Goal: Information Seeking & Learning: Learn about a topic

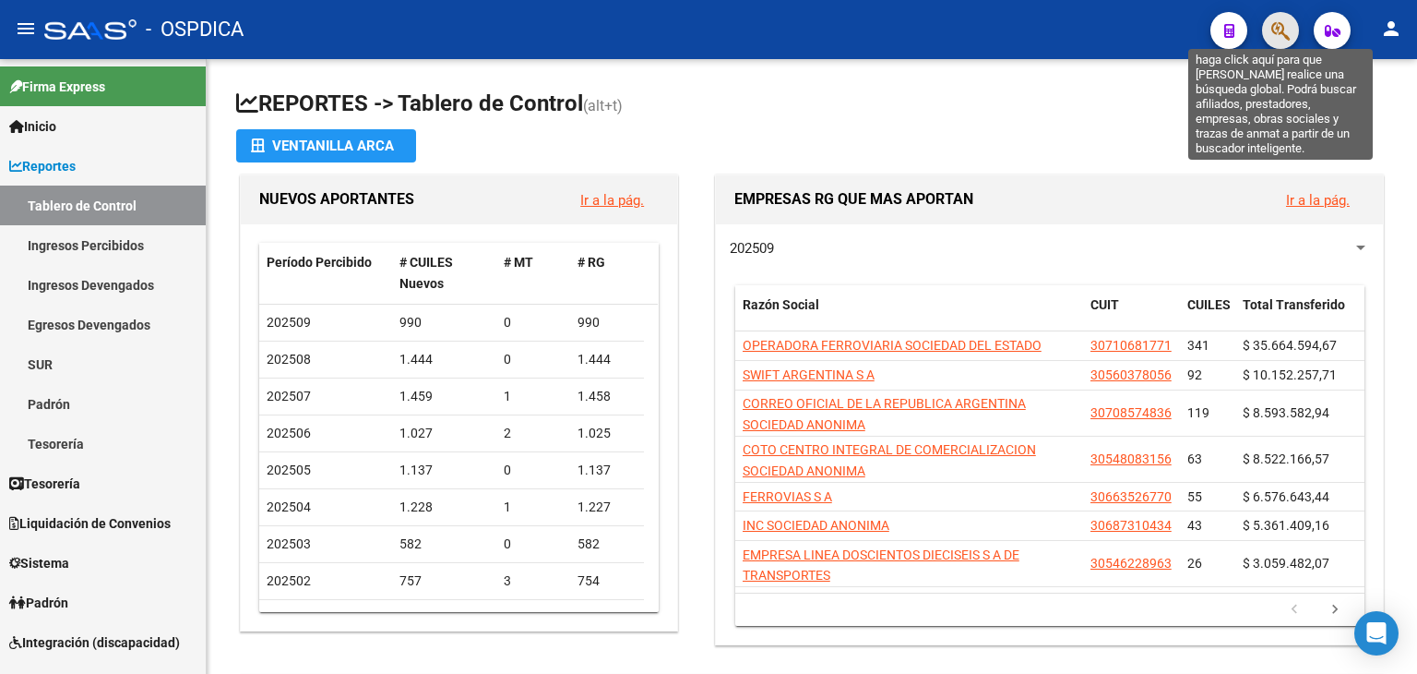
click at [1272, 40] on icon "button" at bounding box center [1280, 30] width 18 height 21
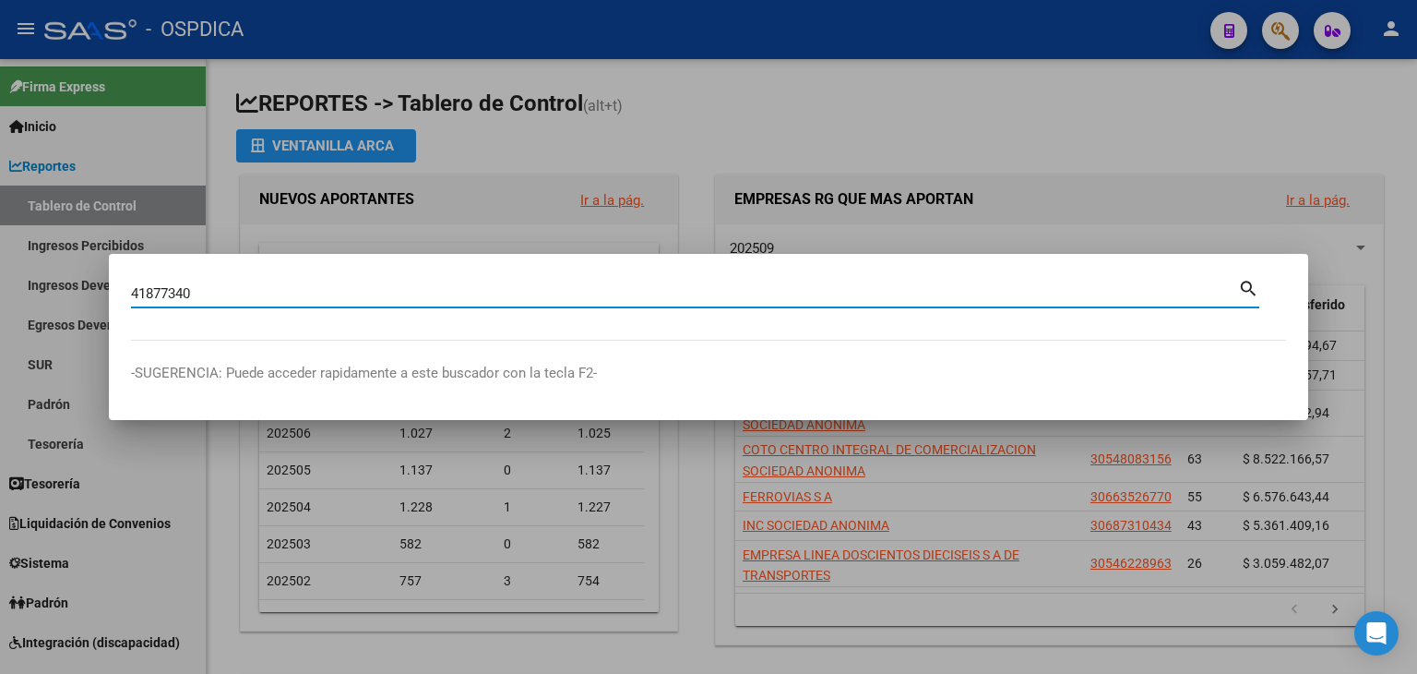
type input "41877340"
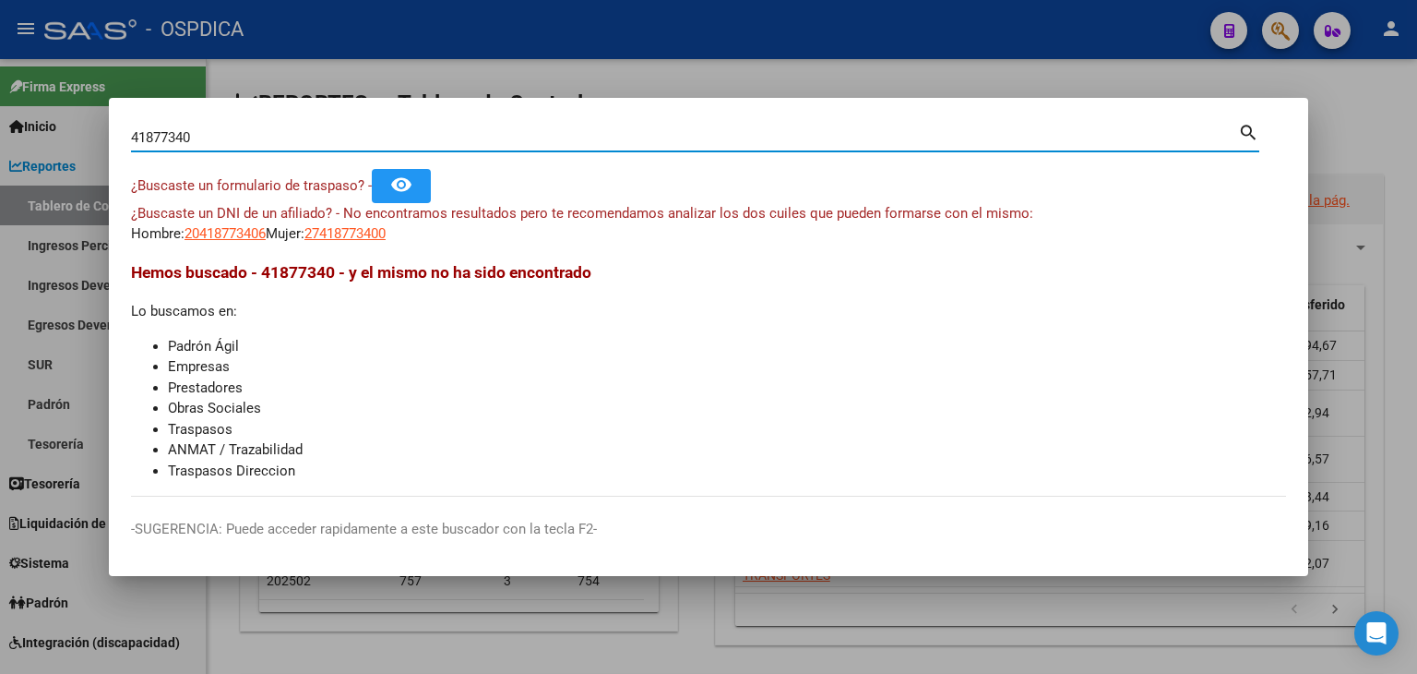
click at [213, 223] on app-link-go-to "20418773406" at bounding box center [225, 233] width 81 height 21
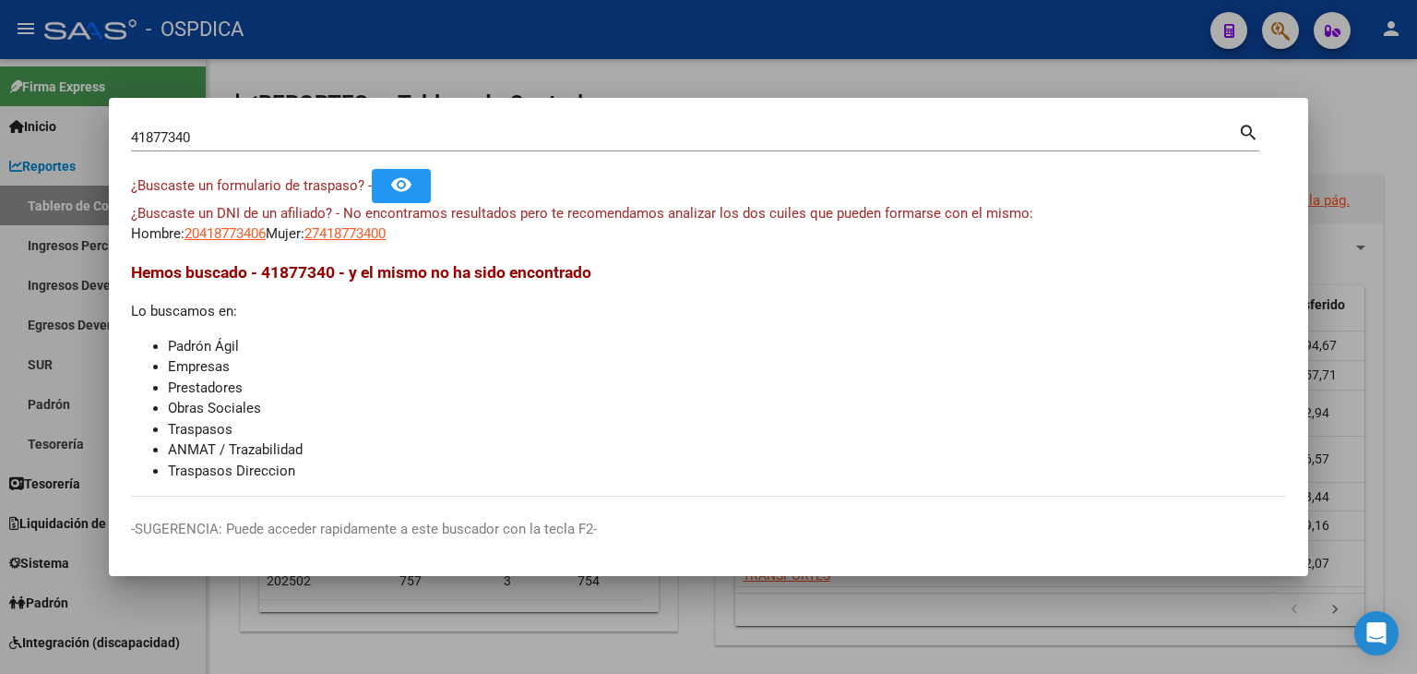
click at [213, 223] on app-link-go-to "20418773406" at bounding box center [225, 233] width 81 height 21
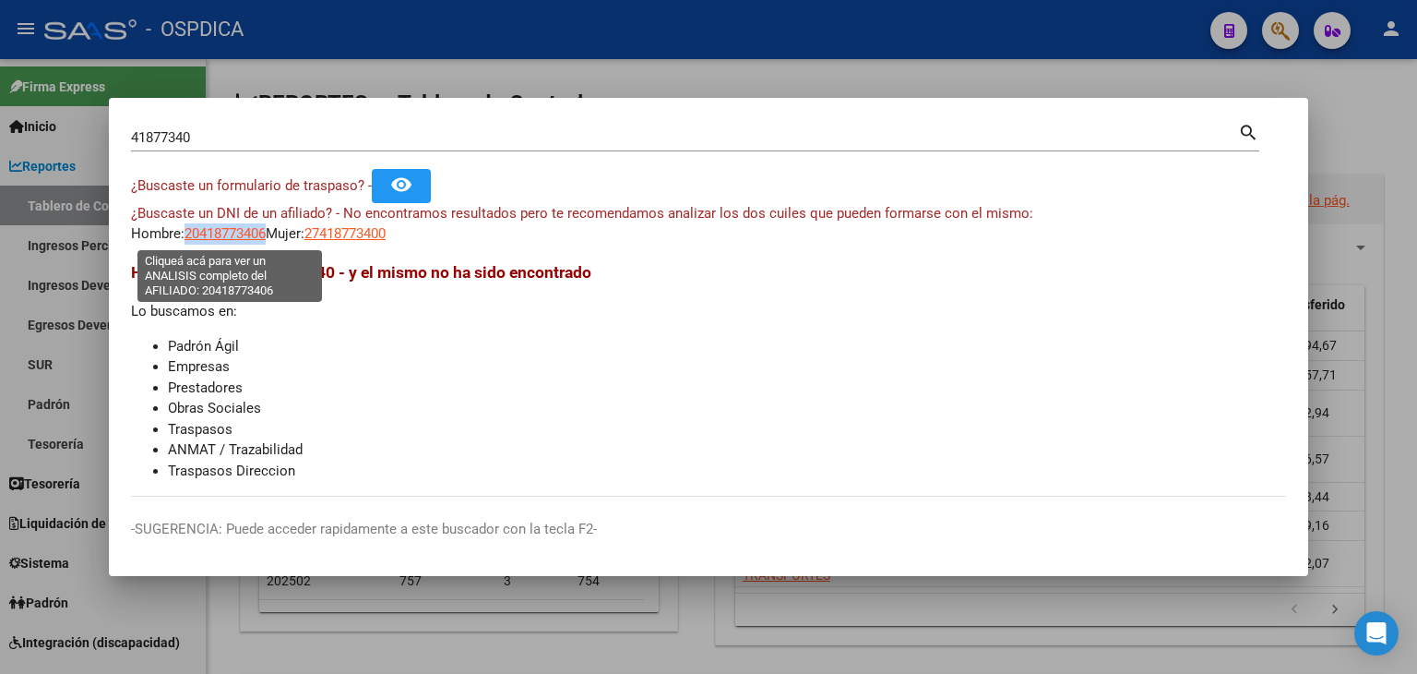
click at [221, 230] on span "20418773406" at bounding box center [225, 233] width 81 height 17
copy span "20418773406"
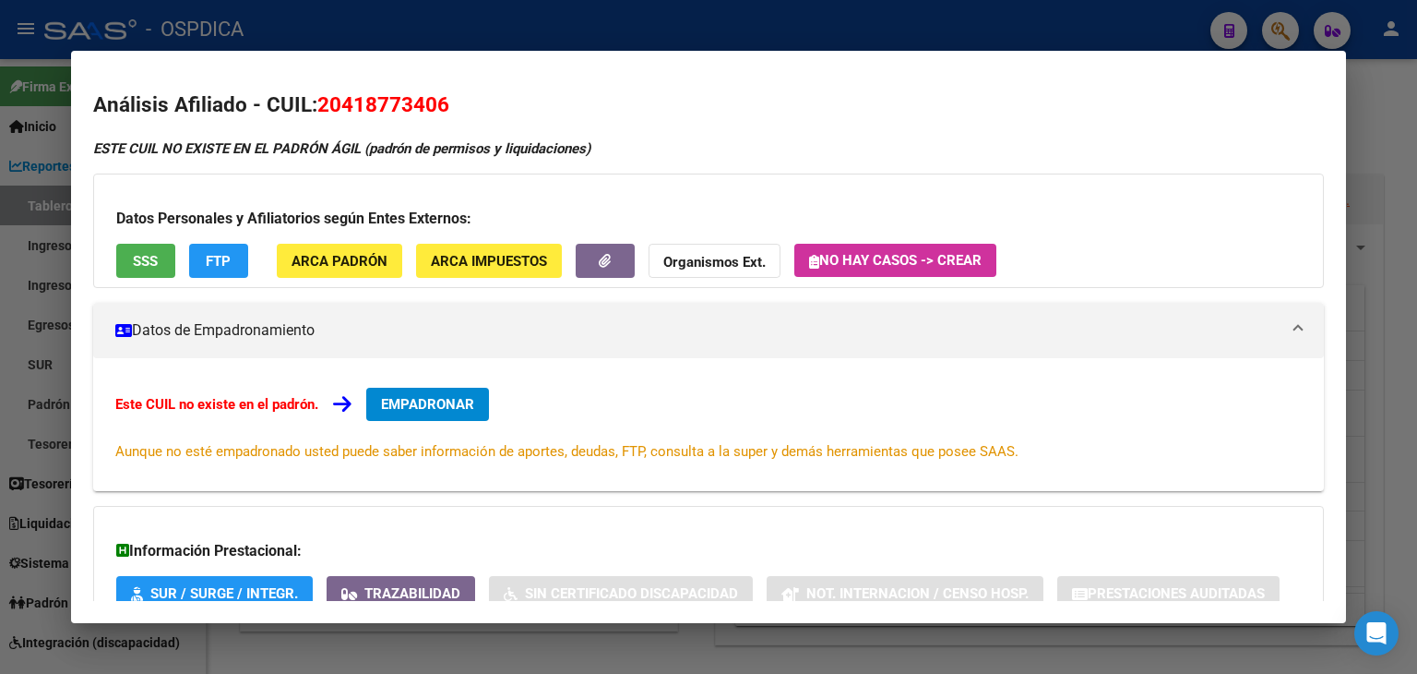
click at [1366, 106] on div at bounding box center [708, 337] width 1417 height 674
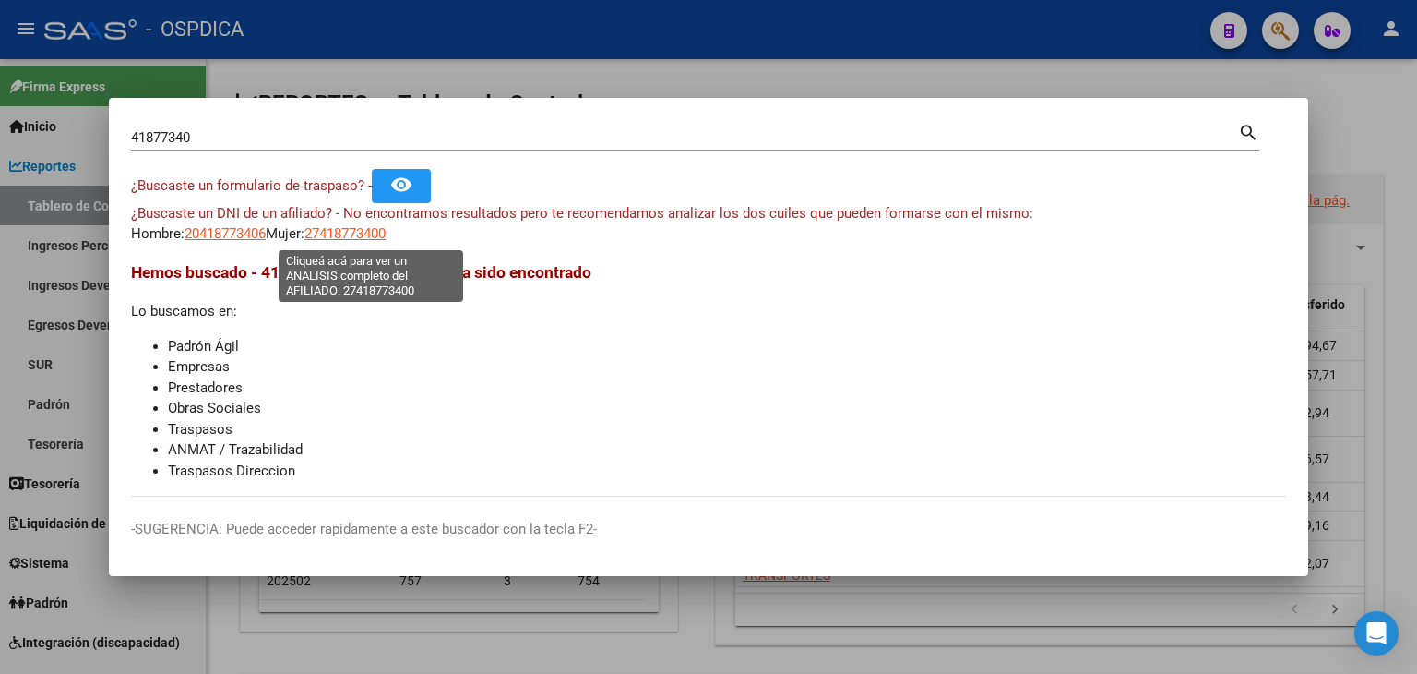
click at [358, 241] on span "27418773400" at bounding box center [344, 233] width 81 height 17
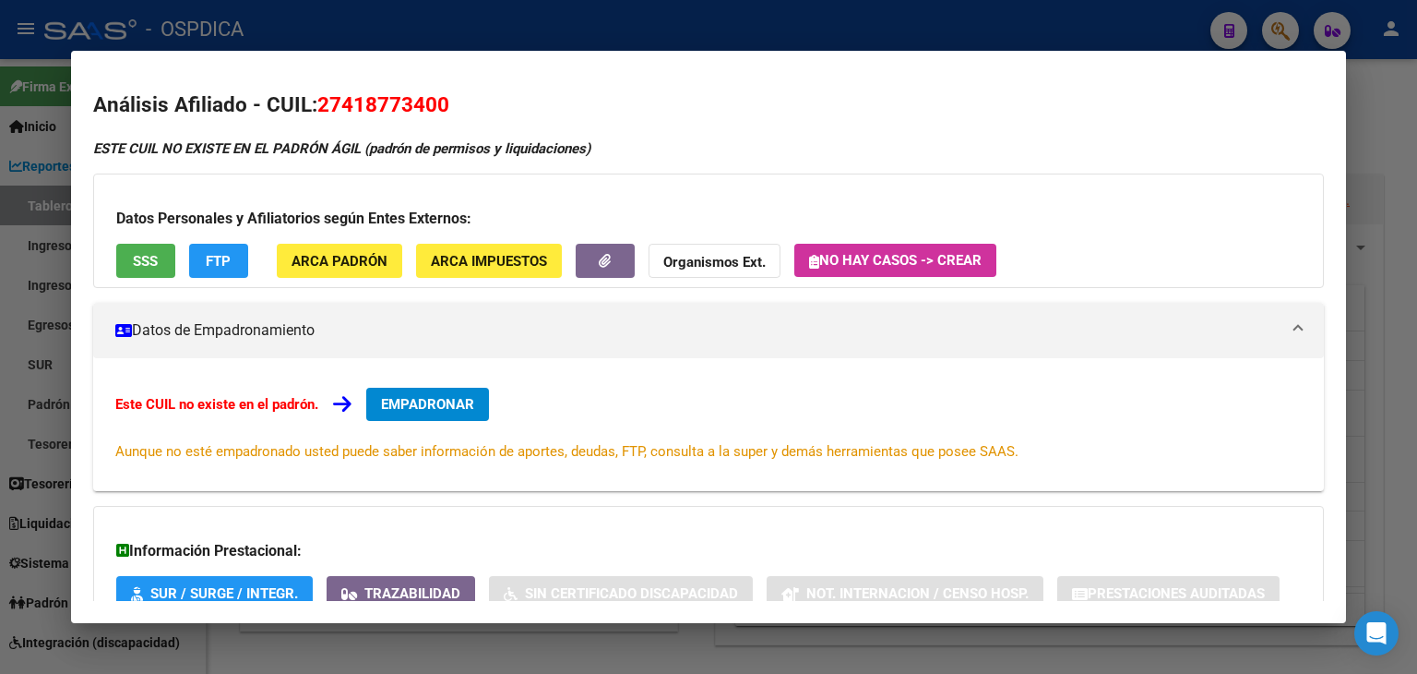
click at [1362, 89] on div at bounding box center [708, 337] width 1417 height 674
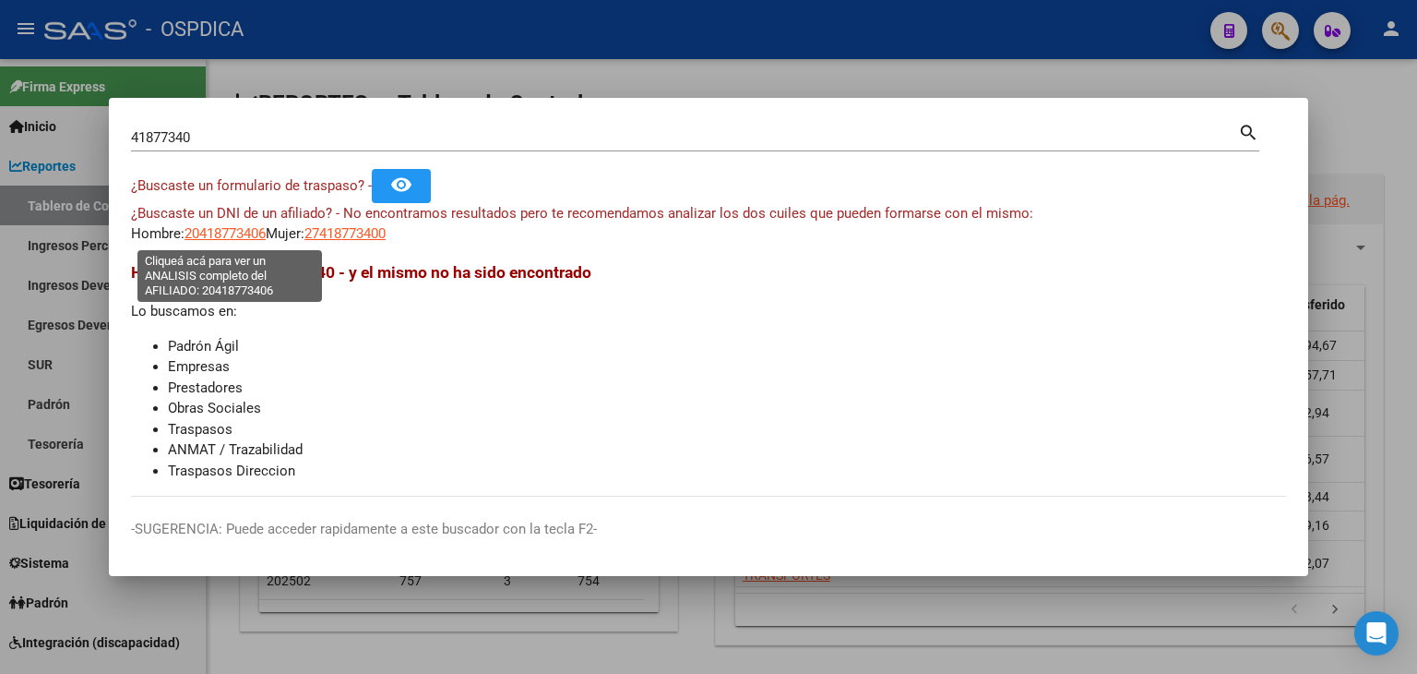
click at [209, 233] on span "20418773406" at bounding box center [225, 233] width 81 height 17
type textarea "20418773406"
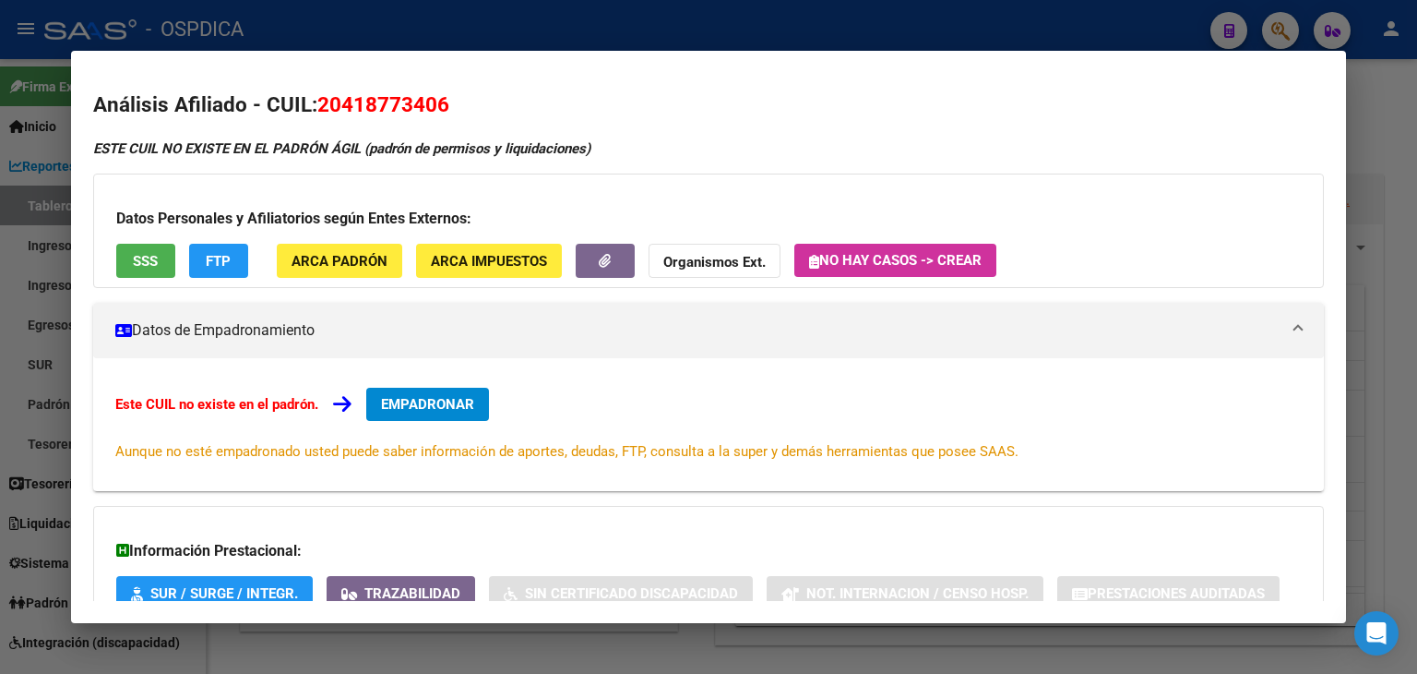
drag, startPoint x: 321, startPoint y: 106, endPoint x: 448, endPoint y: 104, distance: 127.3
click at [448, 104] on span "20418773406" at bounding box center [383, 104] width 132 height 24
copy span "20418773406"
click at [631, 252] on button "button" at bounding box center [605, 261] width 59 height 34
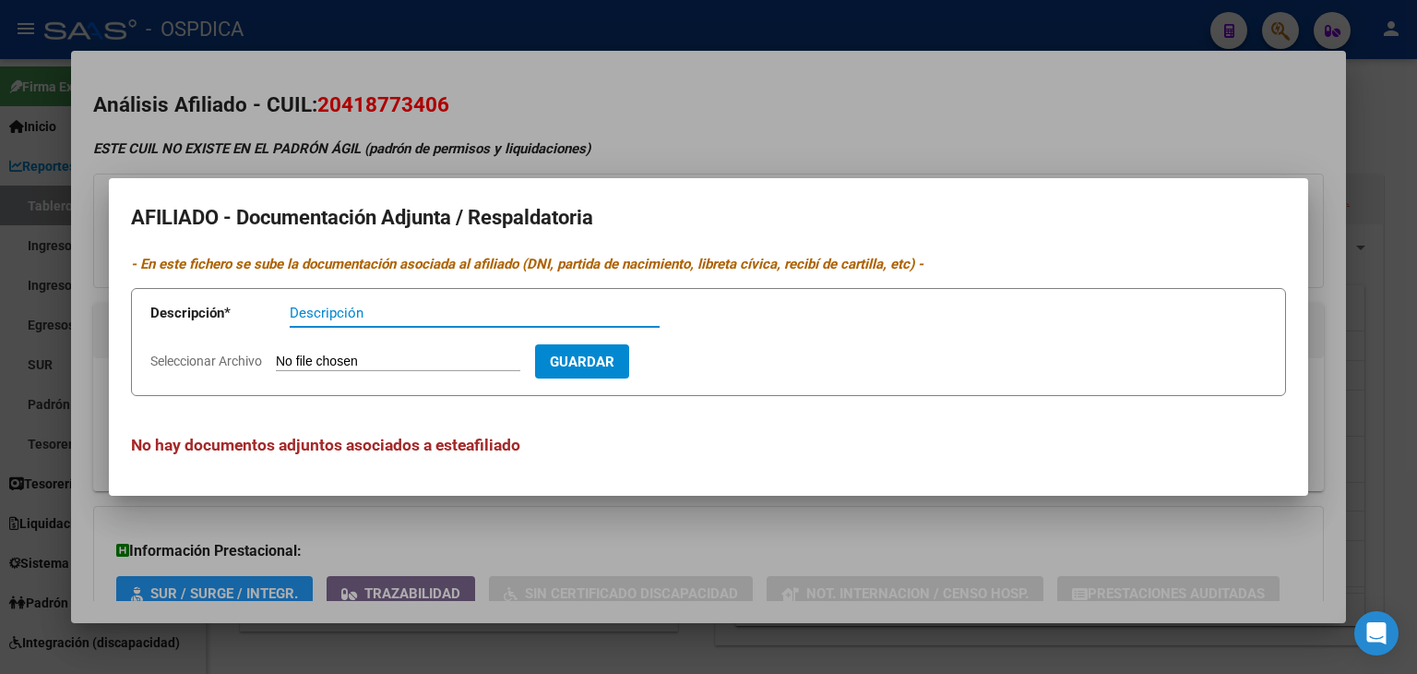
click at [768, 68] on div at bounding box center [708, 337] width 1417 height 674
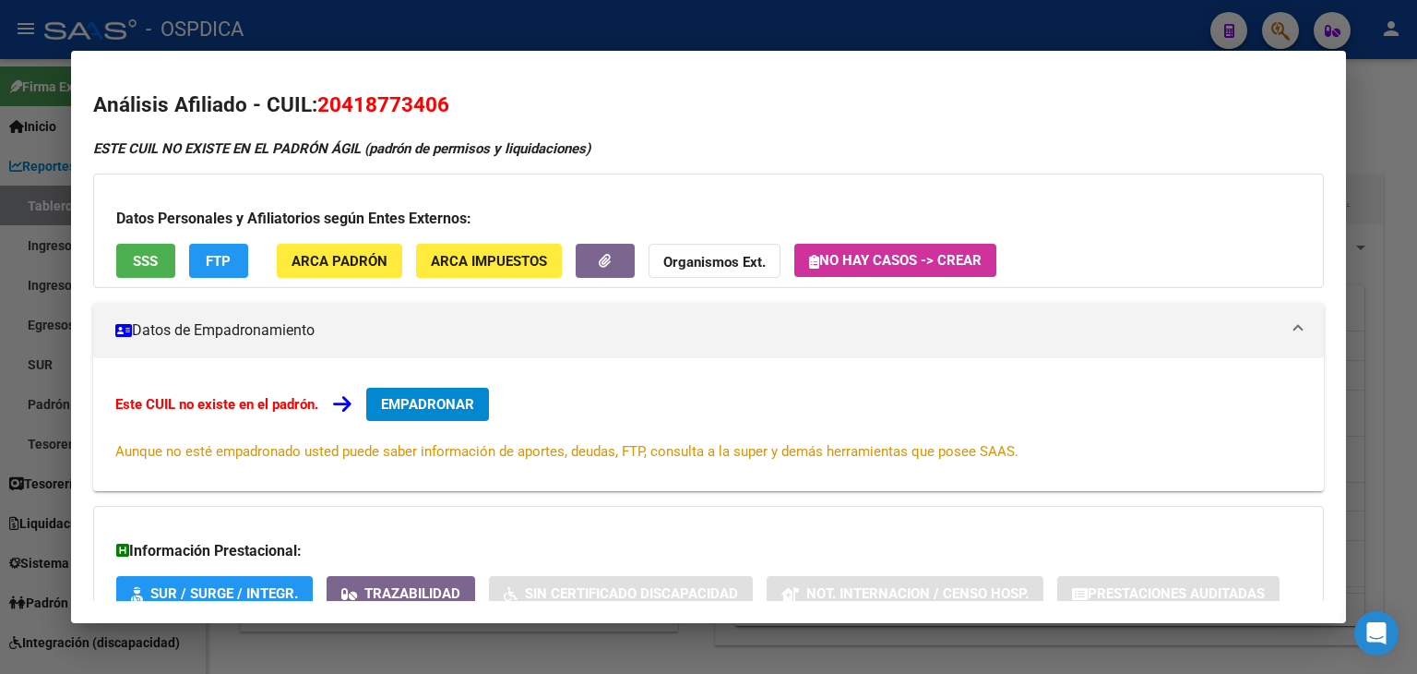
click at [703, 260] on strong "Organismos Ext." at bounding box center [714, 262] width 102 height 17
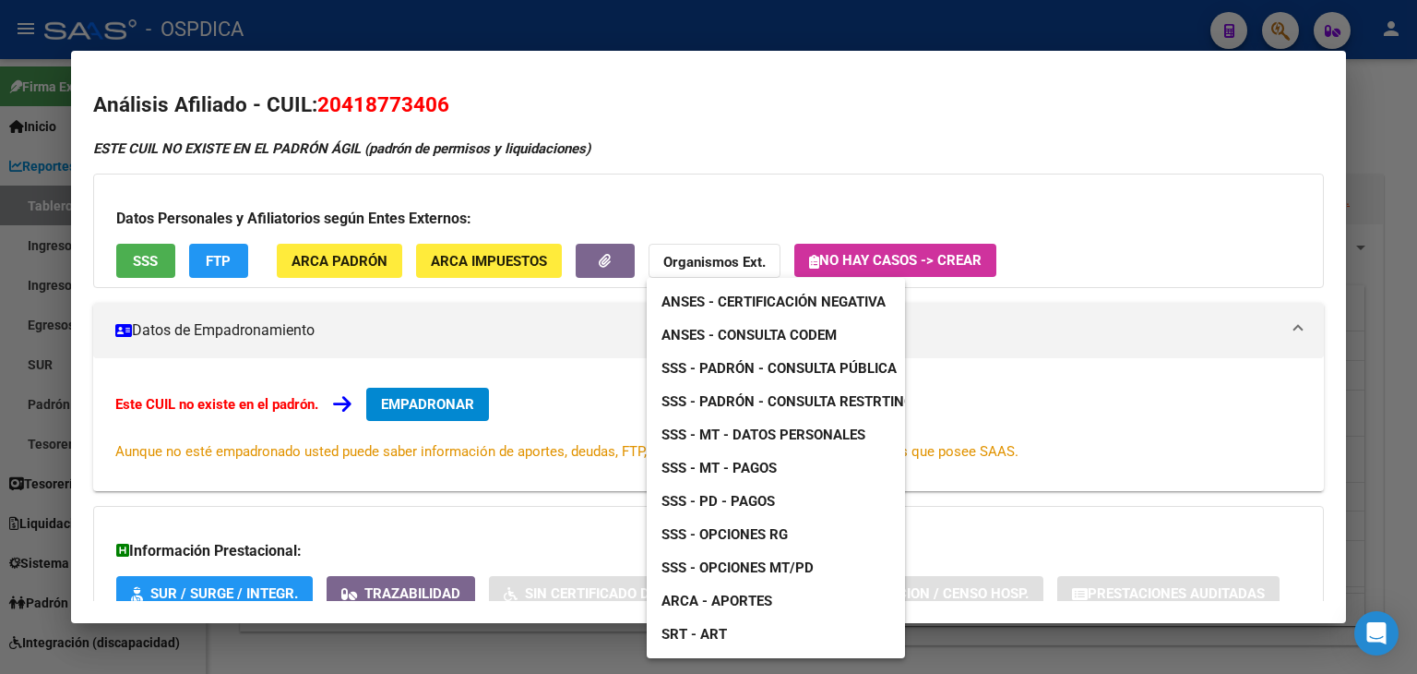
click at [723, 334] on span "ANSES - Consulta CODEM" at bounding box center [749, 335] width 175 height 17
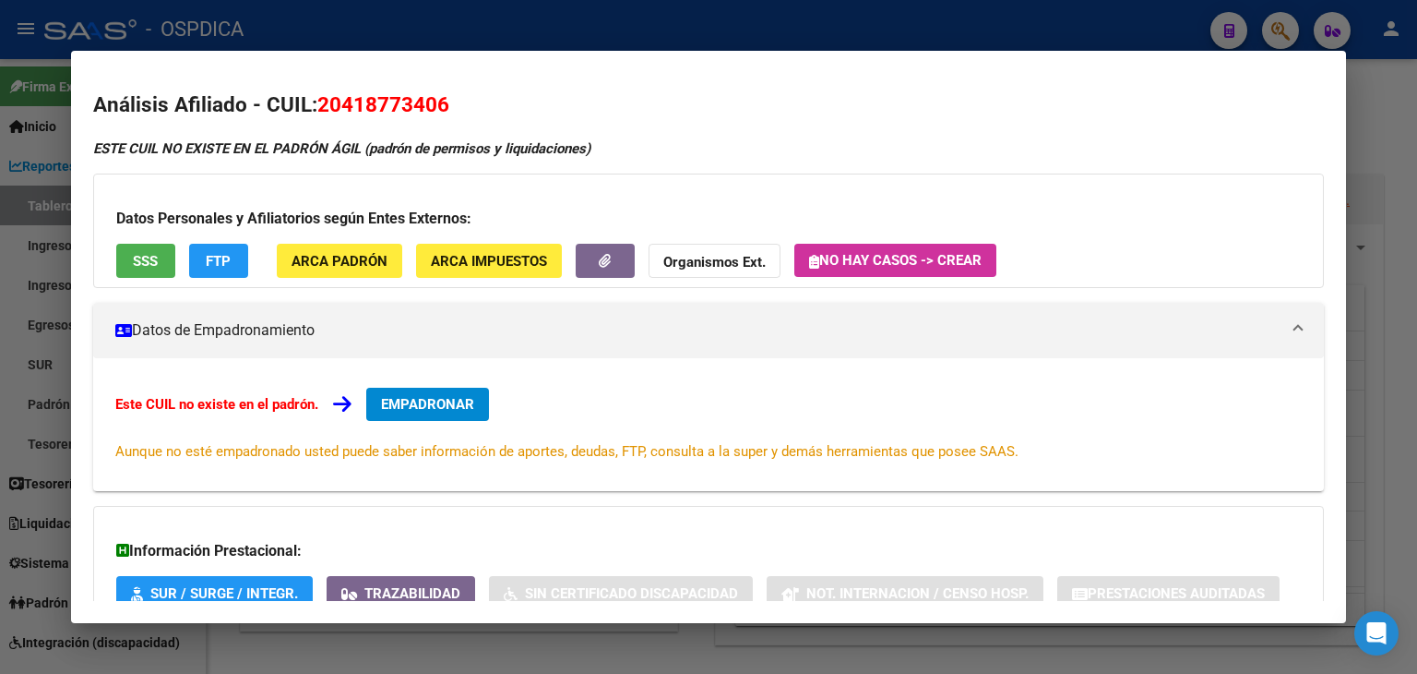
click at [164, 264] on button "SSS" at bounding box center [145, 261] width 59 height 34
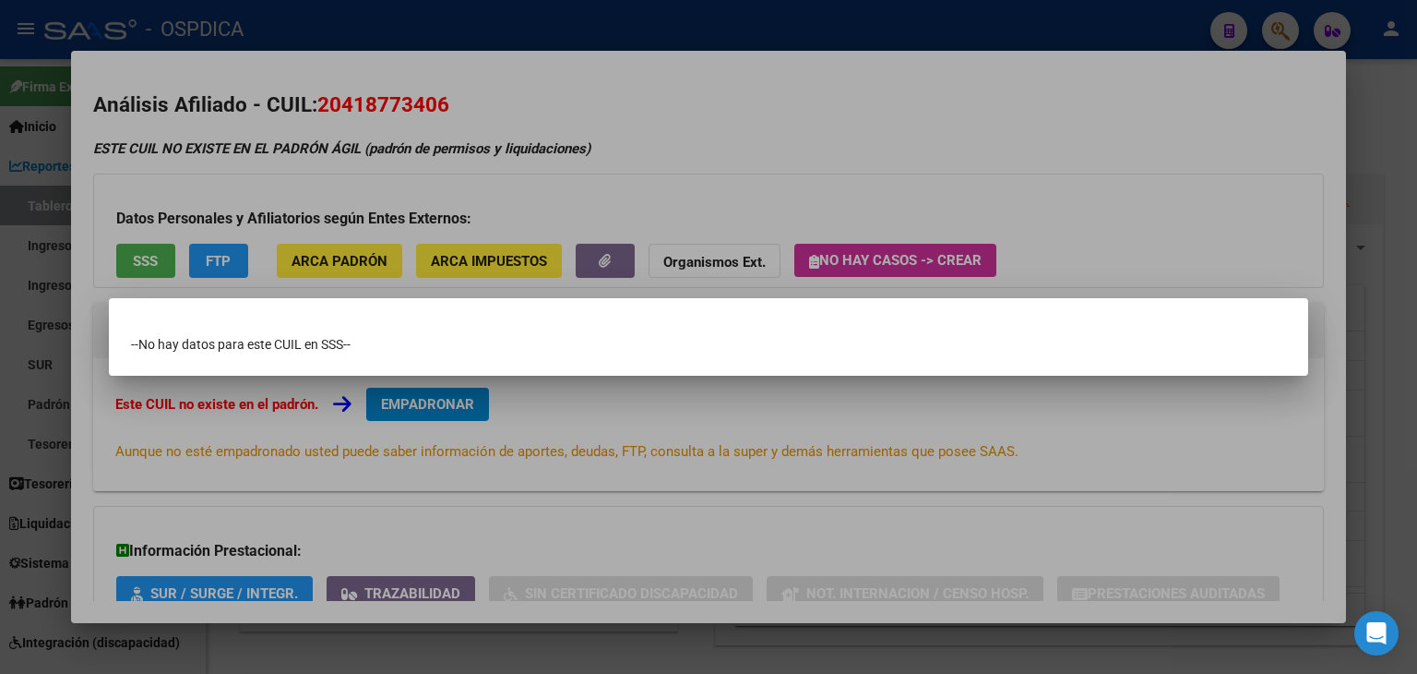
click at [578, 407] on div at bounding box center [708, 337] width 1417 height 674
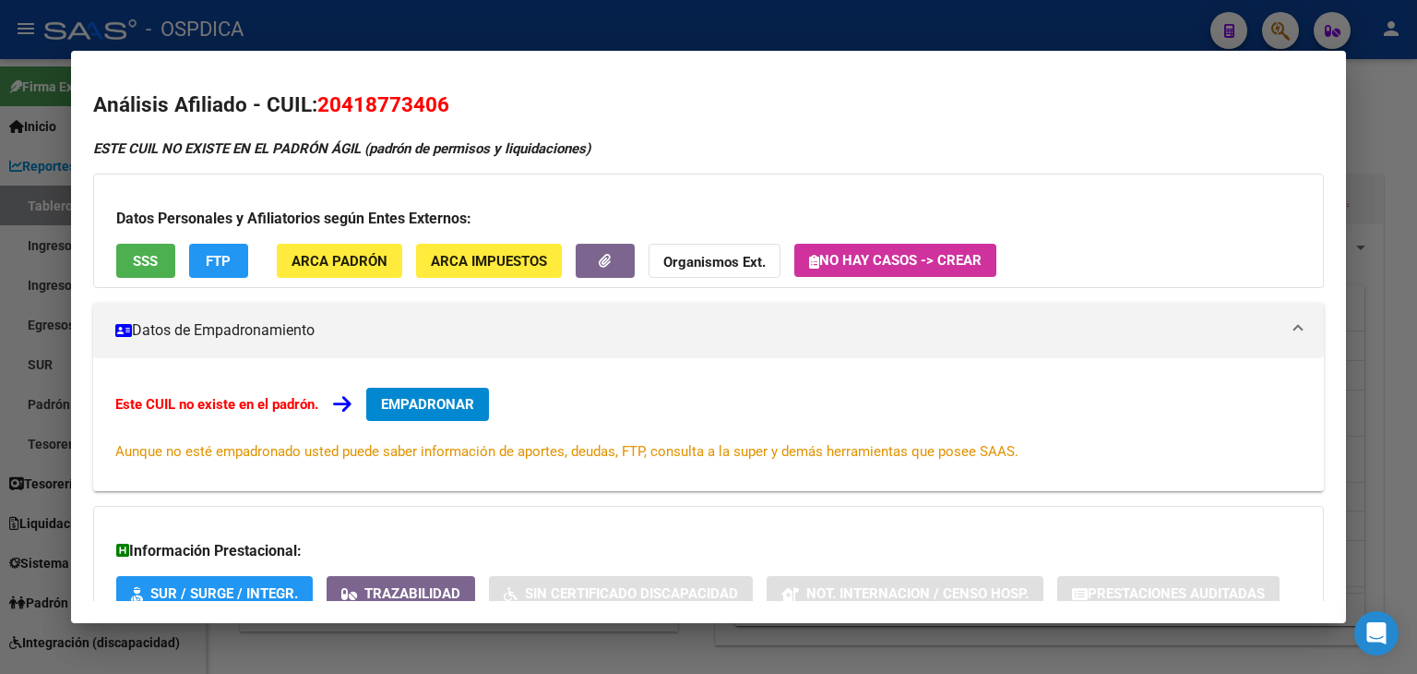
click at [340, 30] on div at bounding box center [708, 337] width 1417 height 674
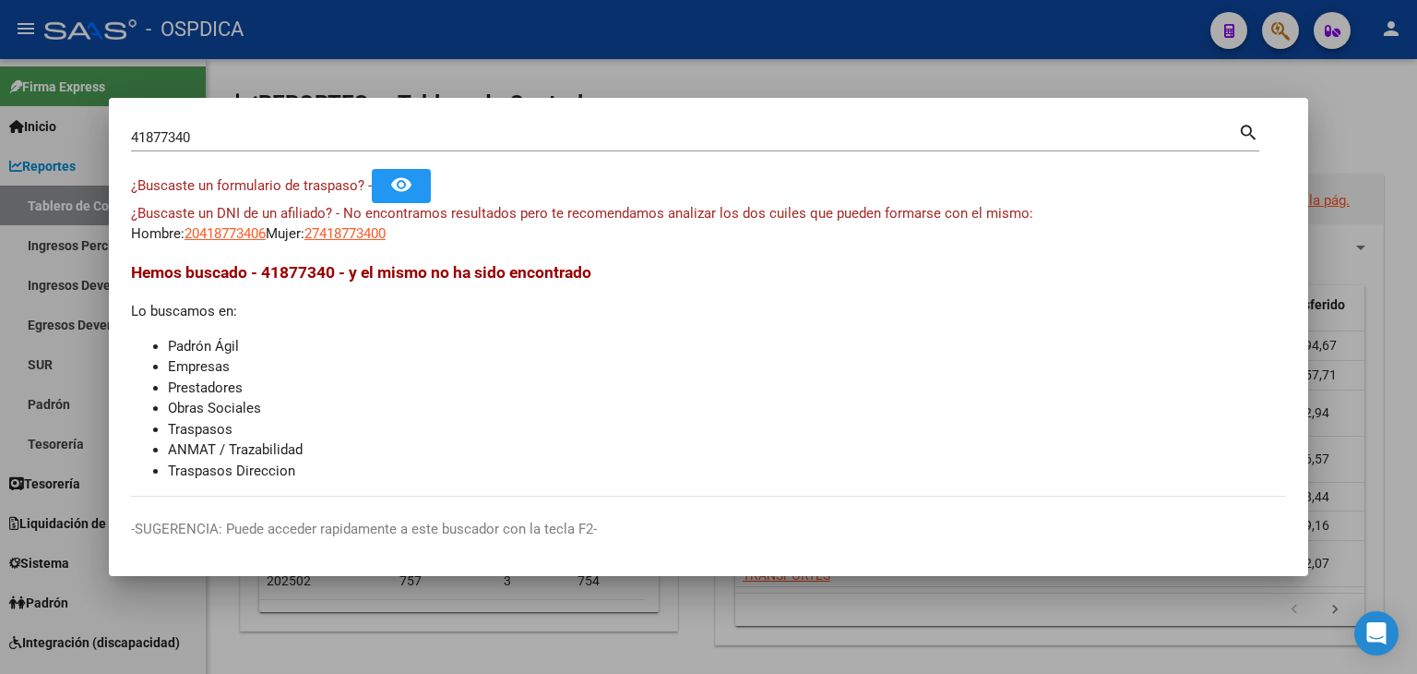
click at [1382, 134] on div at bounding box center [708, 337] width 1417 height 674
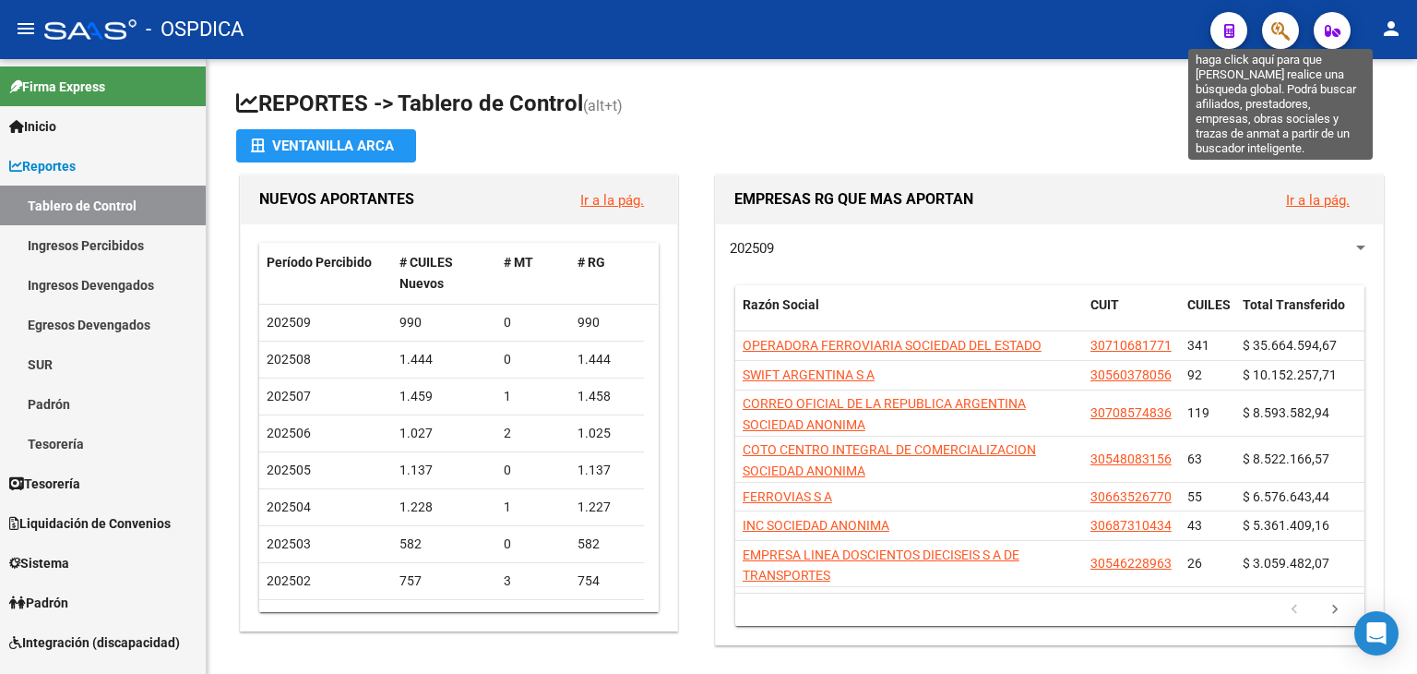
click at [1284, 33] on icon "button" at bounding box center [1280, 30] width 18 height 21
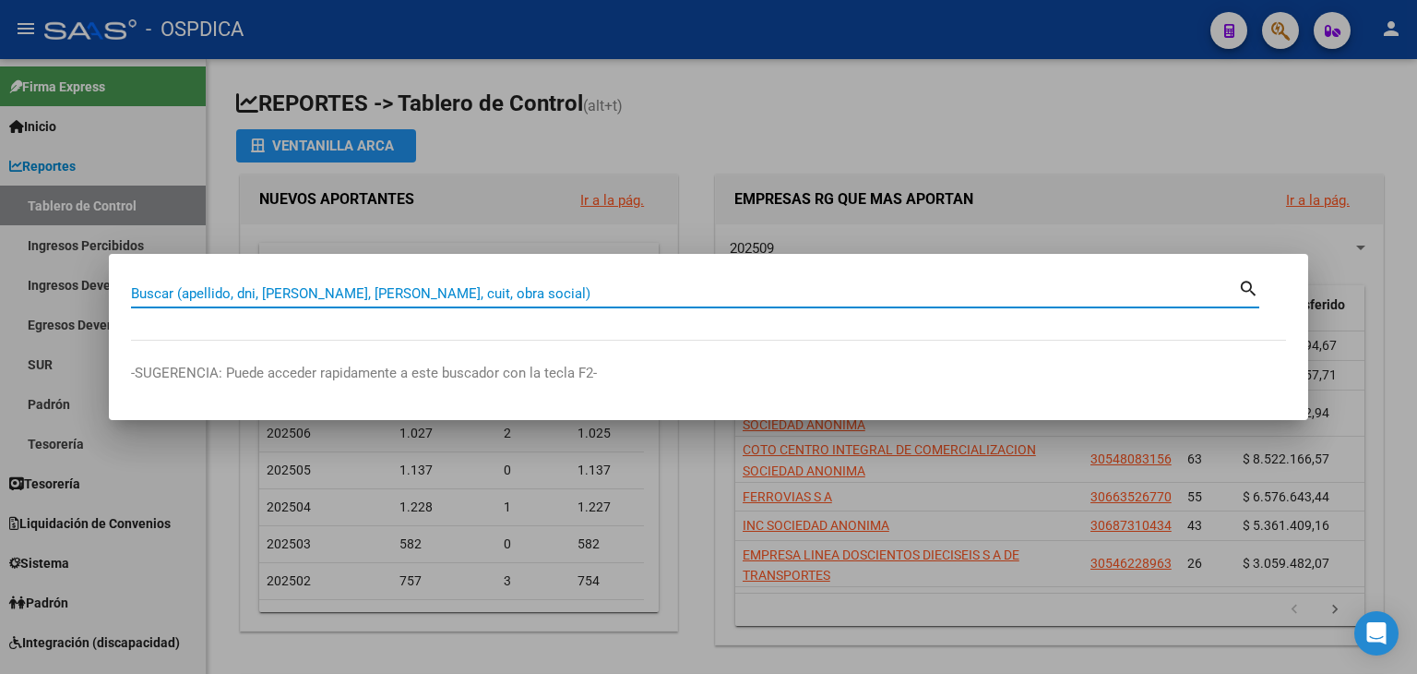
paste input "33170842"
type input "33170842"
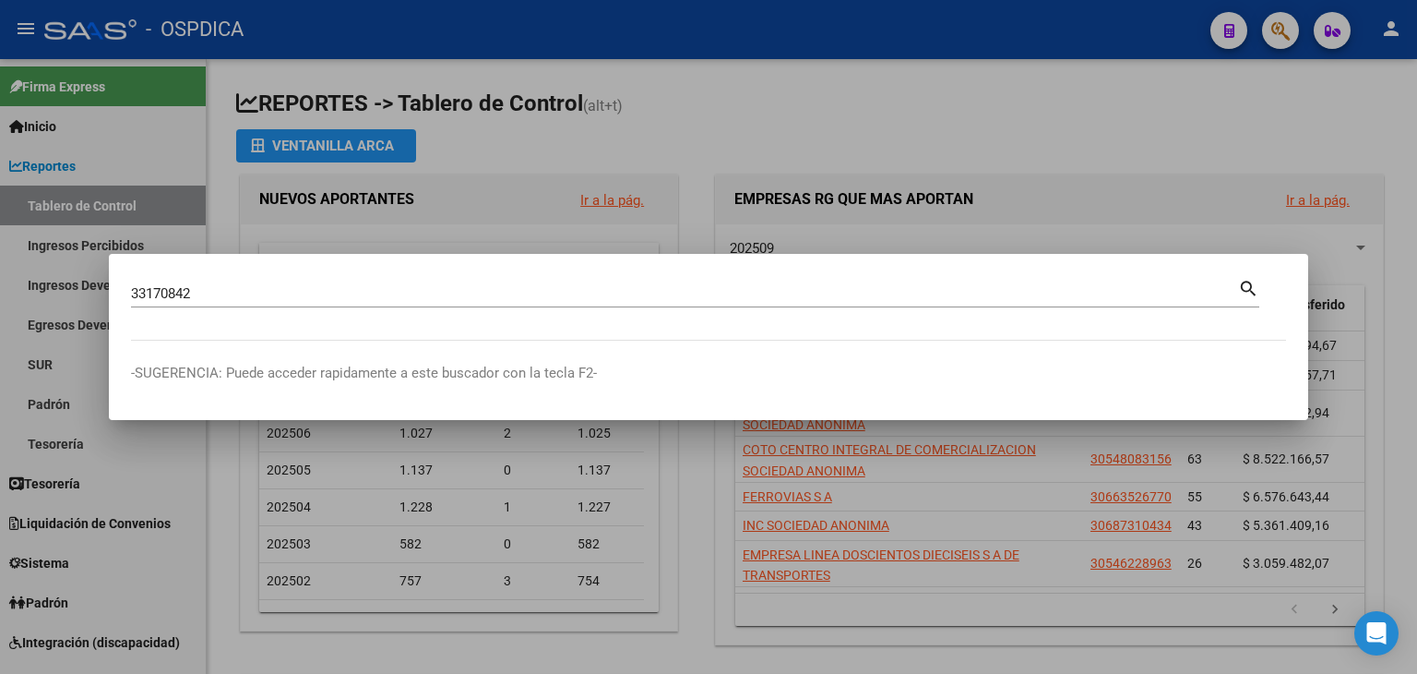
click at [1165, 49] on div at bounding box center [708, 337] width 1417 height 674
click at [1262, 12] on button "button" at bounding box center [1280, 30] width 37 height 37
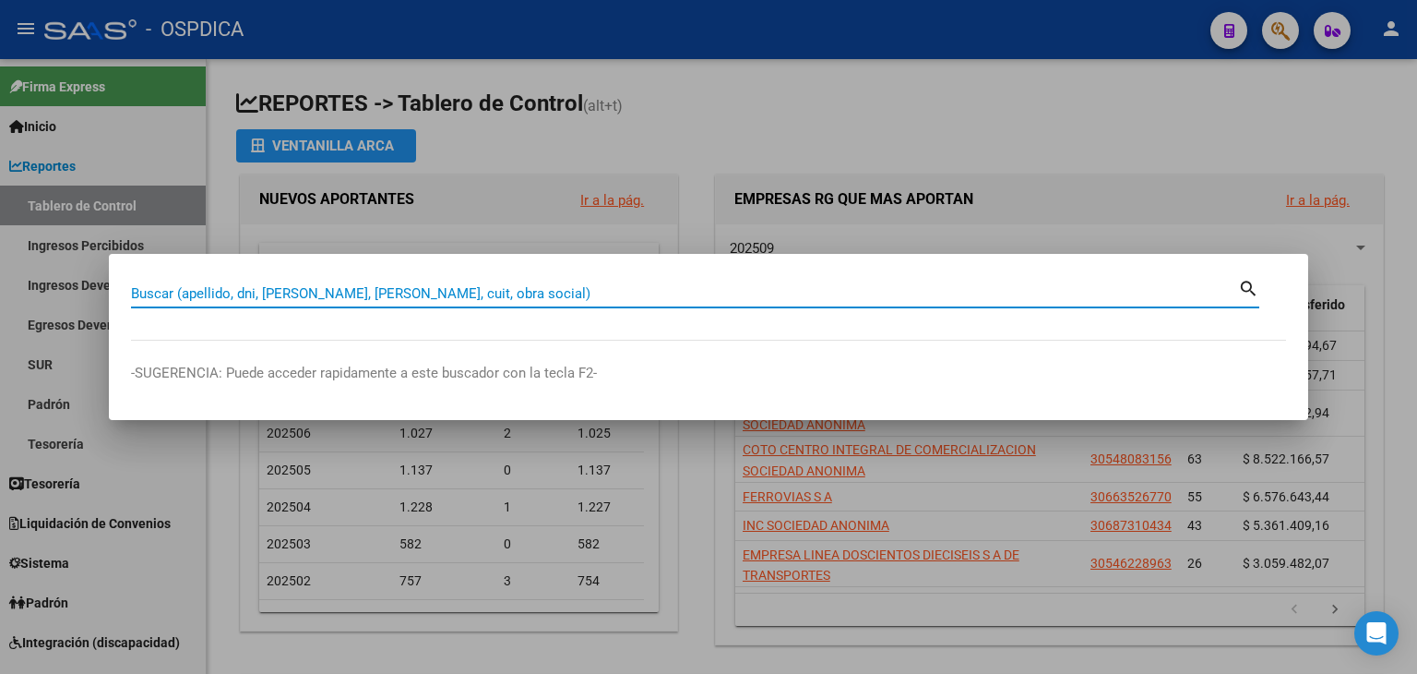
paste input "33170842"
type input "33170842"
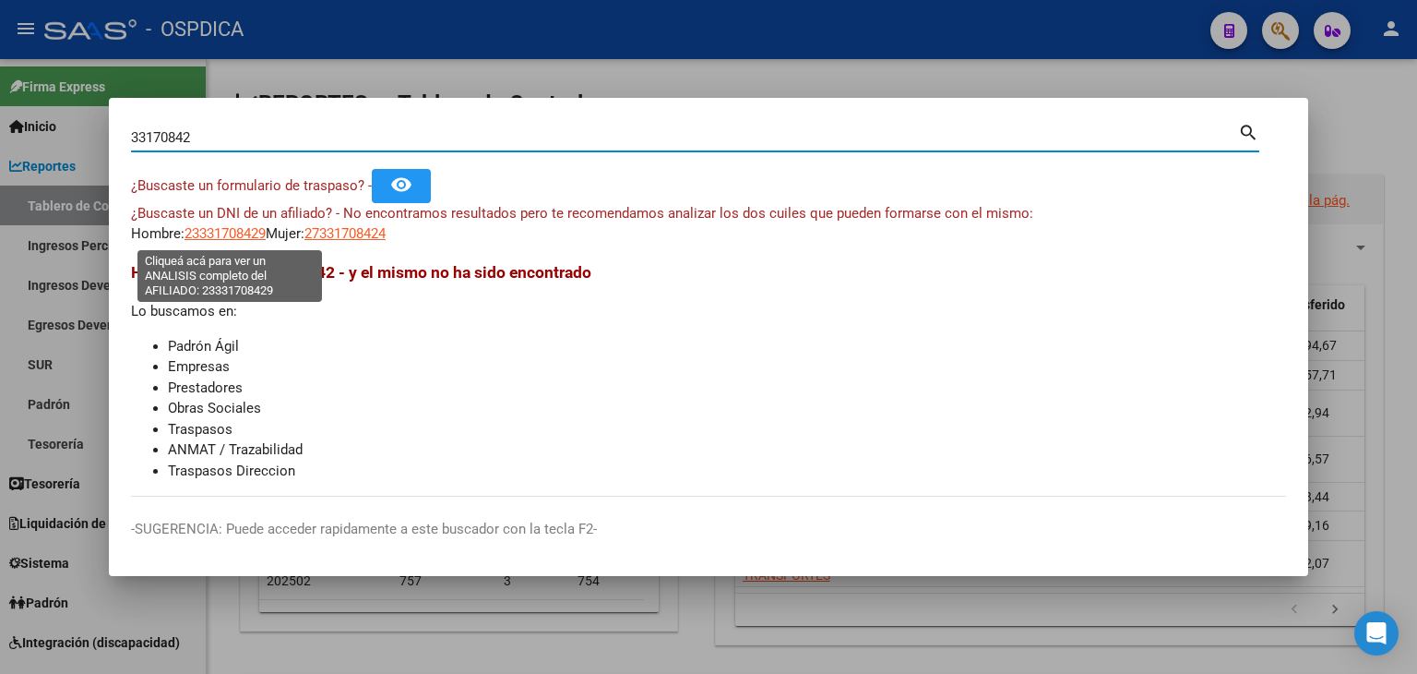
click at [199, 236] on span "23331708429" at bounding box center [225, 233] width 81 height 17
type textarea "23331708429"
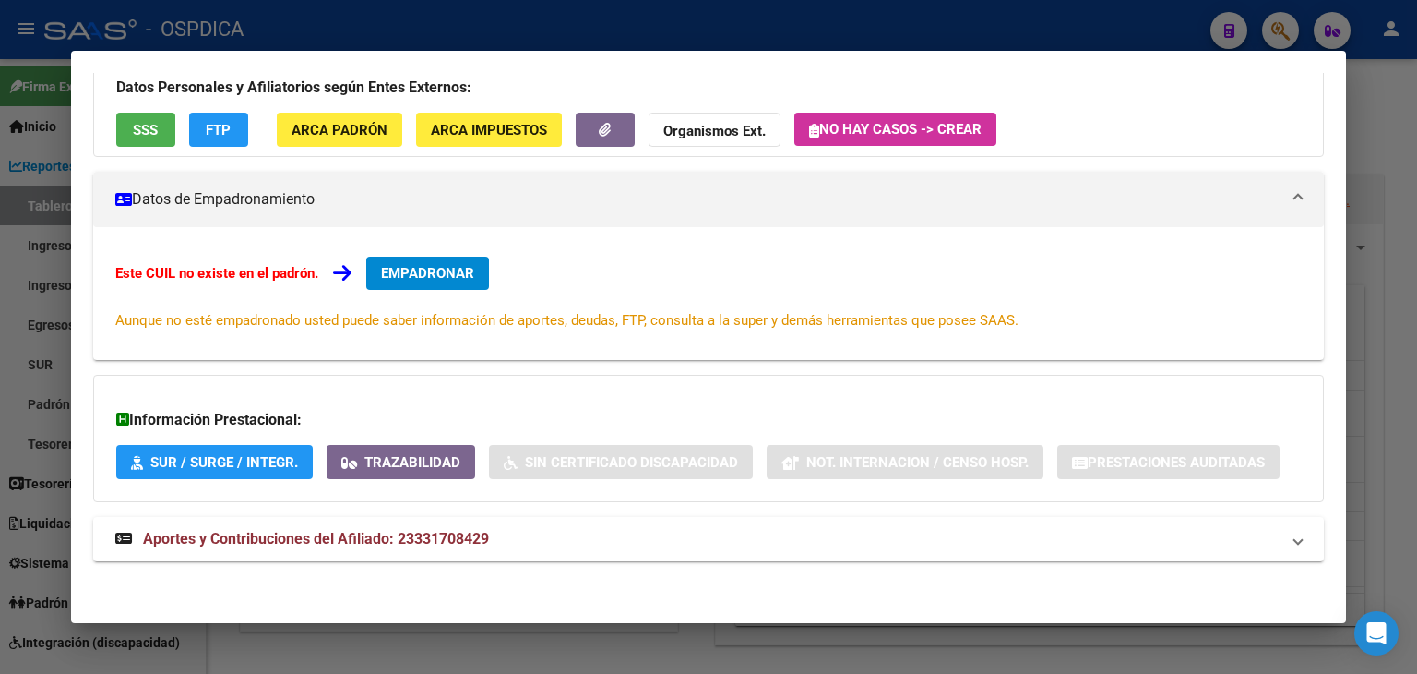
scroll to position [133, 0]
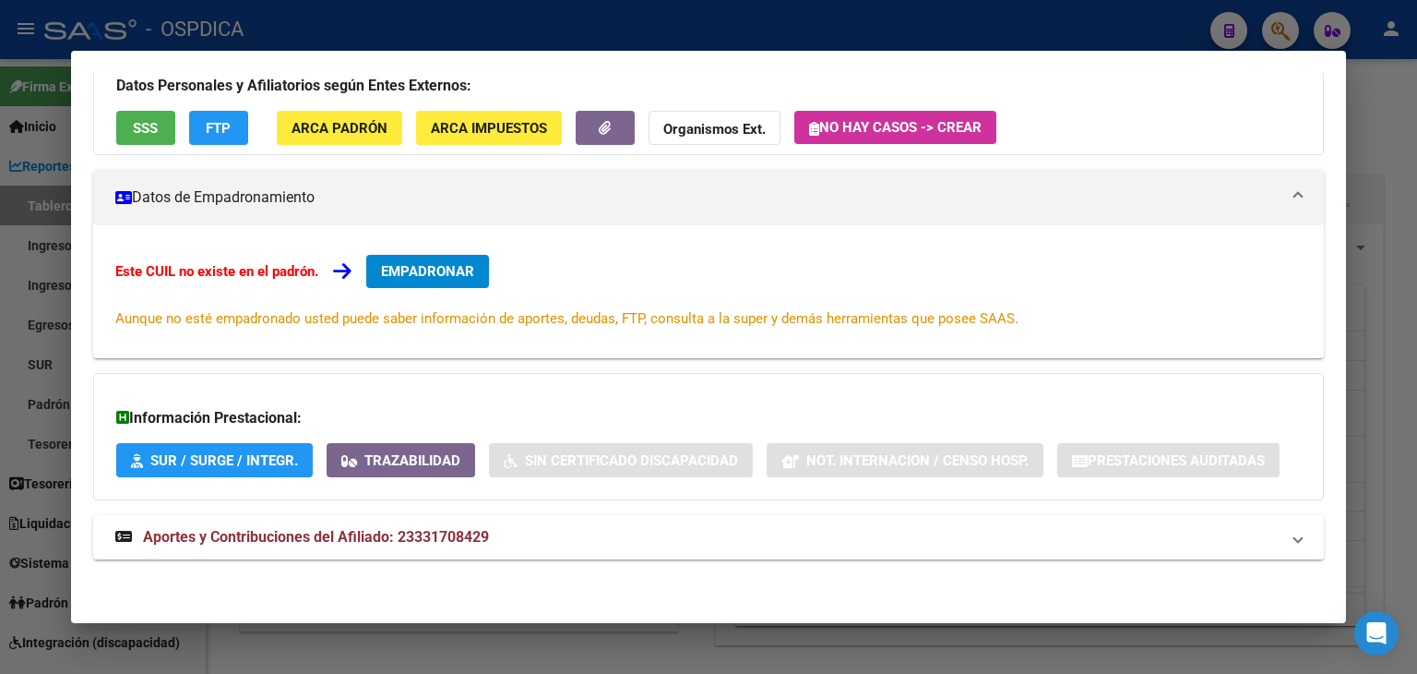
click at [387, 532] on span "Aportes y Contribuciones del Afiliado: 23331708429" at bounding box center [316, 537] width 346 height 18
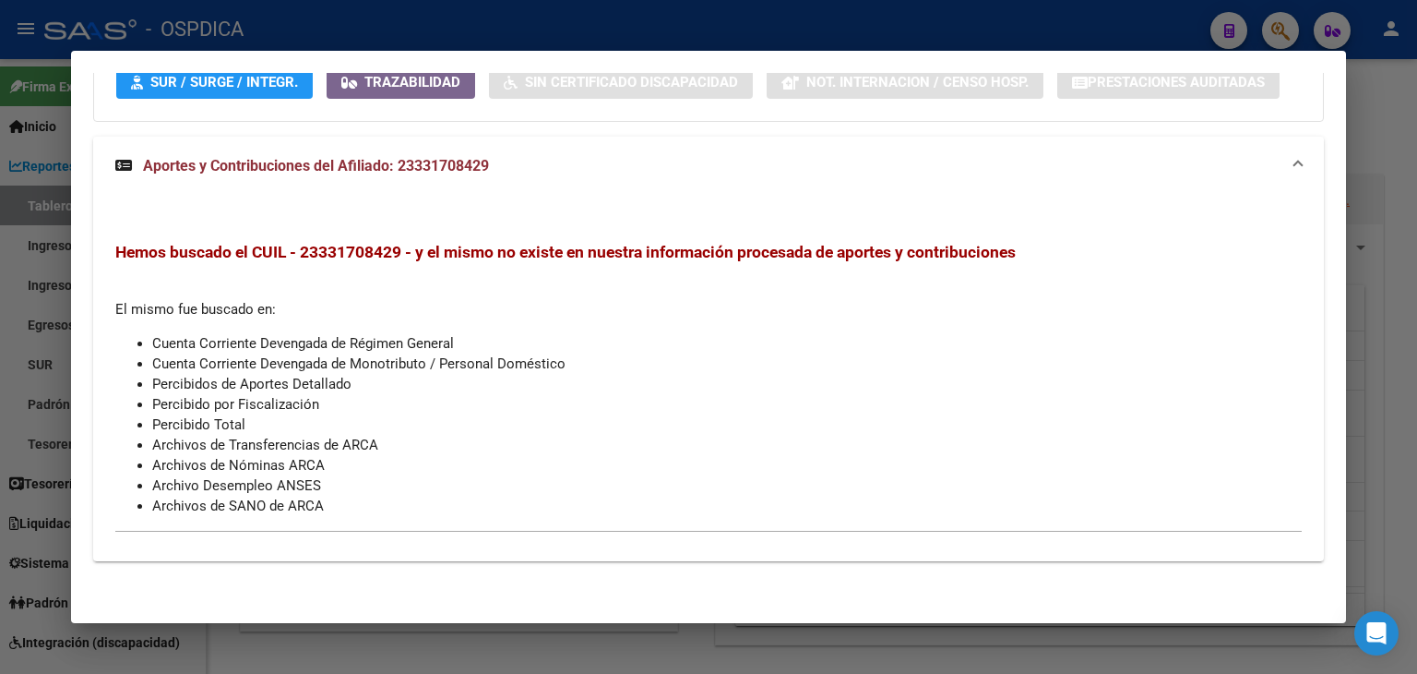
scroll to position [0, 0]
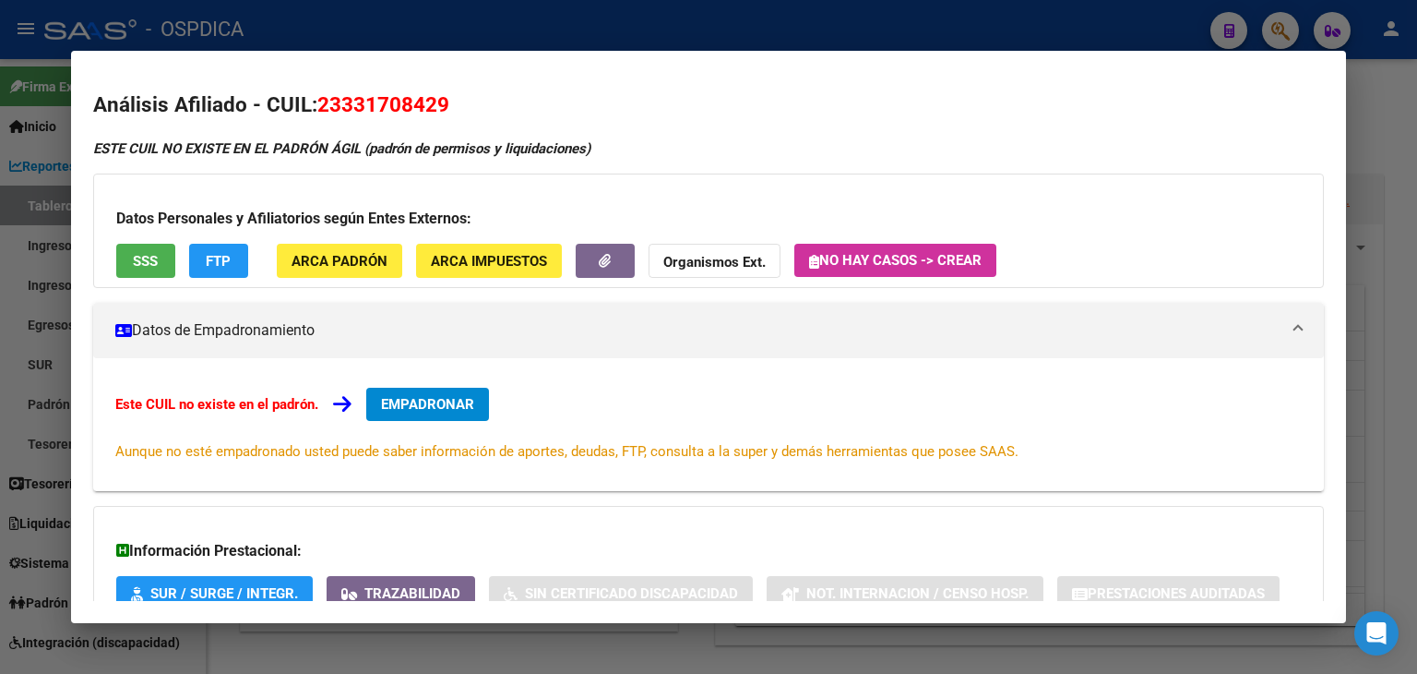
click at [144, 273] on button "SSS" at bounding box center [145, 261] width 59 height 34
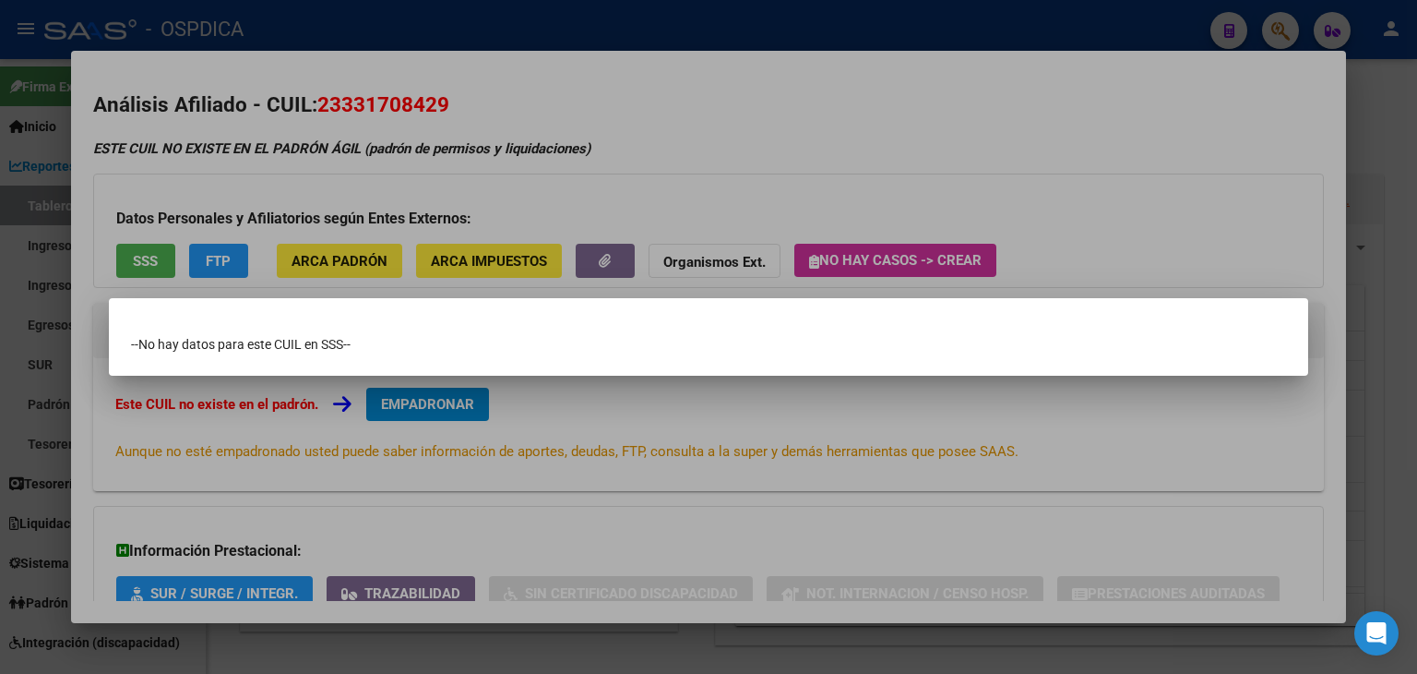
click at [630, 257] on div at bounding box center [708, 337] width 1417 height 674
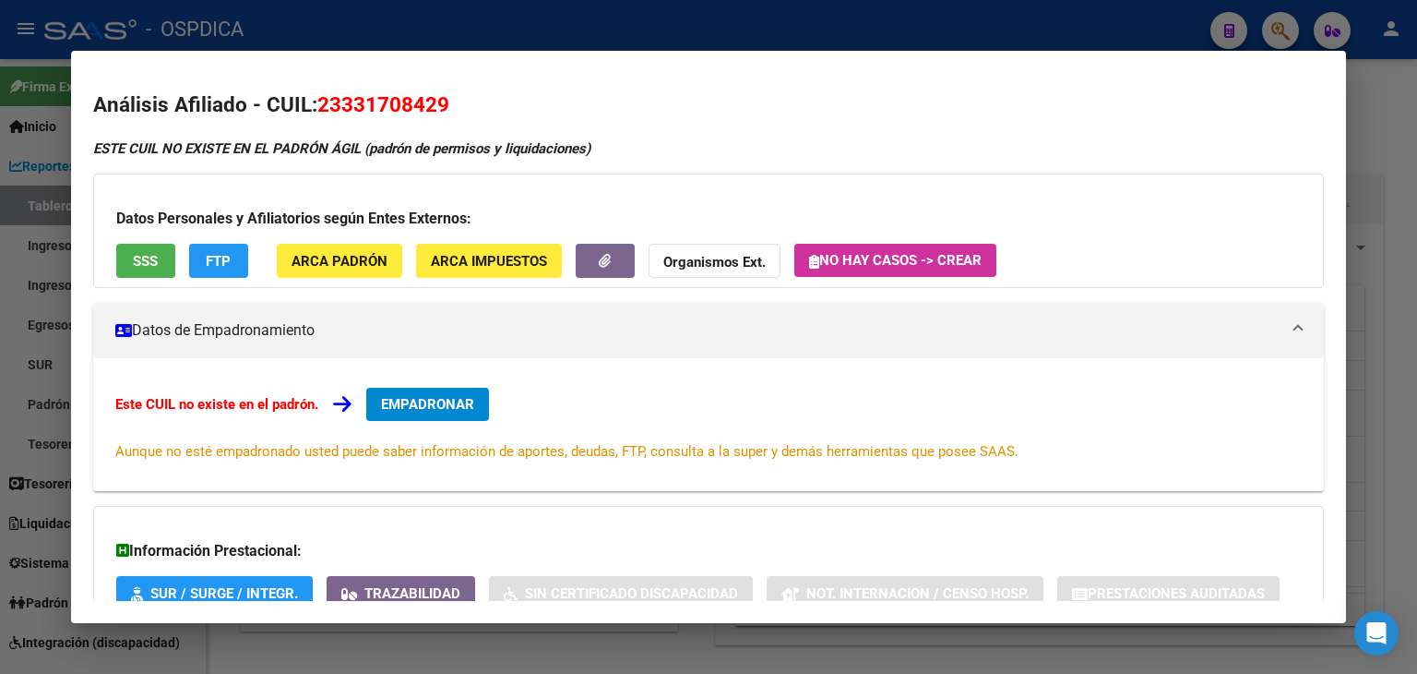
click at [712, 257] on strong "Organismos Ext." at bounding box center [714, 262] width 102 height 17
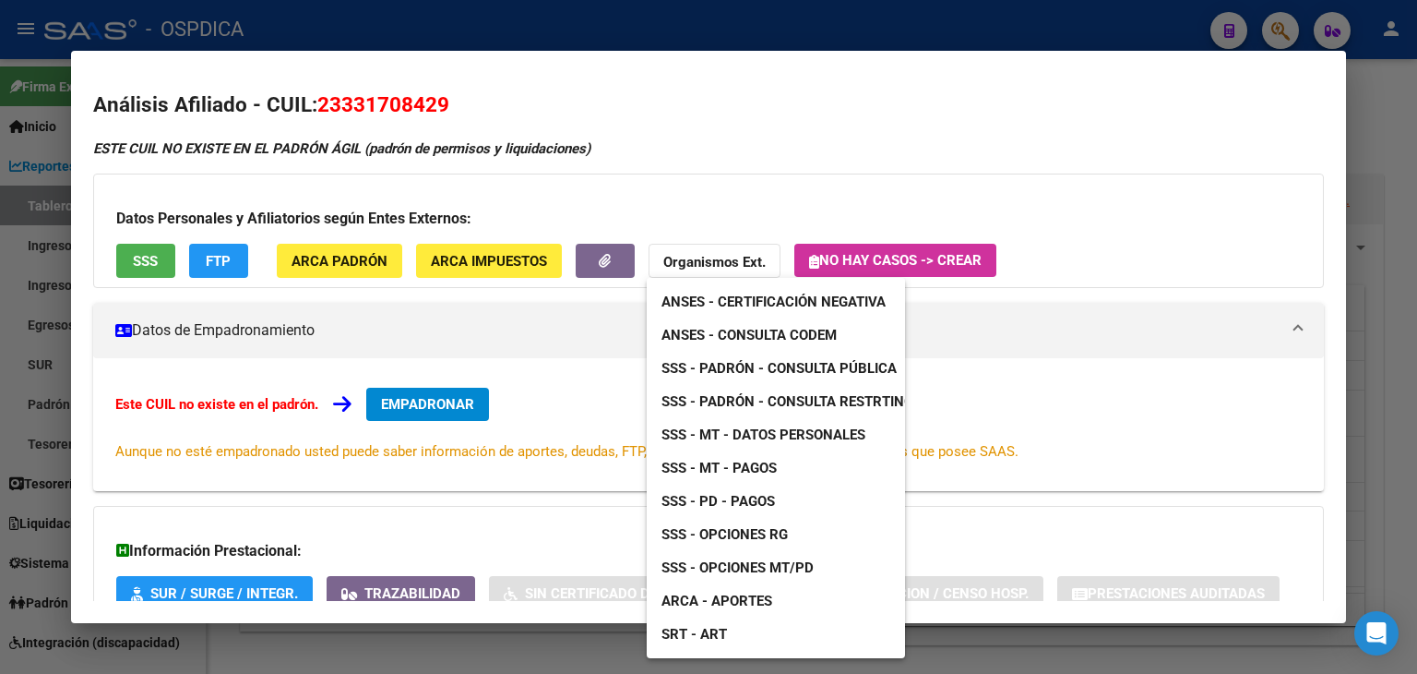
click at [698, 339] on span "ANSES - Consulta CODEM" at bounding box center [749, 335] width 175 height 17
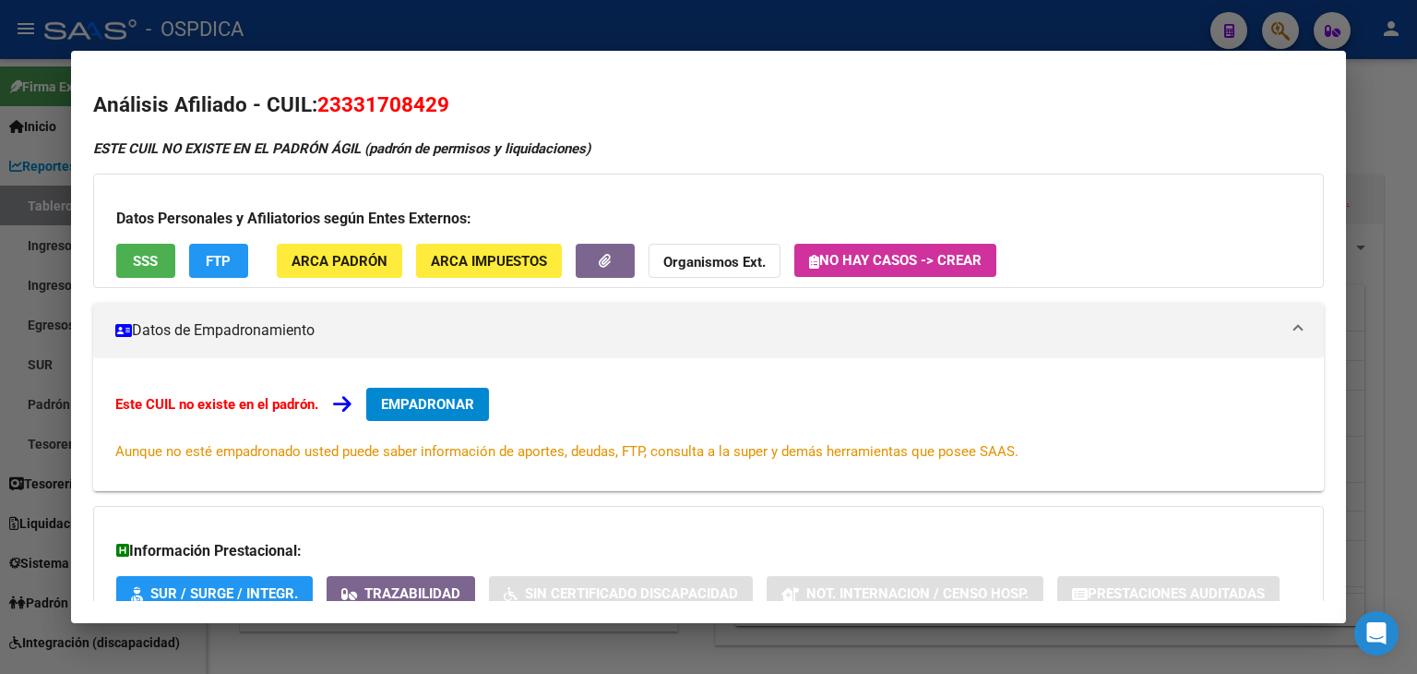
click at [1296, 41] on div at bounding box center [708, 337] width 1417 height 674
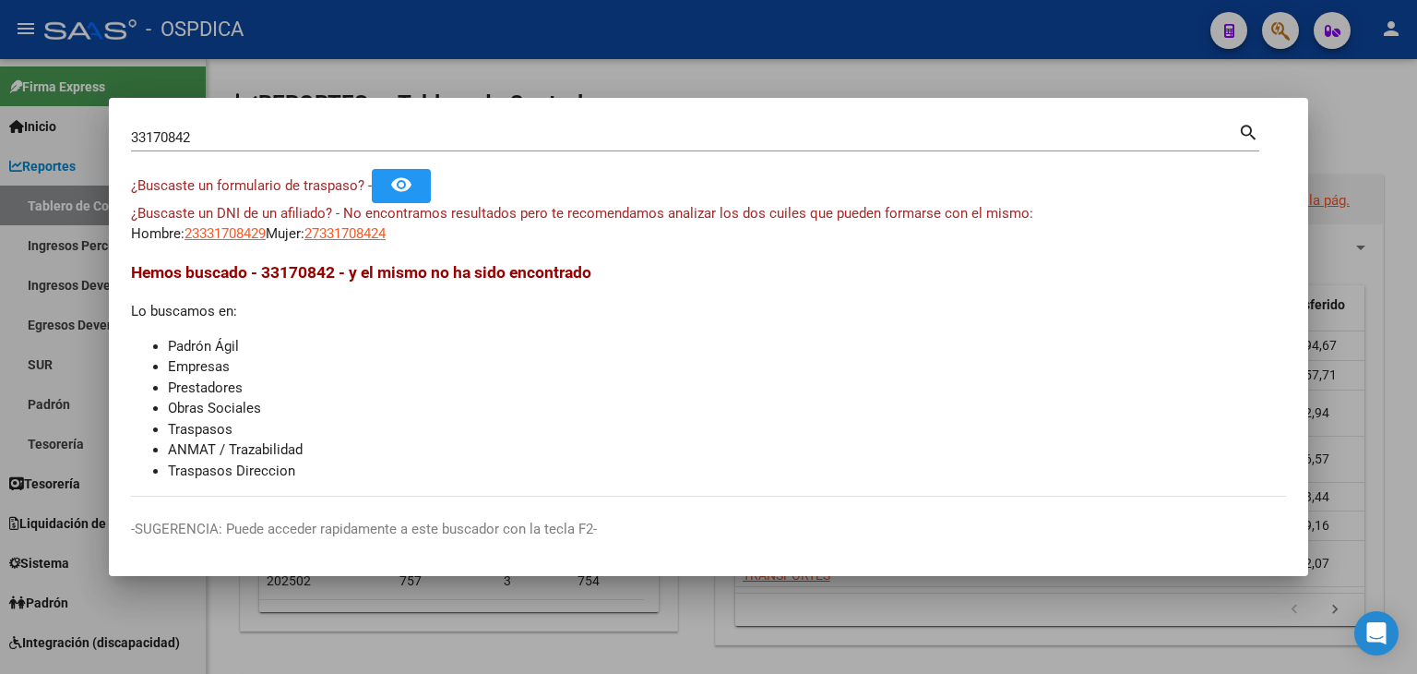
click at [1294, 42] on div at bounding box center [708, 337] width 1417 height 674
click at [1294, 42] on button "button" at bounding box center [1280, 30] width 37 height 37
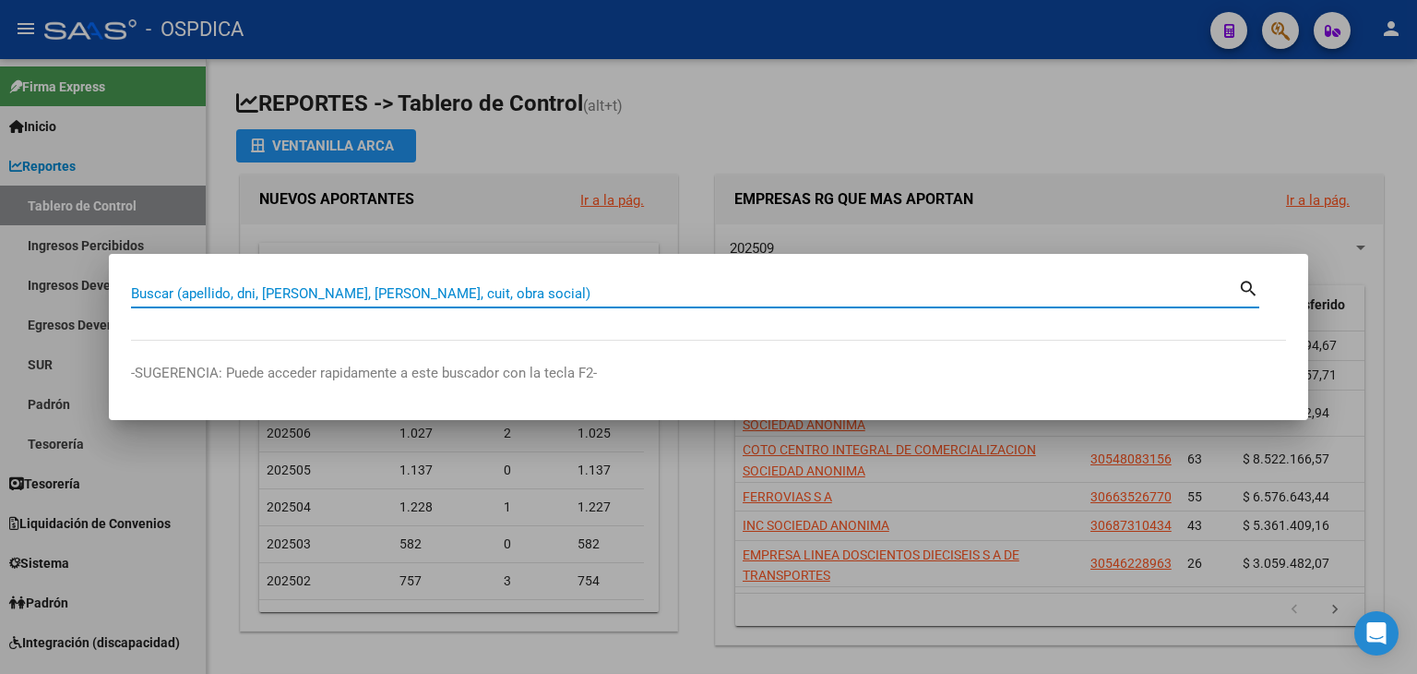
paste input "41877340"
type input "41877340"
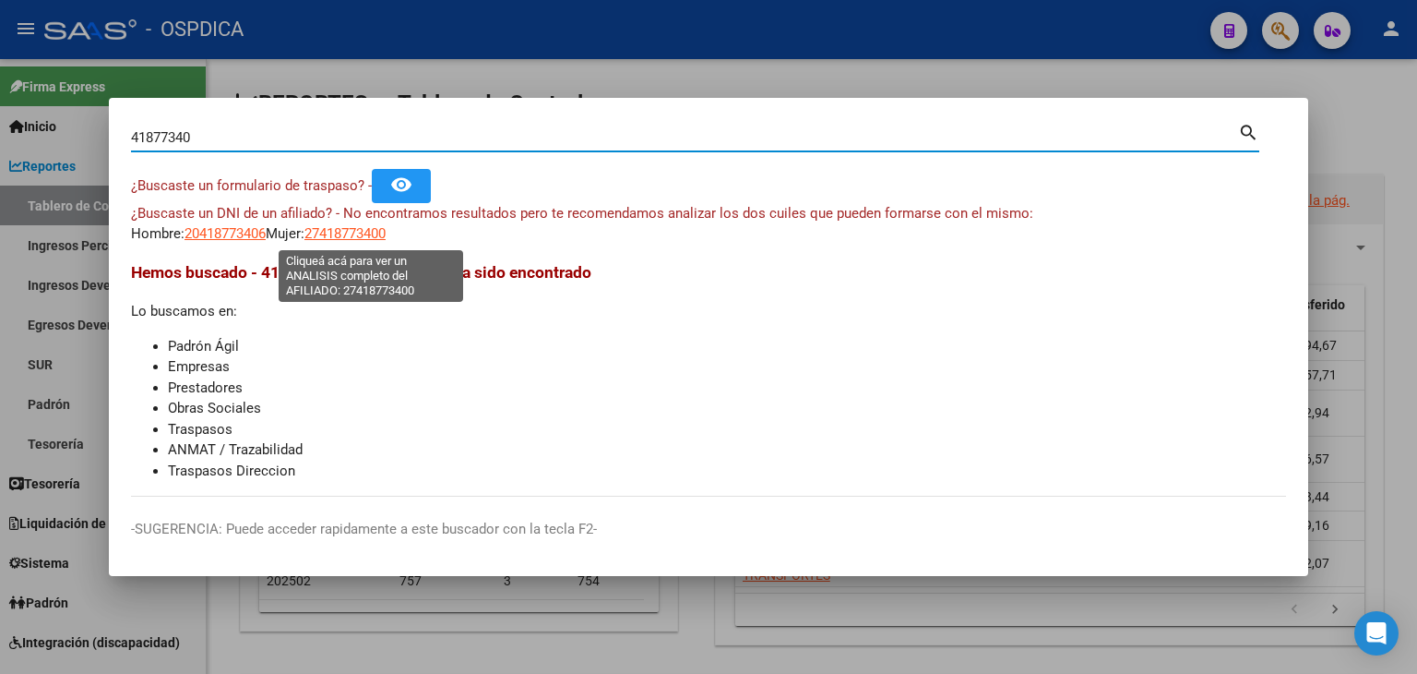
click at [343, 233] on span "27418773400" at bounding box center [344, 233] width 81 height 17
type textarea "27418773400"
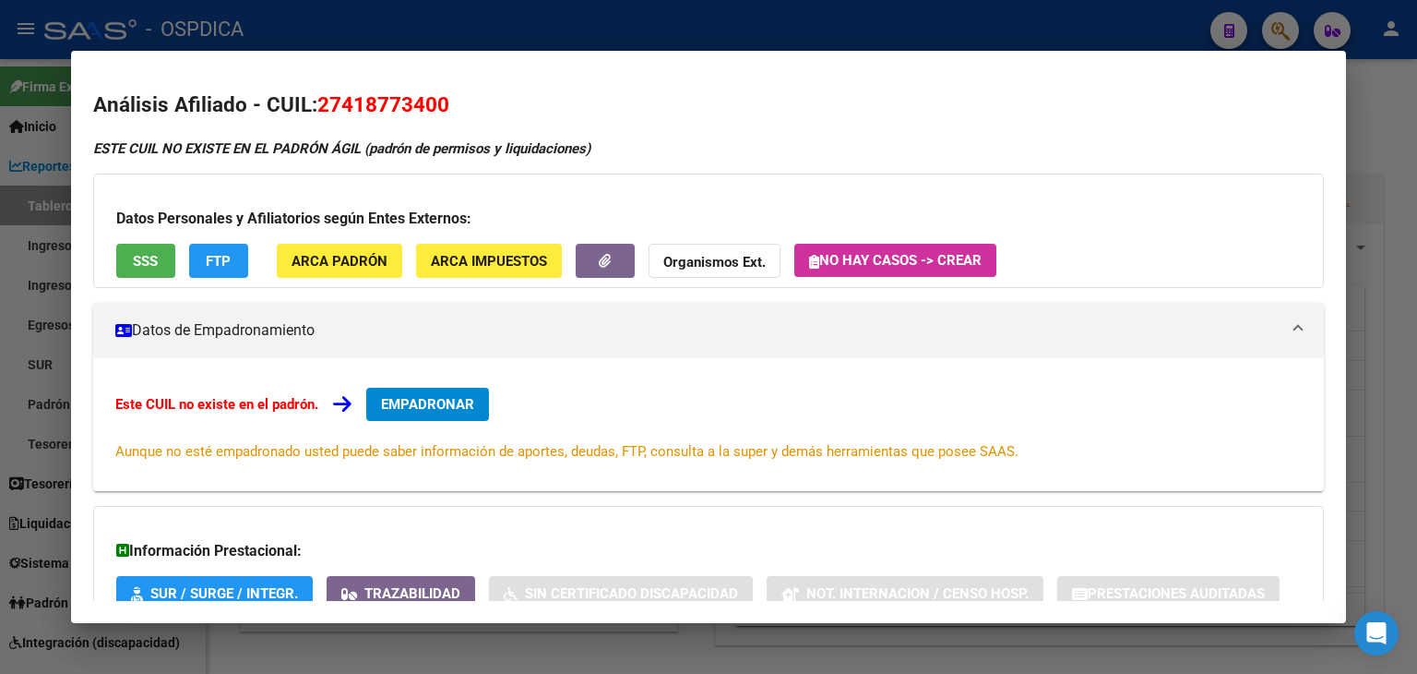
click at [1355, 85] on div at bounding box center [708, 337] width 1417 height 674
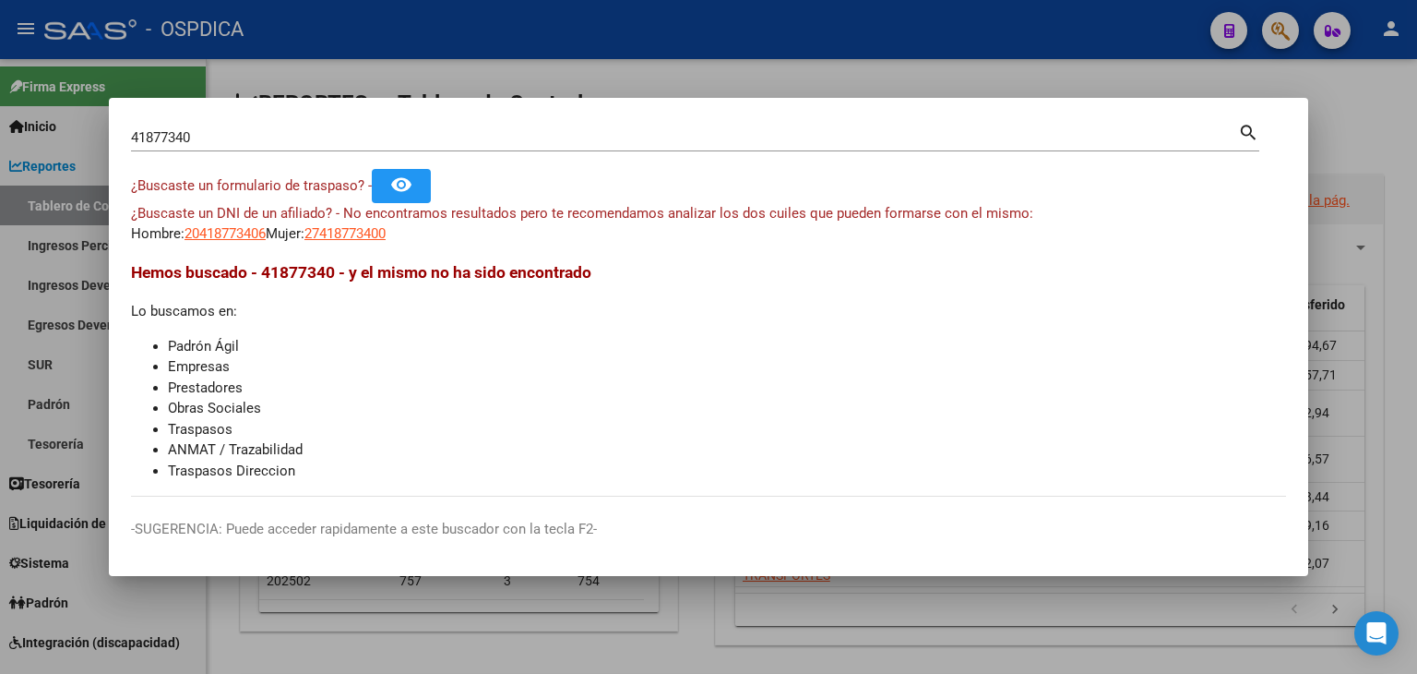
click at [1416, 137] on div at bounding box center [708, 337] width 1417 height 674
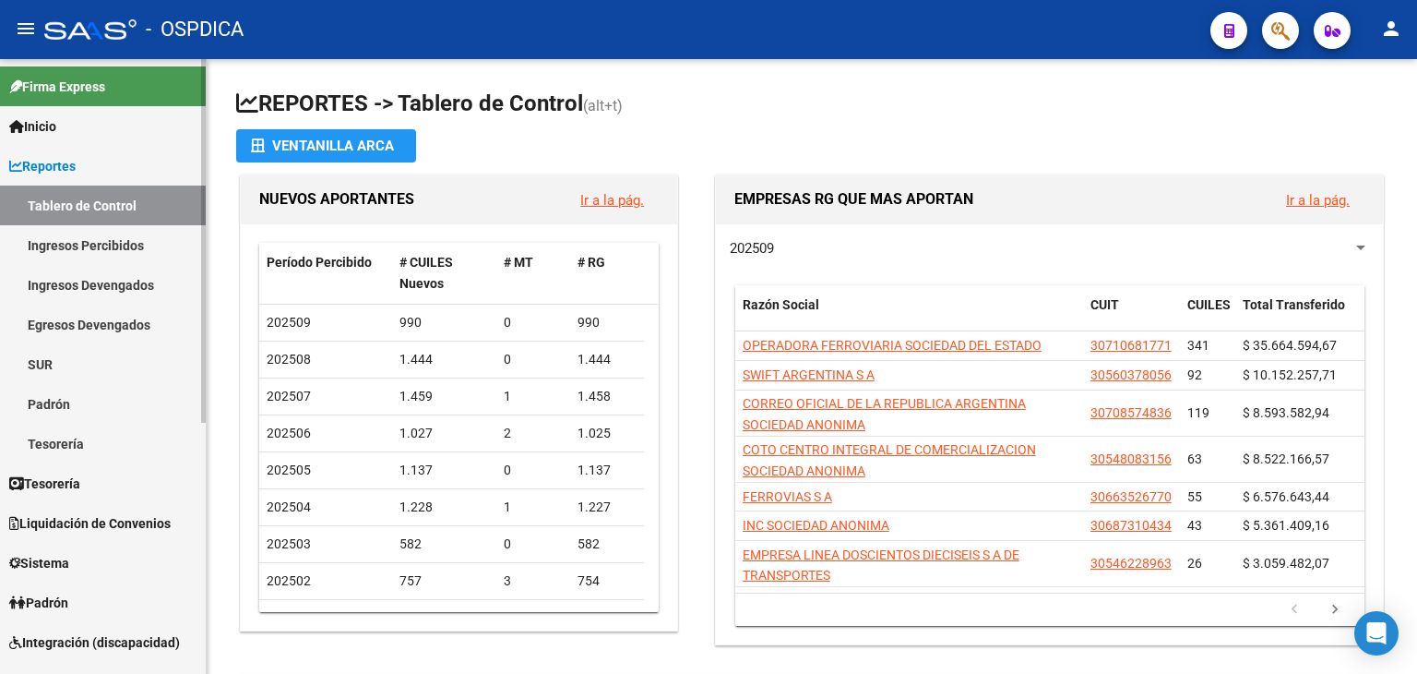
click at [49, 415] on link "Padrón" at bounding box center [103, 404] width 206 height 40
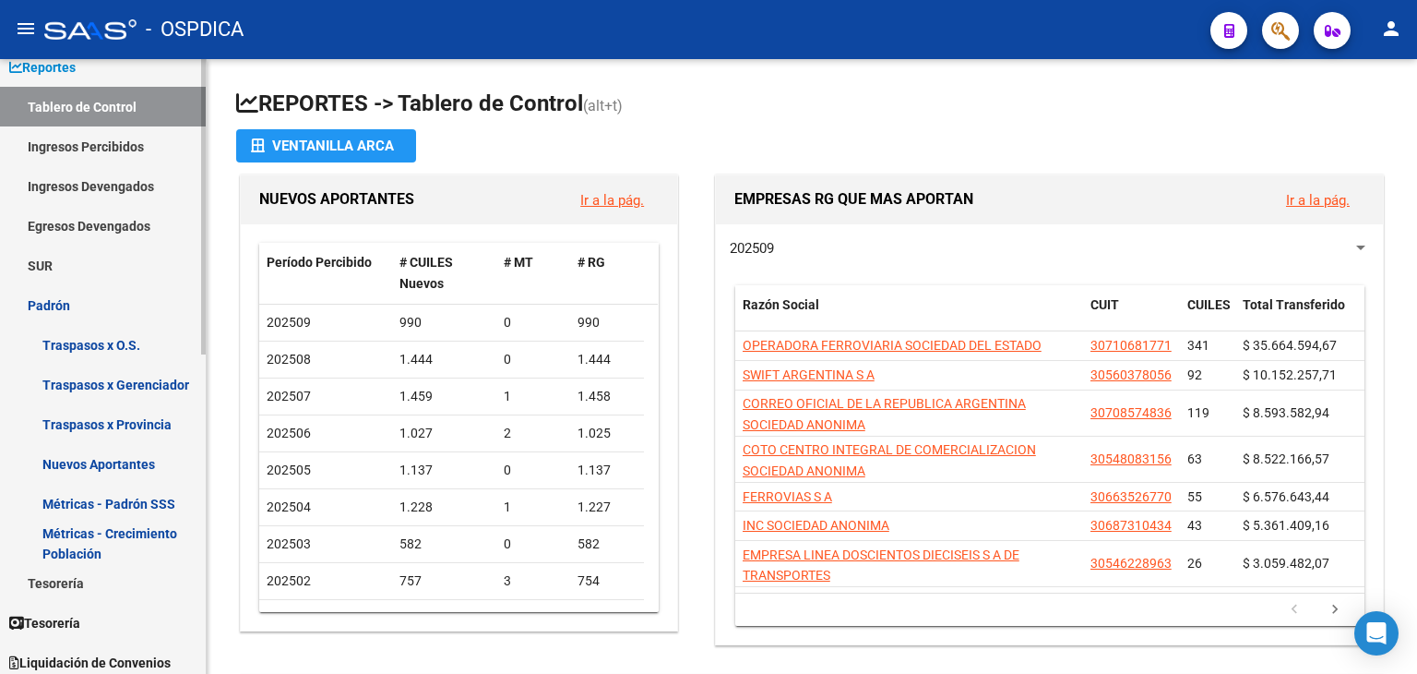
scroll to position [185, 0]
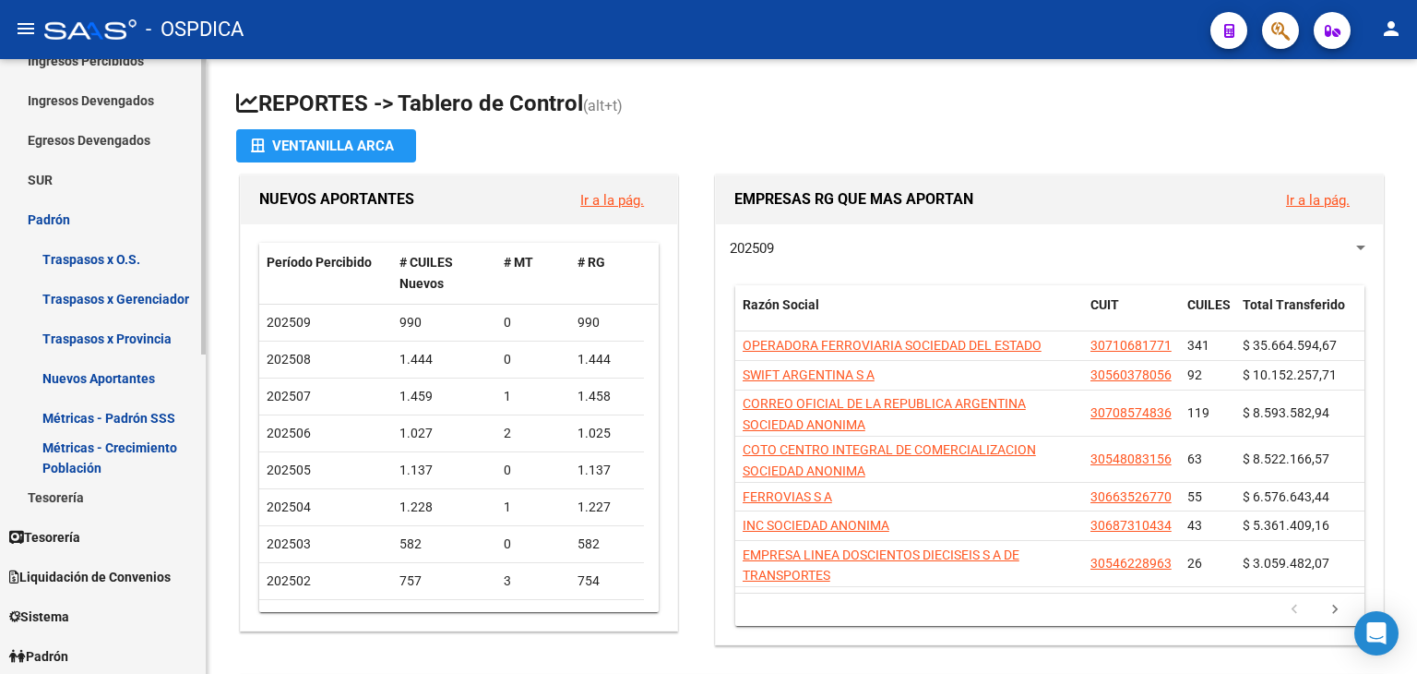
click at [110, 457] on link "Métricas - Crecimiento Población" at bounding box center [103, 457] width 206 height 40
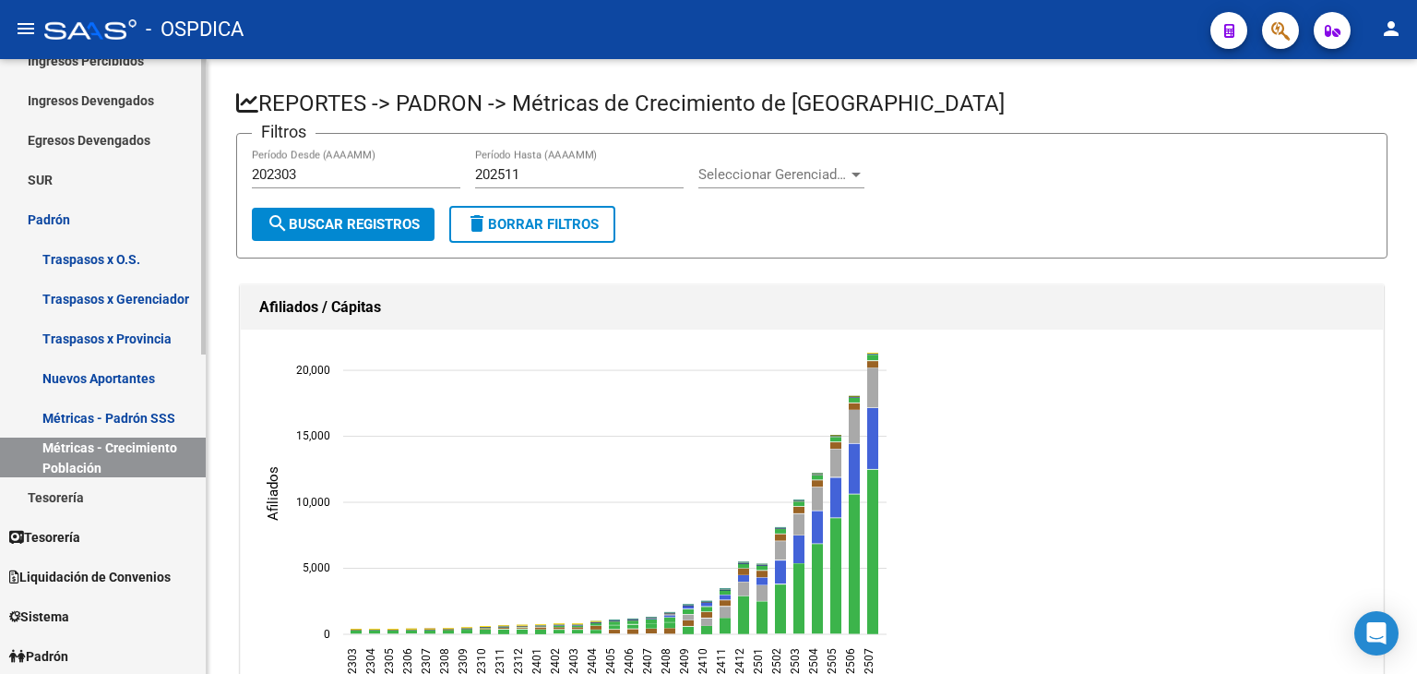
click at [128, 419] on link "Métricas - Padrón SSS" at bounding box center [103, 418] width 206 height 40
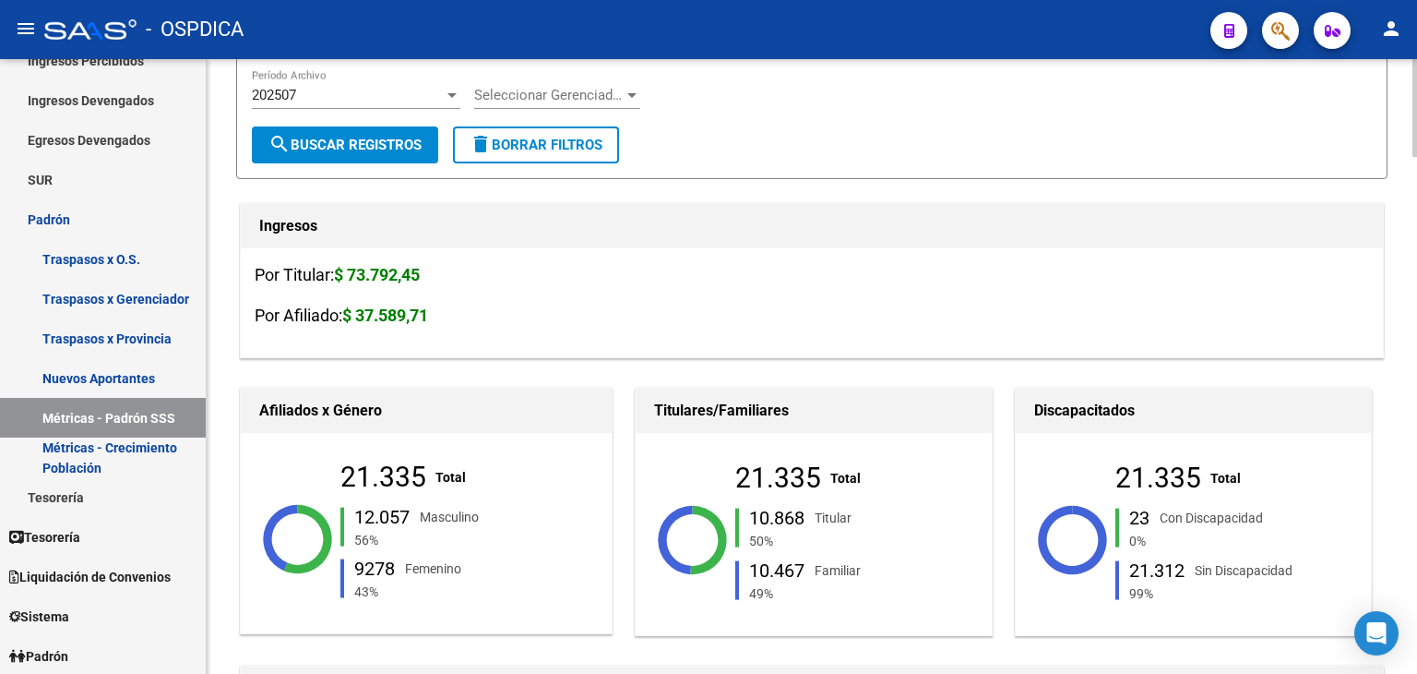
scroll to position [277, 0]
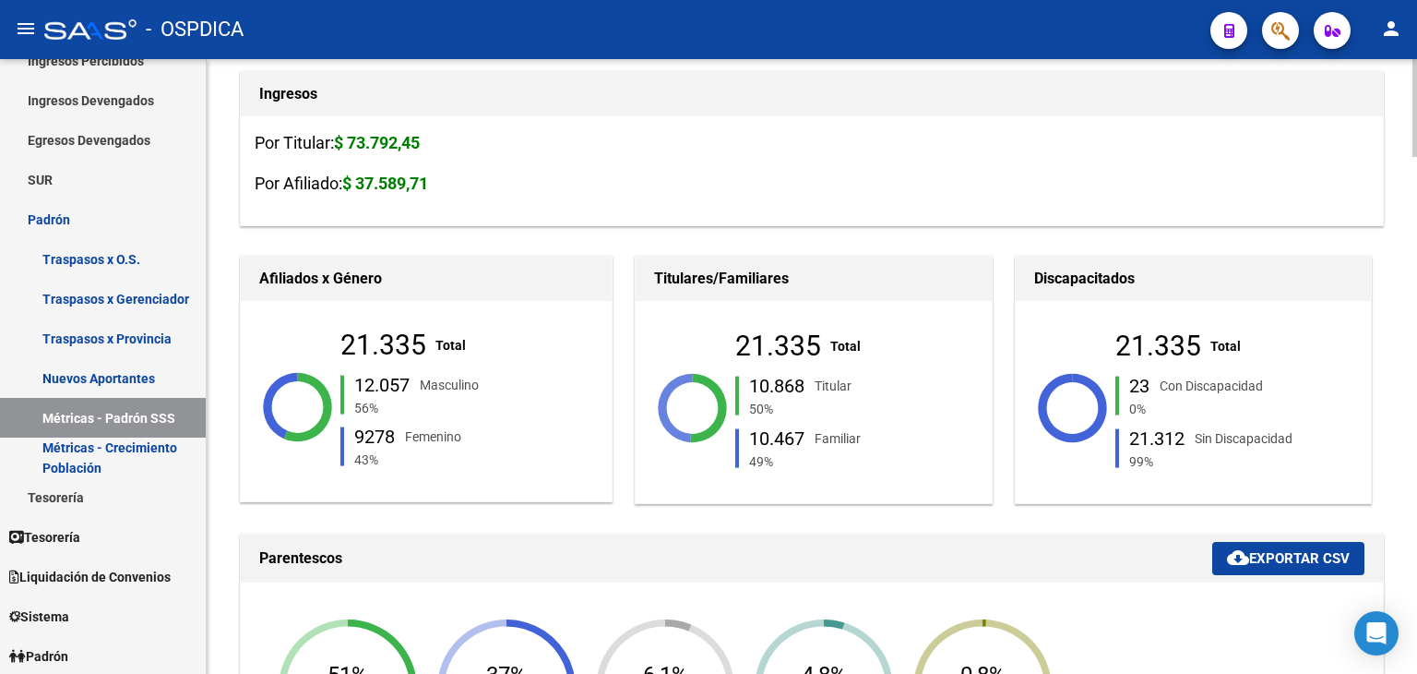
drag, startPoint x: 740, startPoint y: 343, endPoint x: 872, endPoint y: 449, distance: 169.3
click at [872, 449] on div "21.335 Total 10.868 Titular 50% 10.467 Familiar 49%" at bounding box center [867, 408] width 265 height 145
copy div "21.335 Total 10.868 Titular 50% 10.467 Familiar 49%"
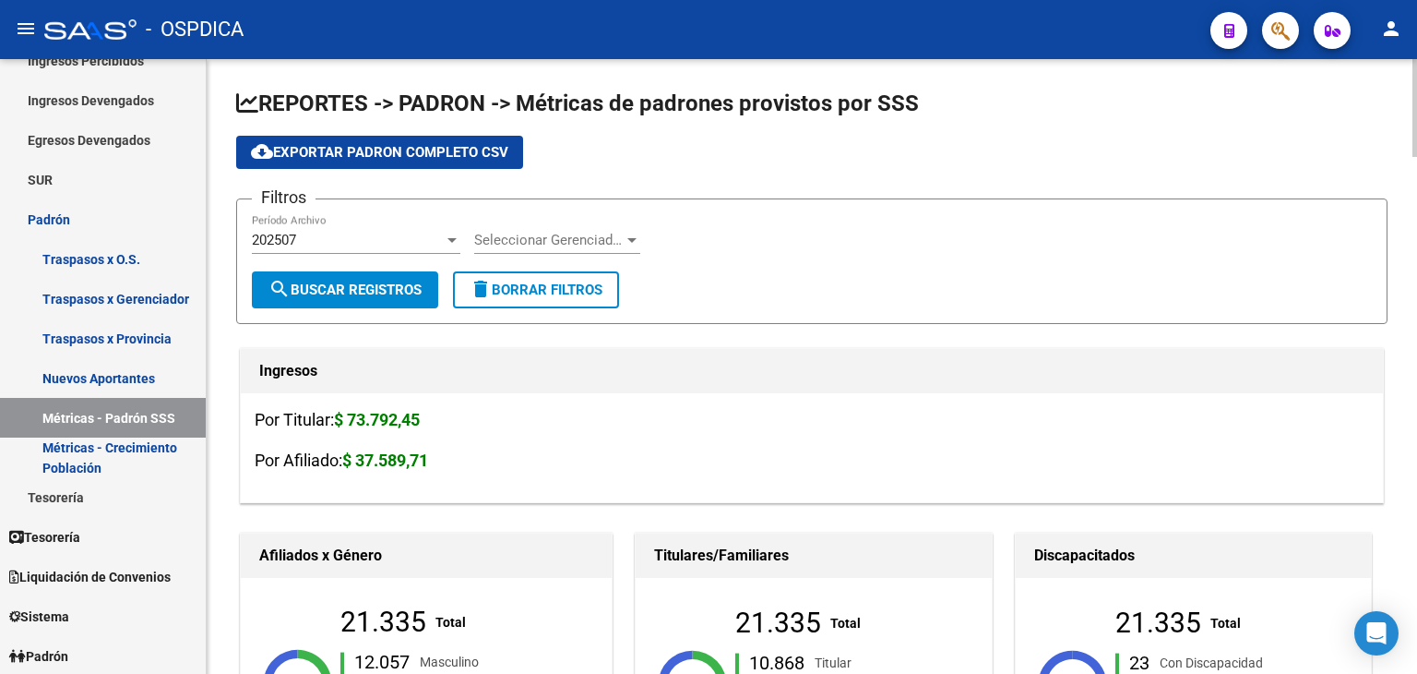
click at [330, 240] on div "202507" at bounding box center [348, 240] width 192 height 17
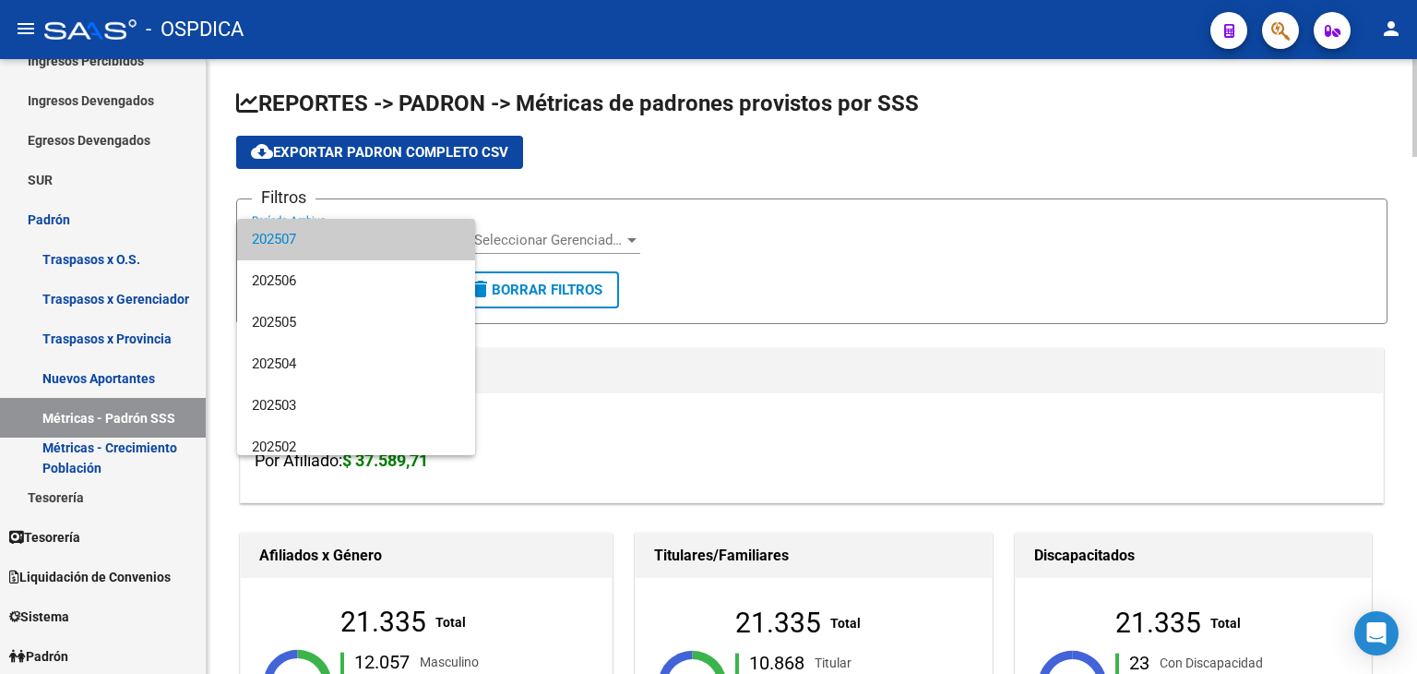
click at [330, 240] on span "202507" at bounding box center [356, 240] width 209 height 42
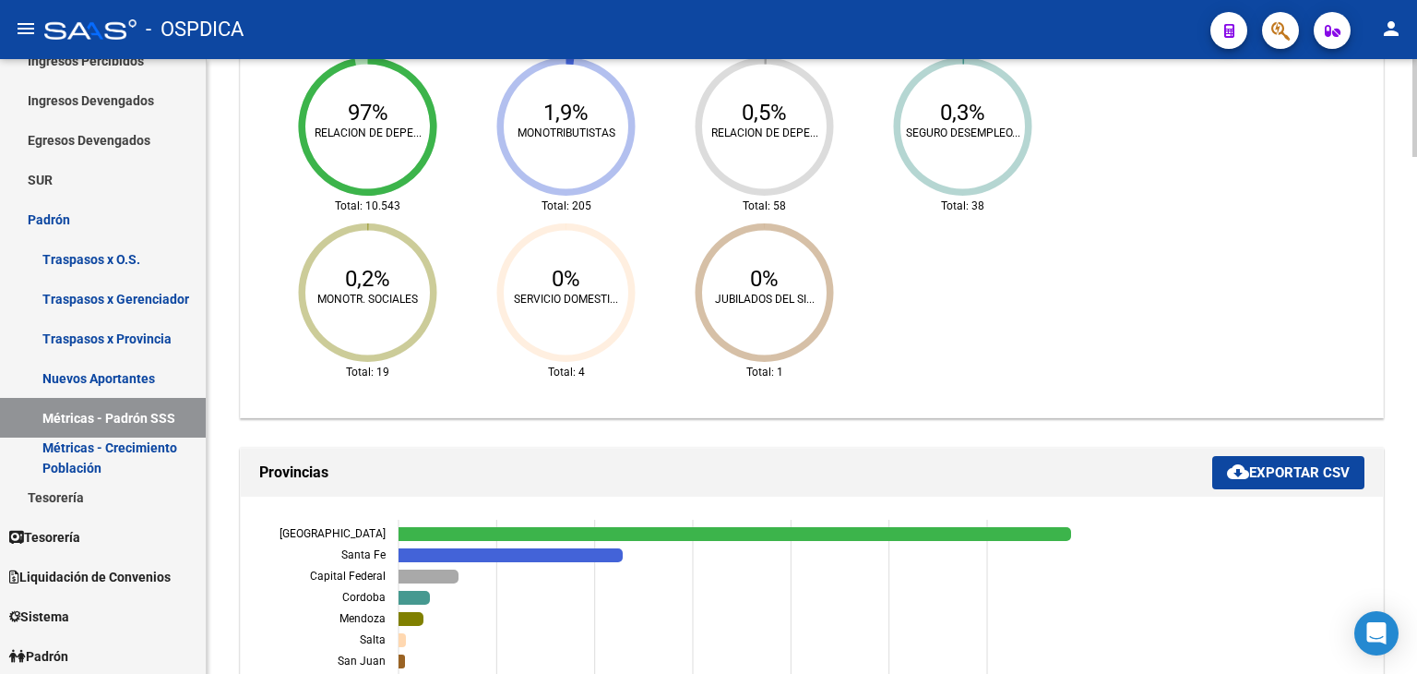
scroll to position [1223, 0]
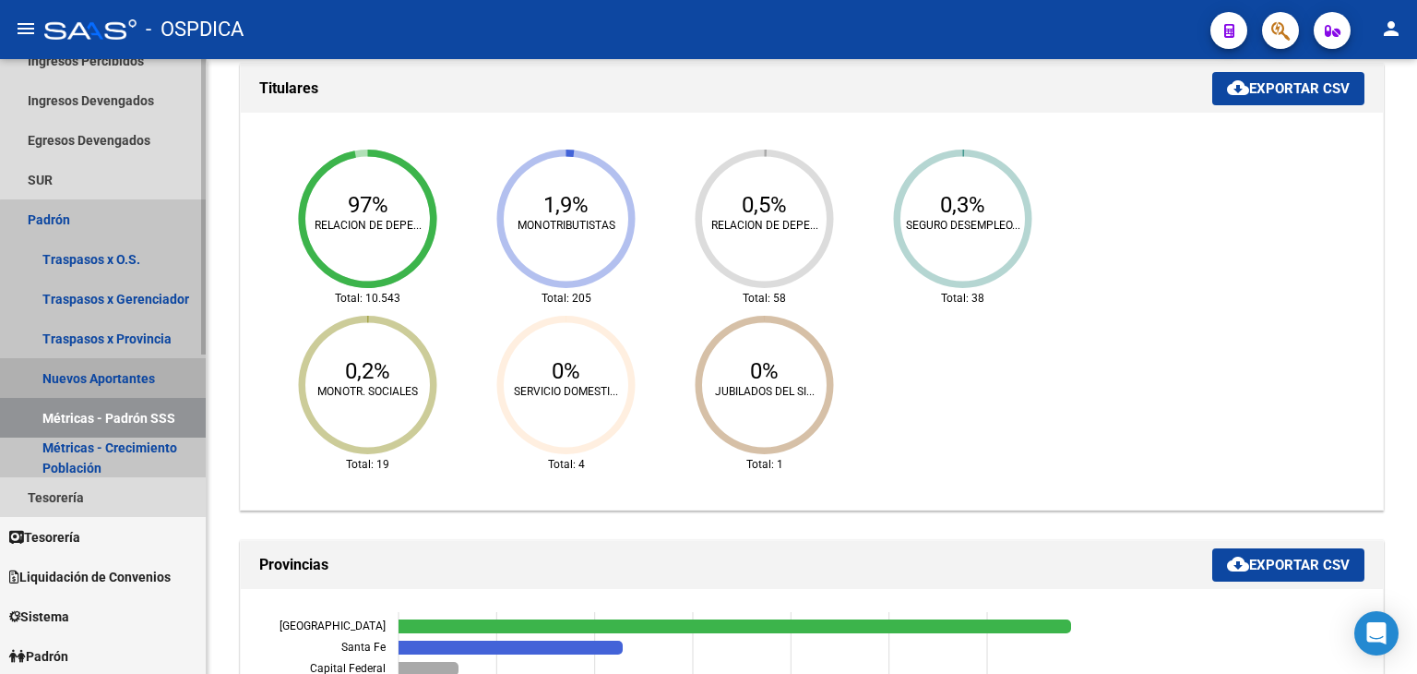
click at [129, 388] on link "Nuevos Aportantes" at bounding box center [103, 378] width 206 height 40
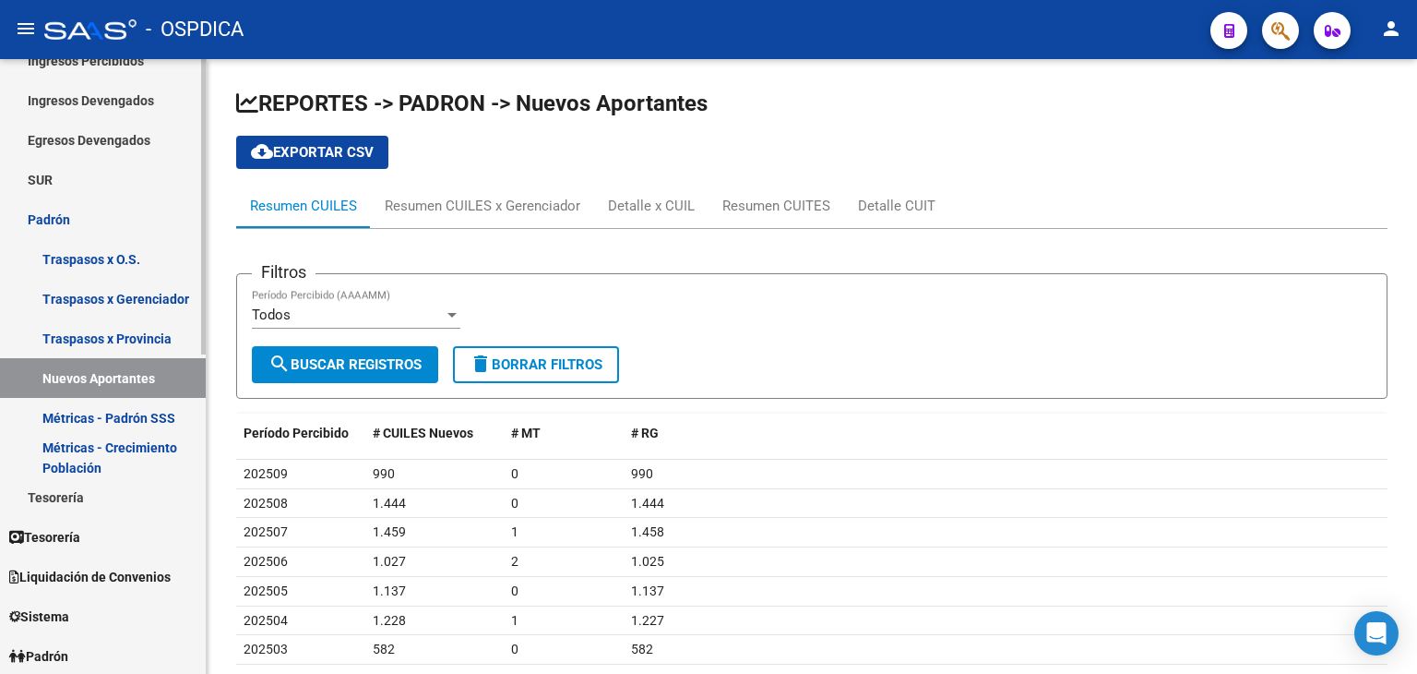
click at [129, 256] on link "Traspasos x O.S." at bounding box center [103, 259] width 206 height 40
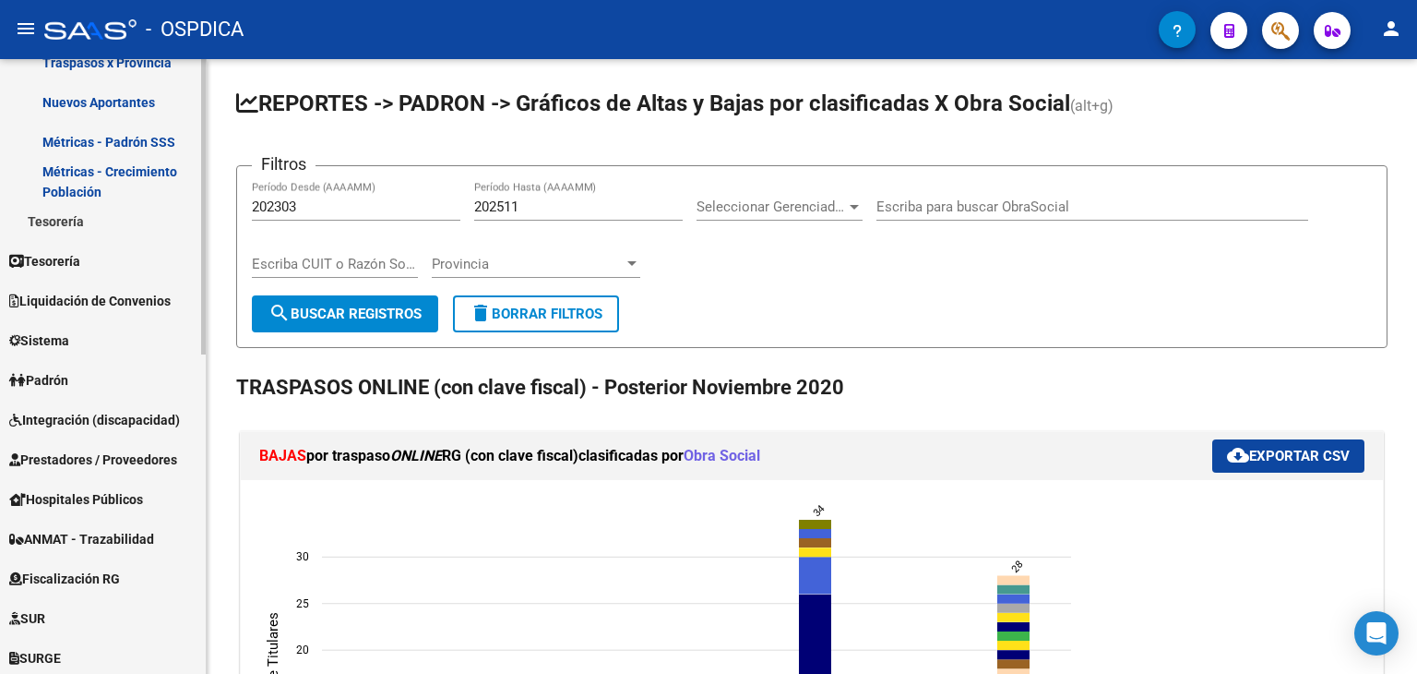
scroll to position [461, 0]
click at [147, 384] on link "Padrón" at bounding box center [103, 379] width 206 height 40
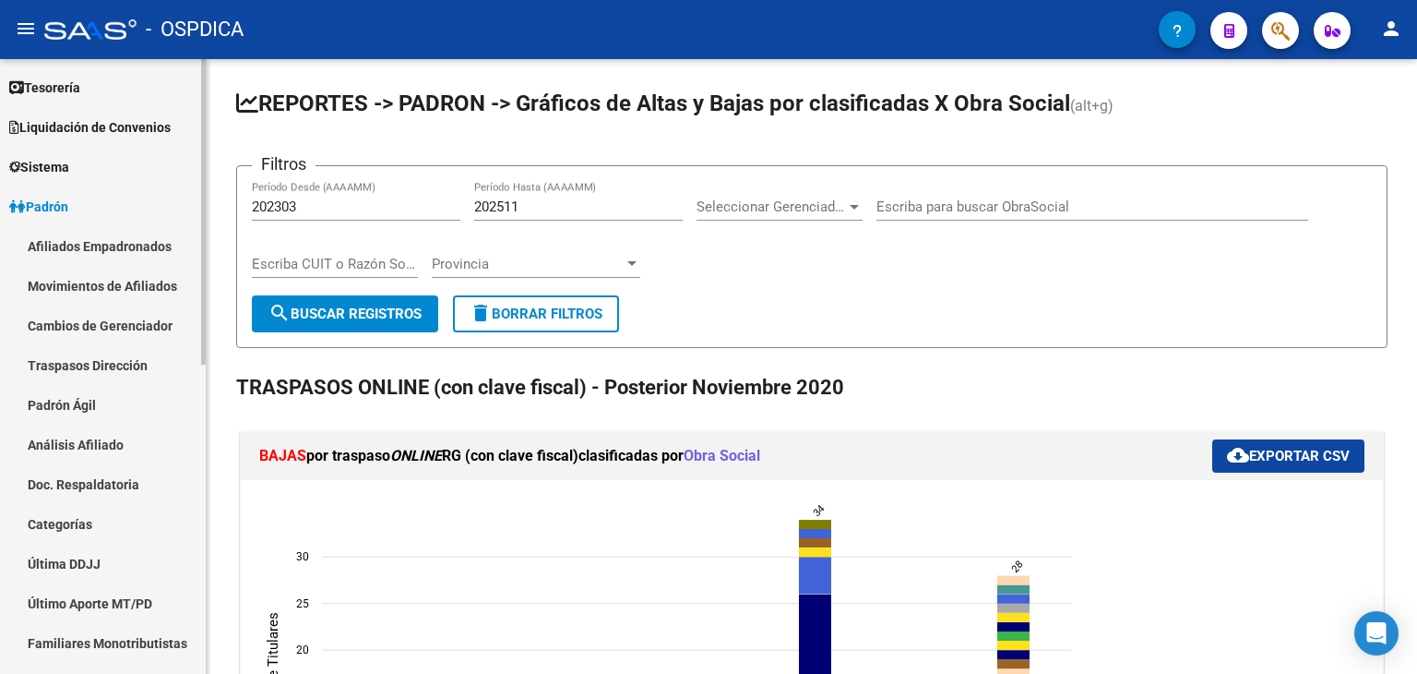
scroll to position [92, 0]
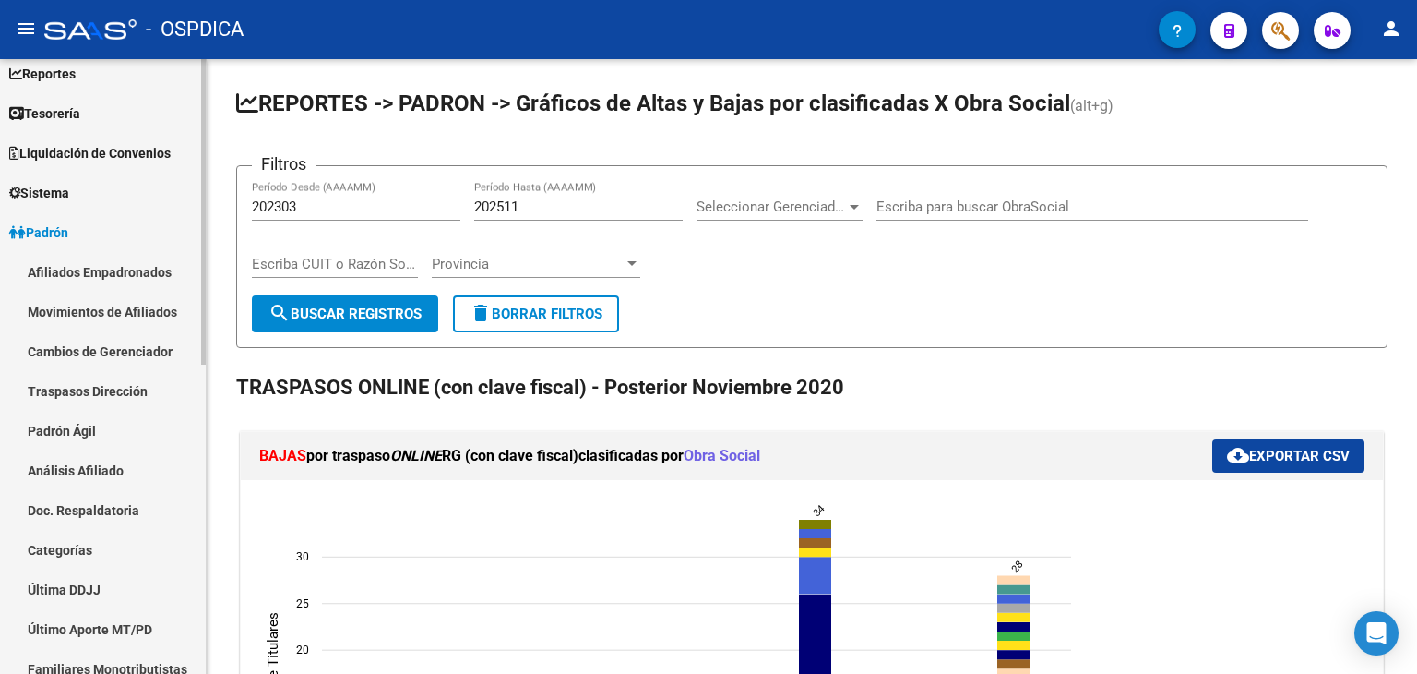
click at [110, 481] on link "Análisis Afiliado" at bounding box center [103, 470] width 206 height 40
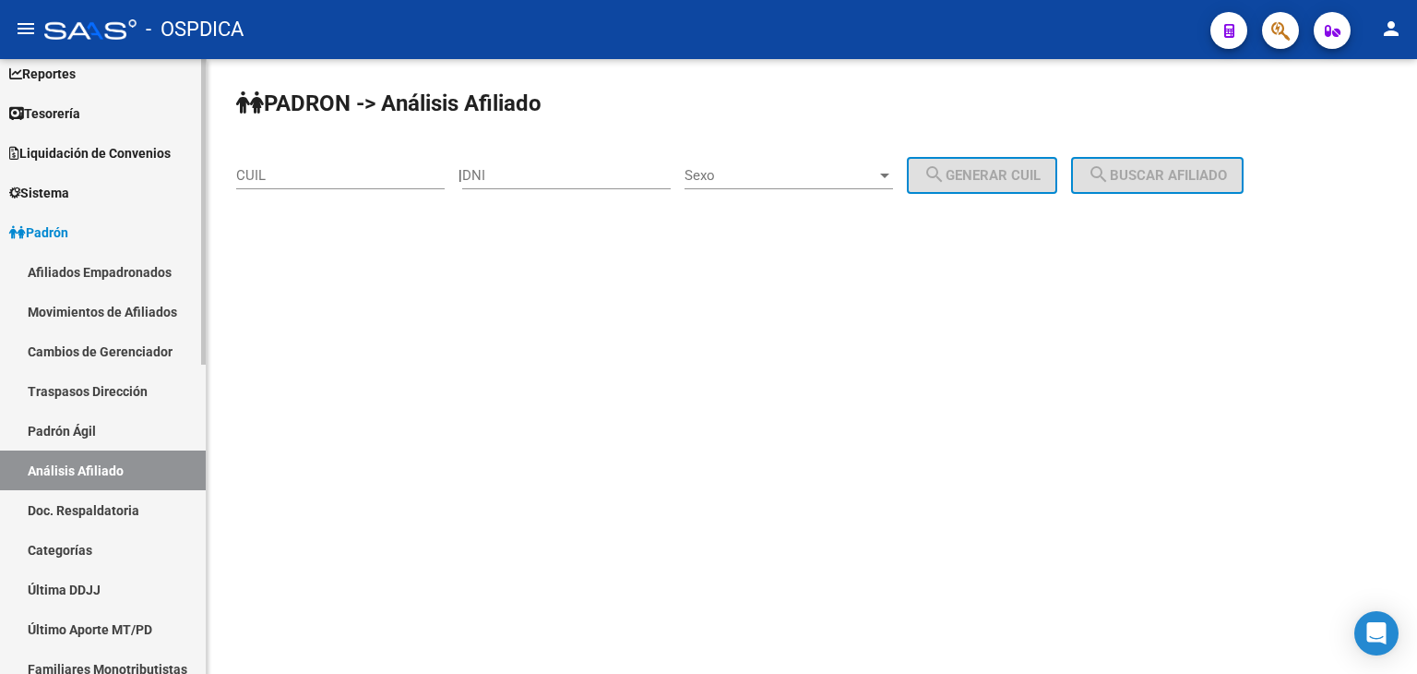
click at [78, 426] on link "Padrón Ágil" at bounding box center [103, 431] width 206 height 40
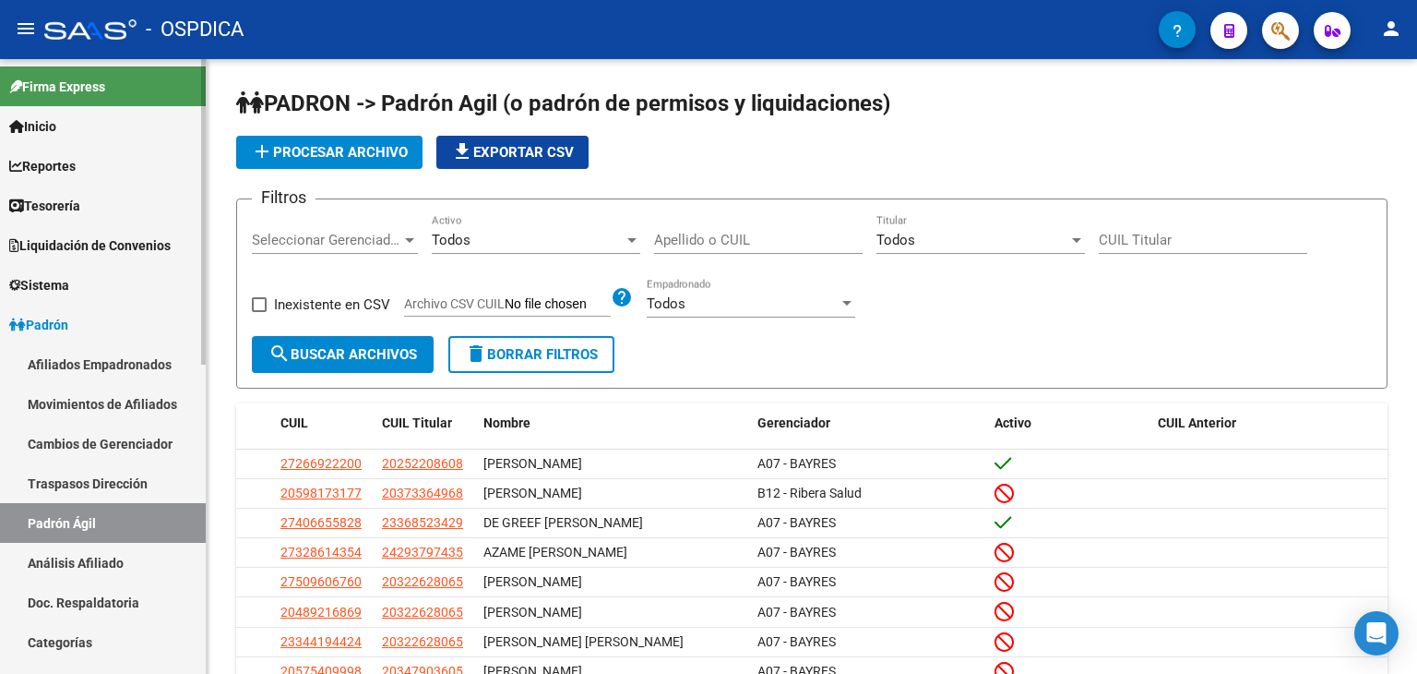
click at [140, 359] on link "Afiliados Empadronados" at bounding box center [103, 364] width 206 height 40
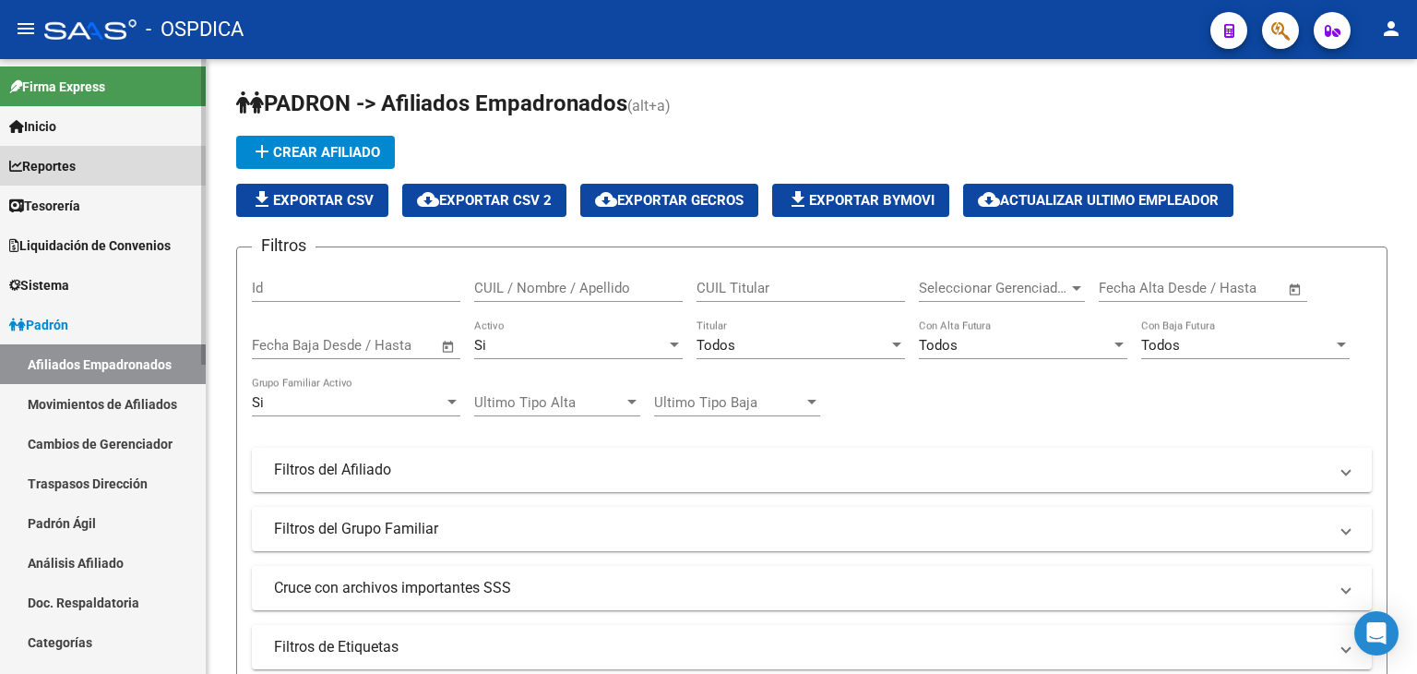
click at [66, 174] on span "Reportes" at bounding box center [42, 166] width 66 height 20
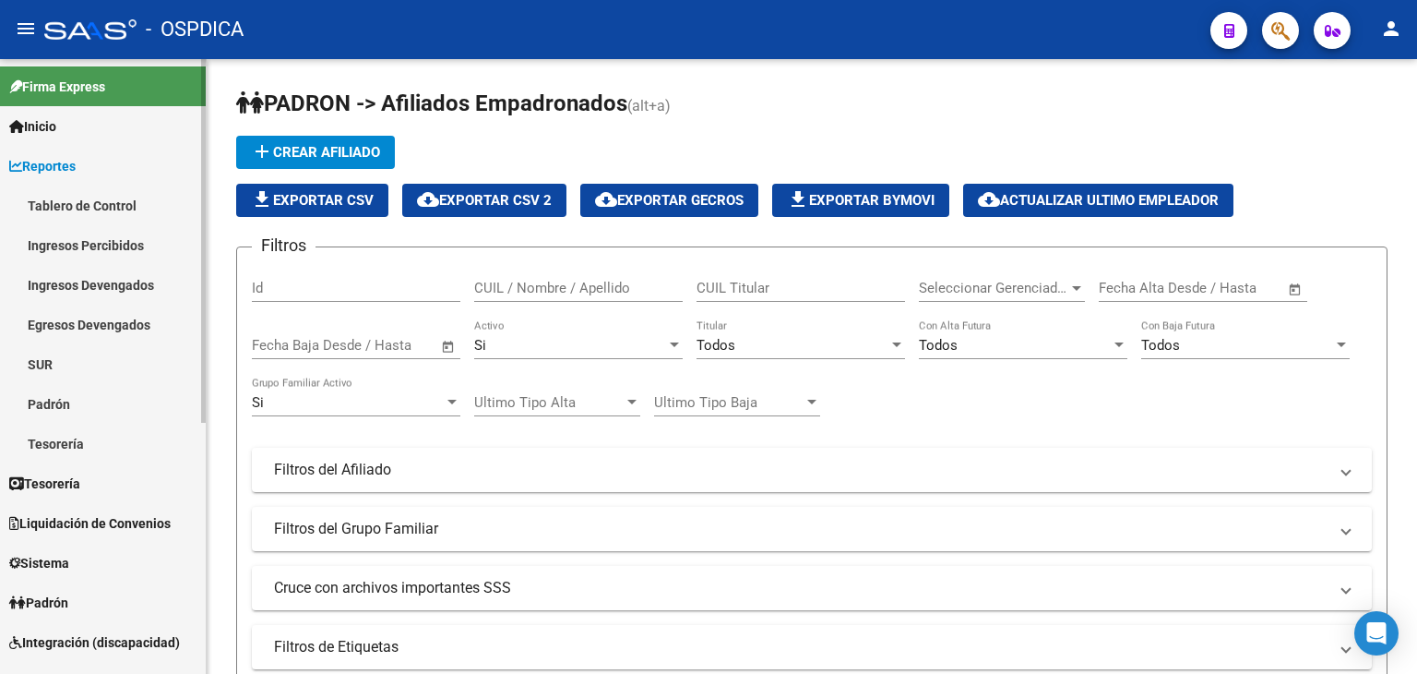
click at [70, 418] on link "Padrón" at bounding box center [103, 404] width 206 height 40
click at [82, 400] on link "Padrón" at bounding box center [103, 404] width 206 height 40
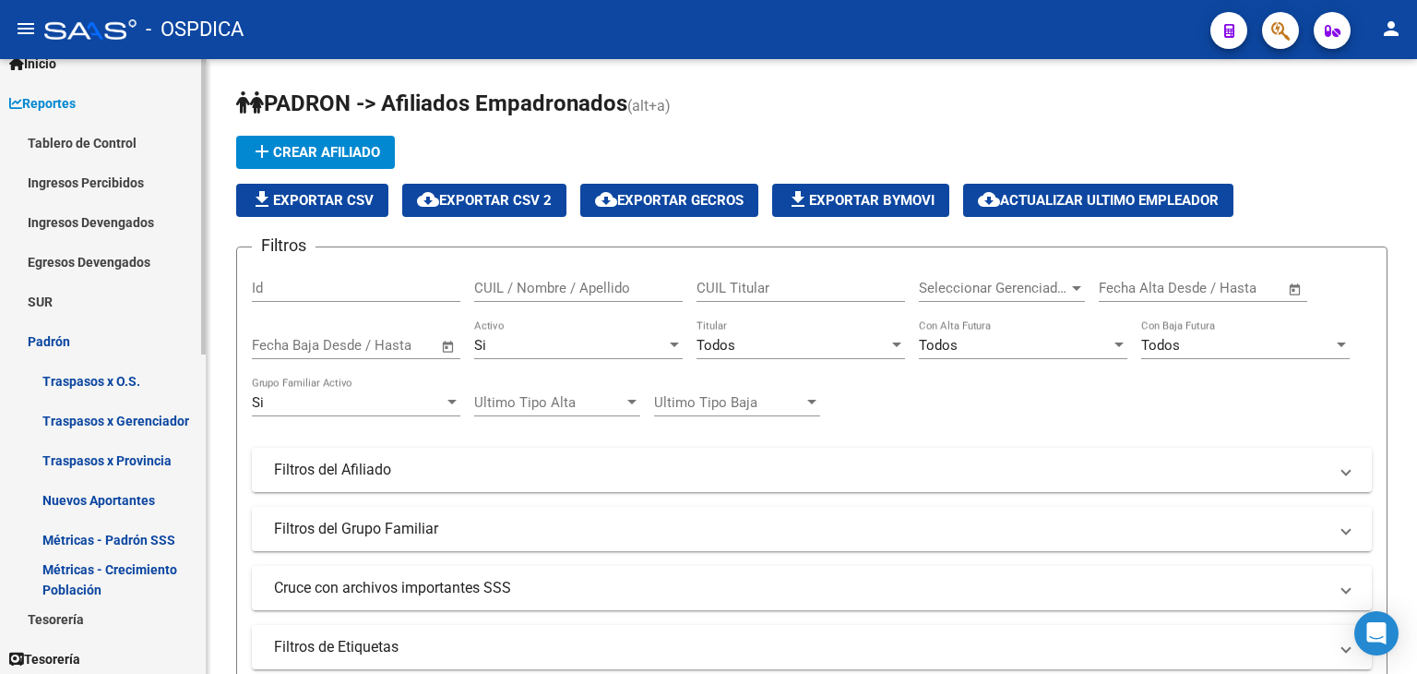
scroll to position [92, 0]
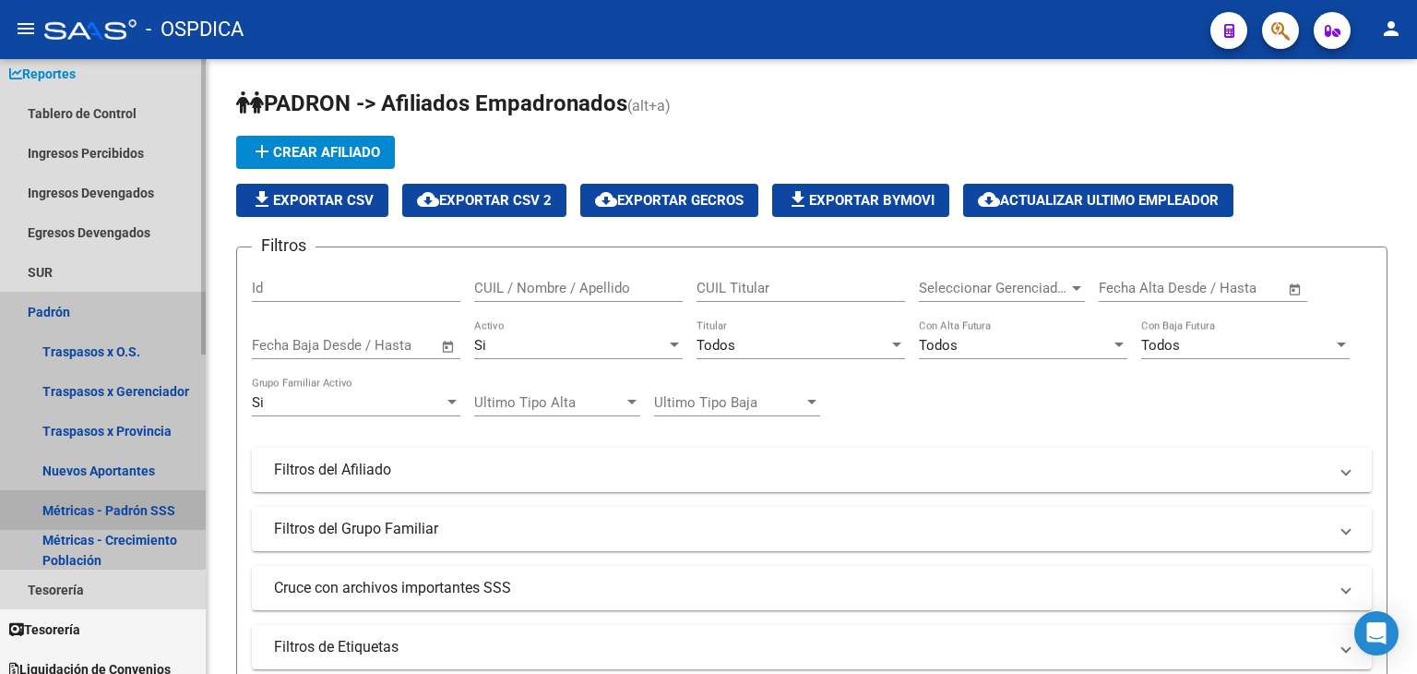
click at [125, 504] on link "Métricas - Padrón SSS" at bounding box center [103, 510] width 206 height 40
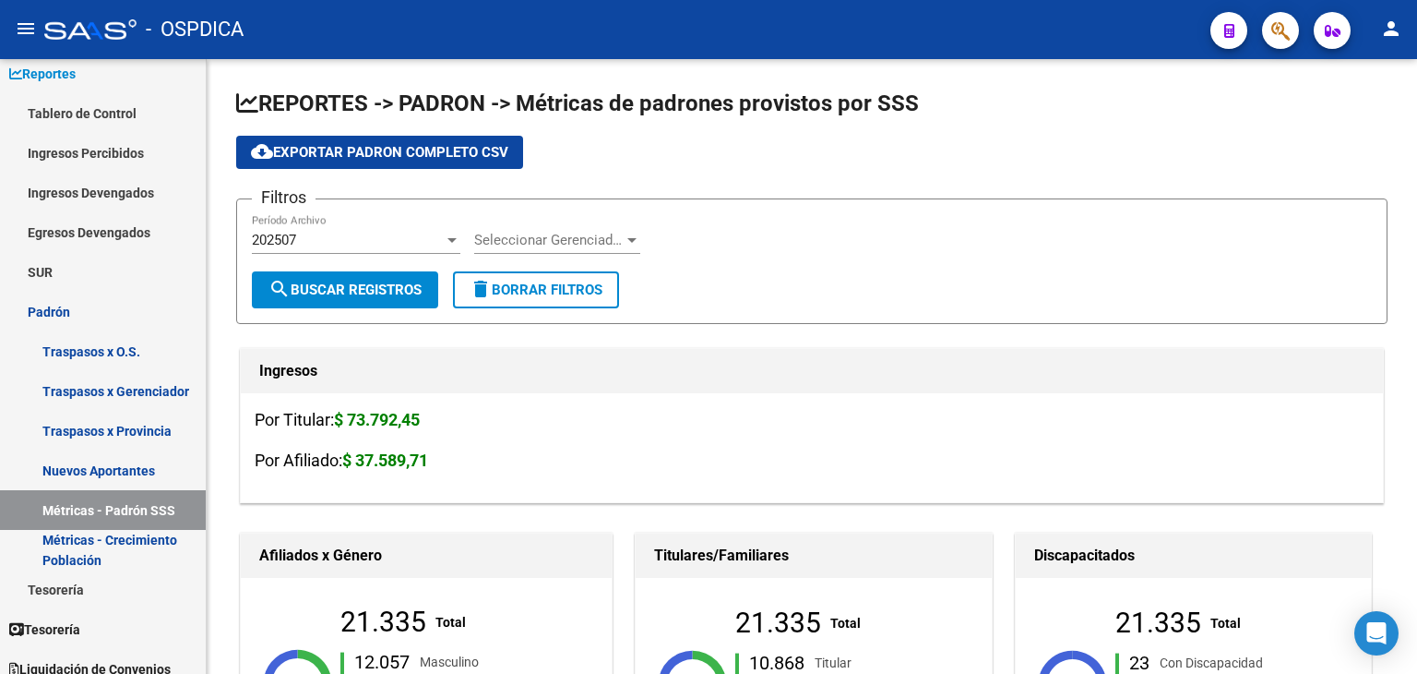
click at [1291, 28] on button "button" at bounding box center [1280, 30] width 37 height 37
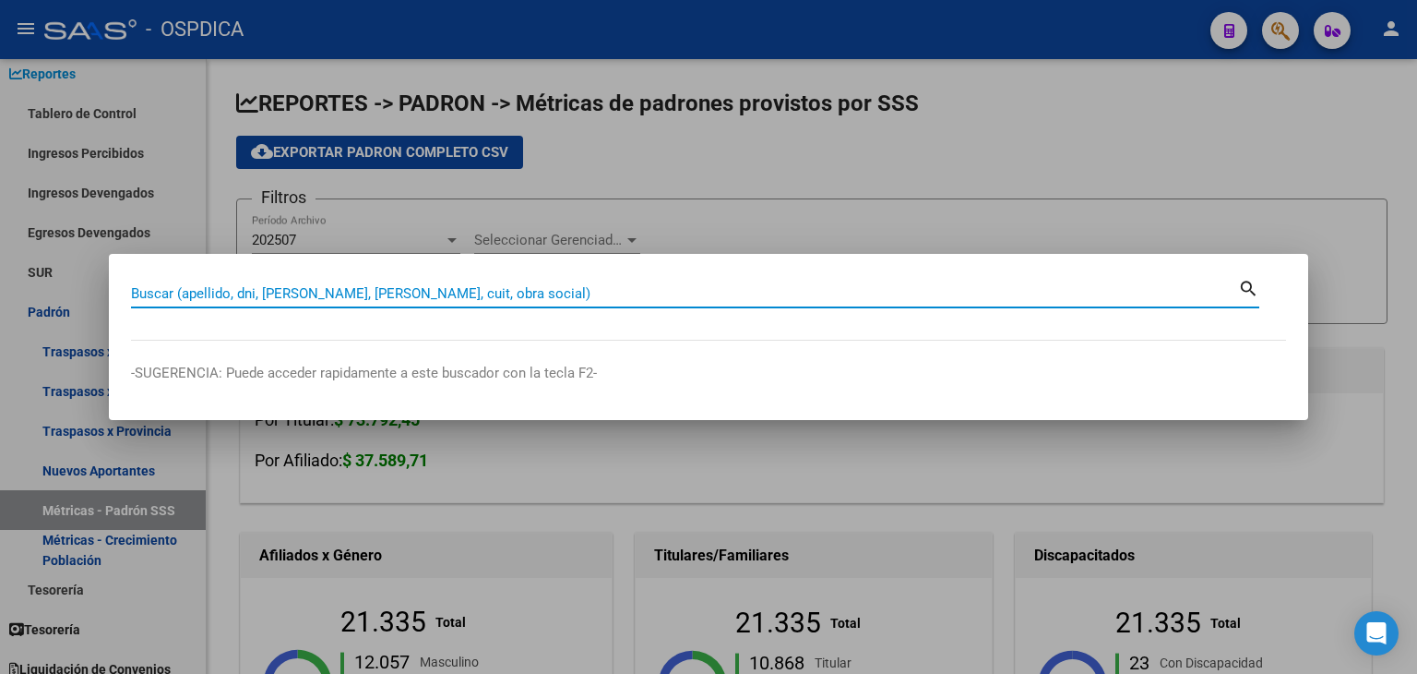
paste input "33170842"
type input "33170842"
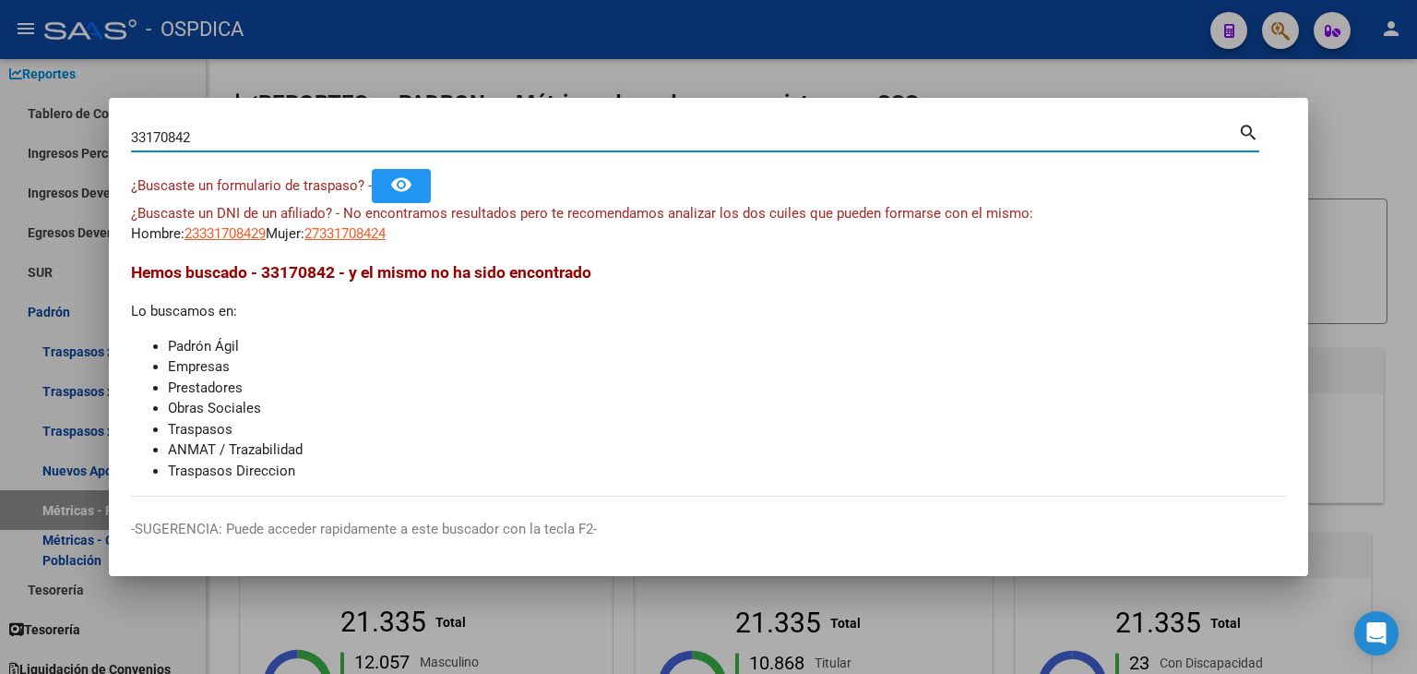
click at [235, 221] on div "¿Buscaste un DNI de un afiliado? - No encontramos resultados pero te recomendam…" at bounding box center [708, 224] width 1155 height 42
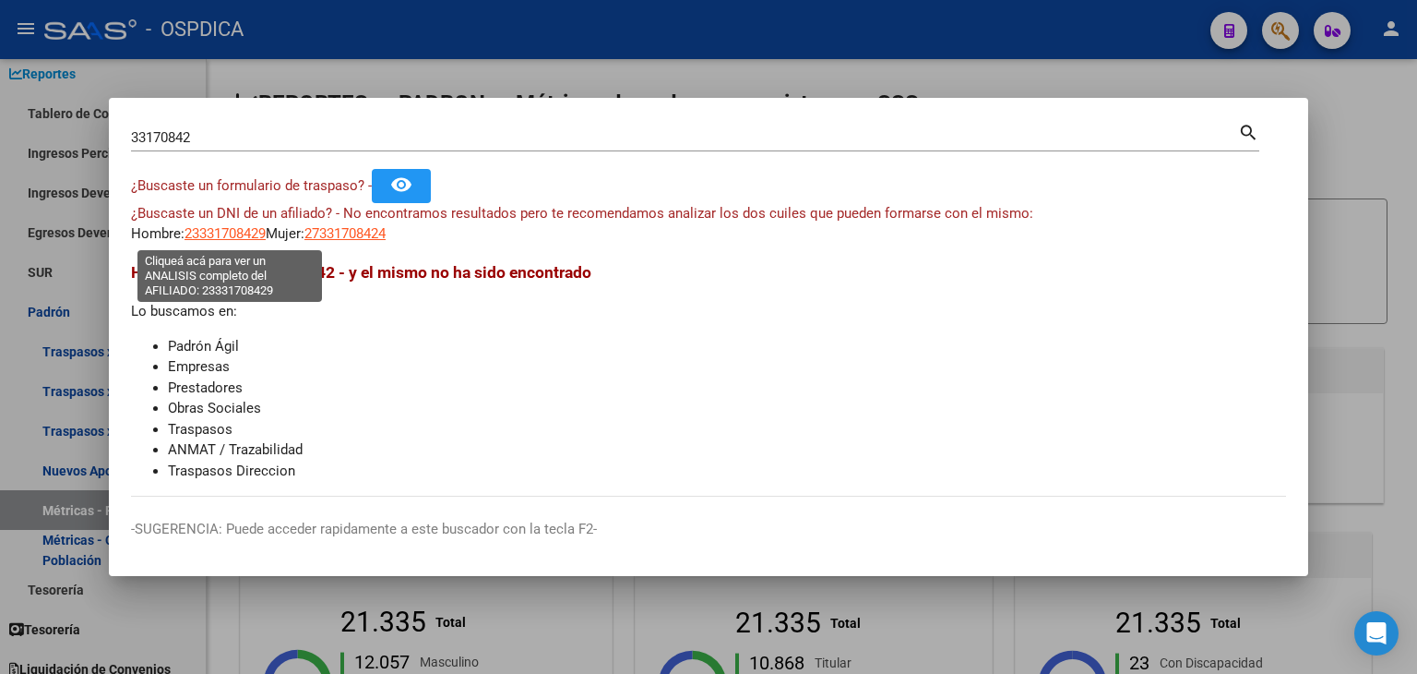
click at [235, 233] on span "23331708429" at bounding box center [225, 233] width 81 height 17
type textarea "23331708429"
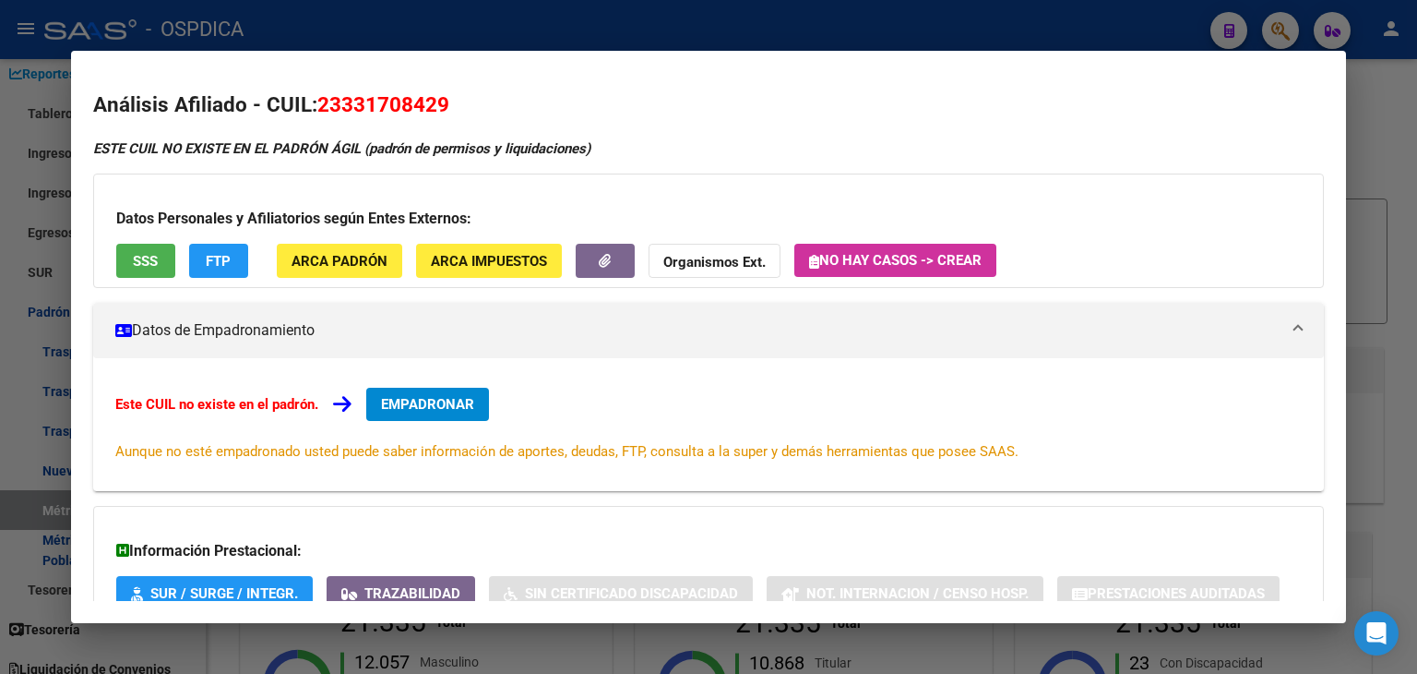
click at [1258, 25] on div at bounding box center [708, 337] width 1417 height 674
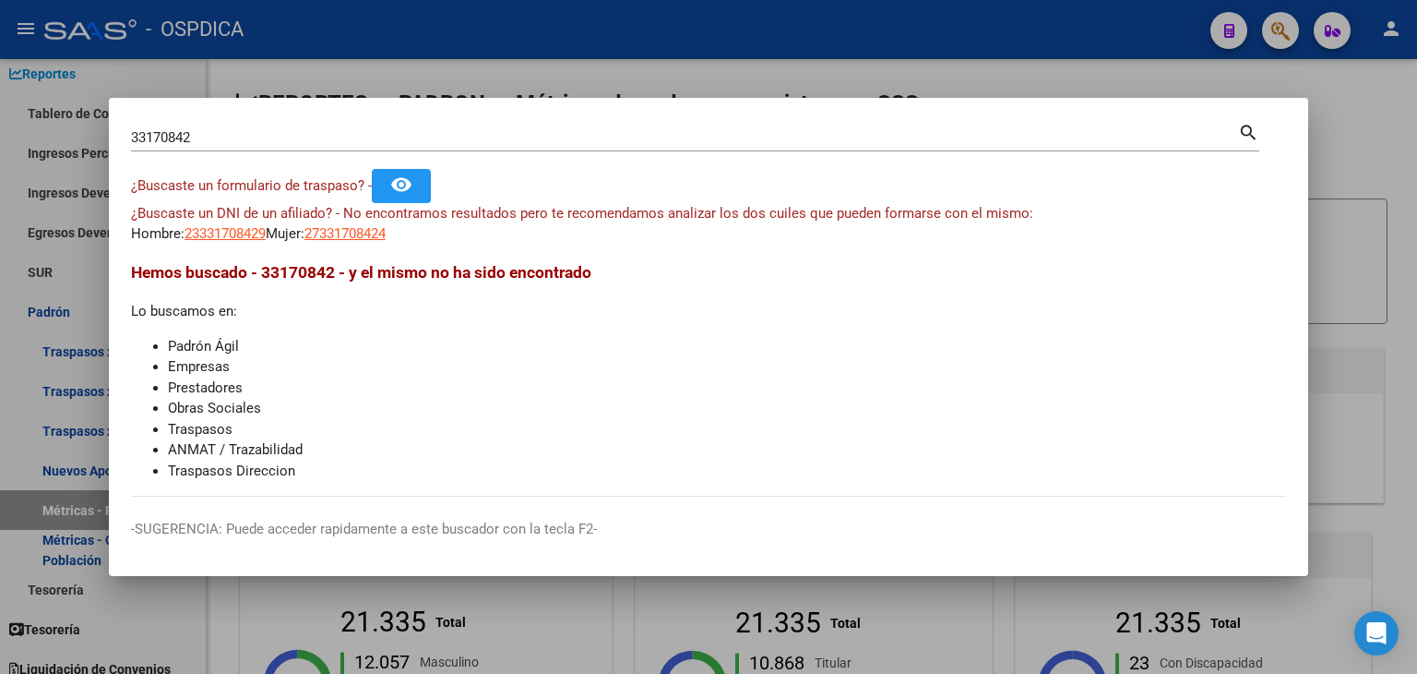
click at [1270, 33] on div at bounding box center [708, 337] width 1417 height 674
click at [1270, 33] on button "button" at bounding box center [1280, 30] width 37 height 37
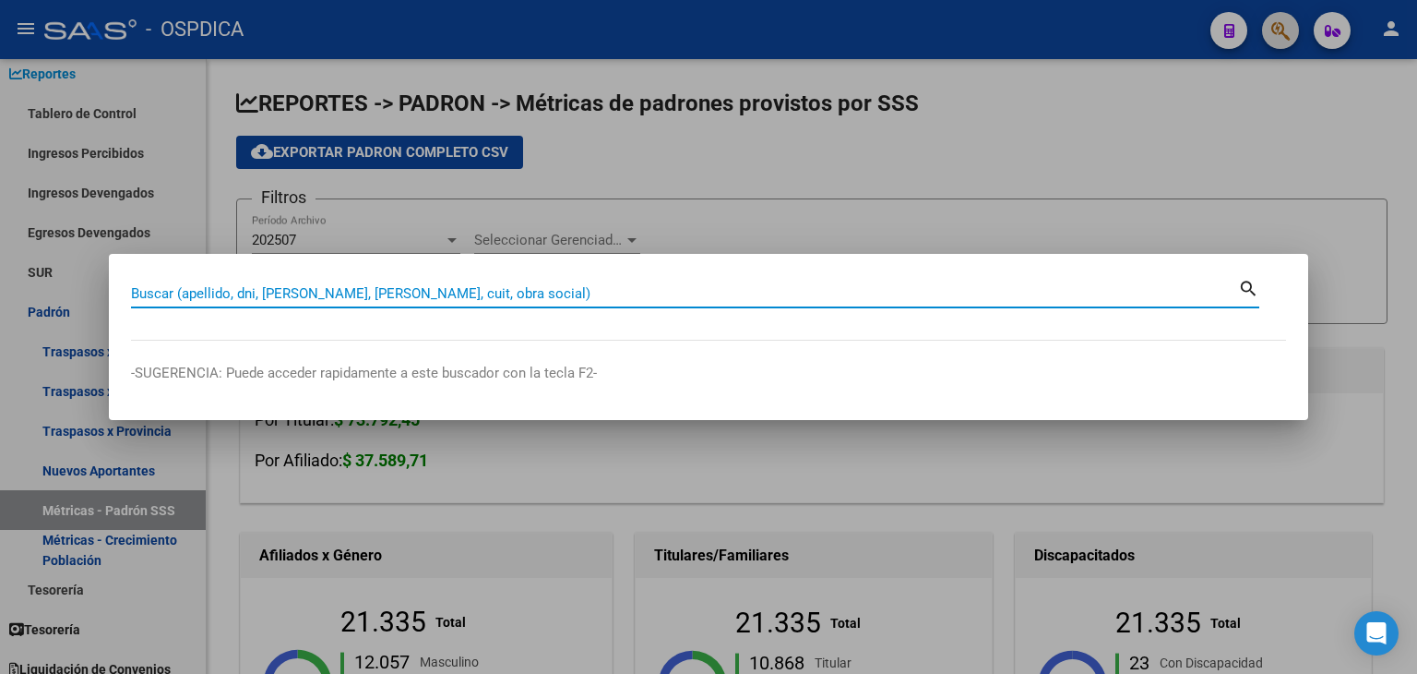
click at [1270, 33] on div at bounding box center [708, 337] width 1417 height 674
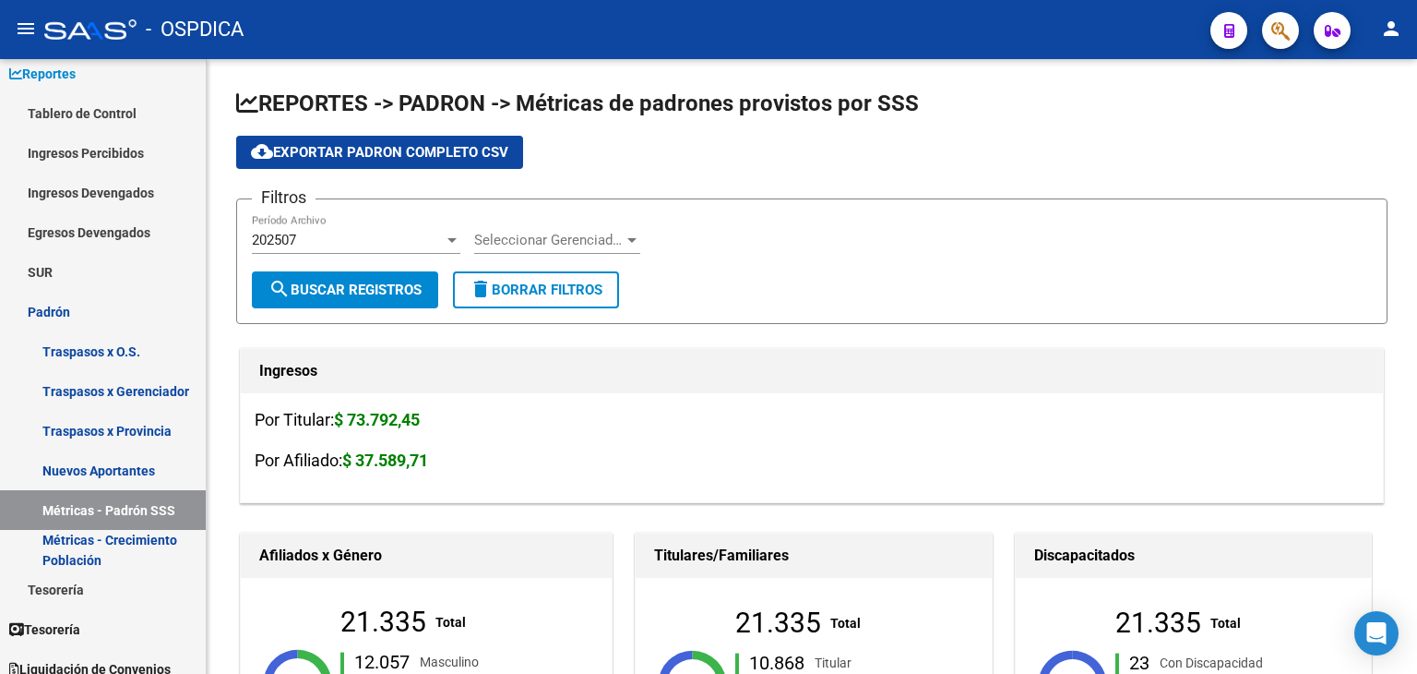
click at [1270, 33] on button "button" at bounding box center [1280, 30] width 37 height 37
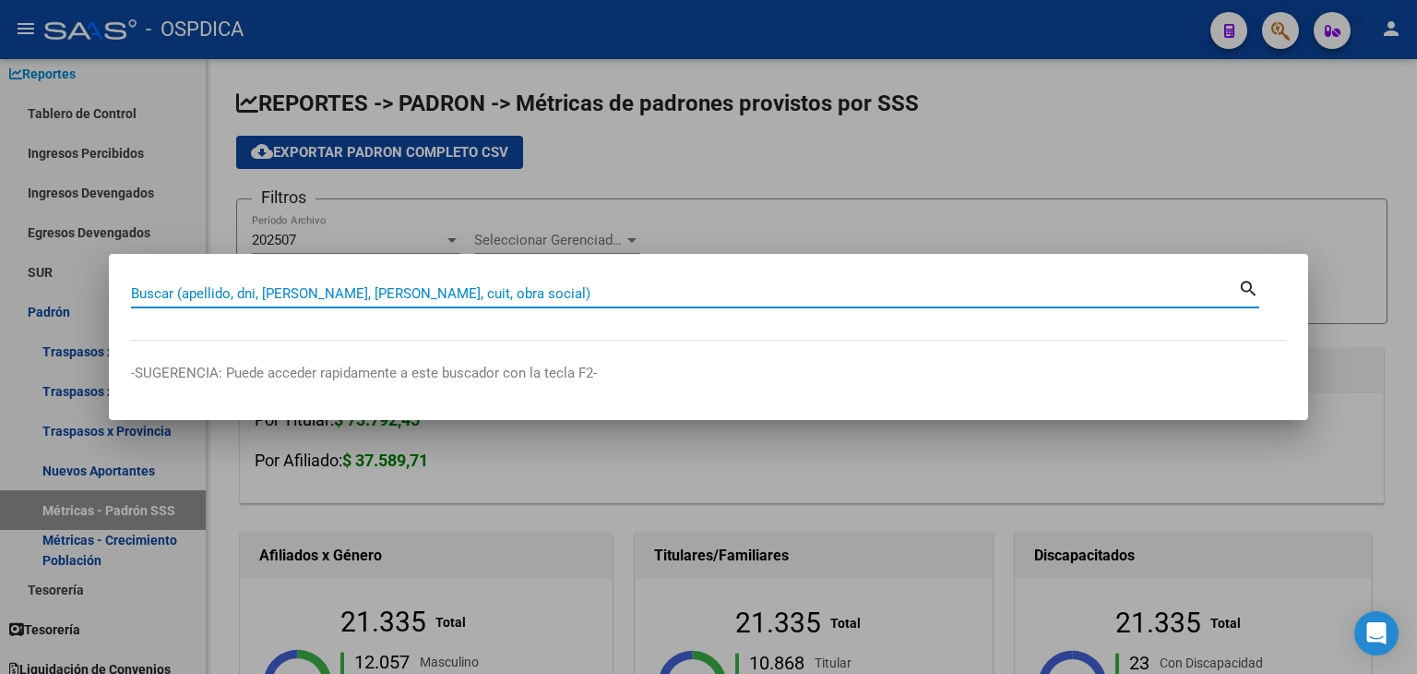
paste input "41877340"
type input "41877340"
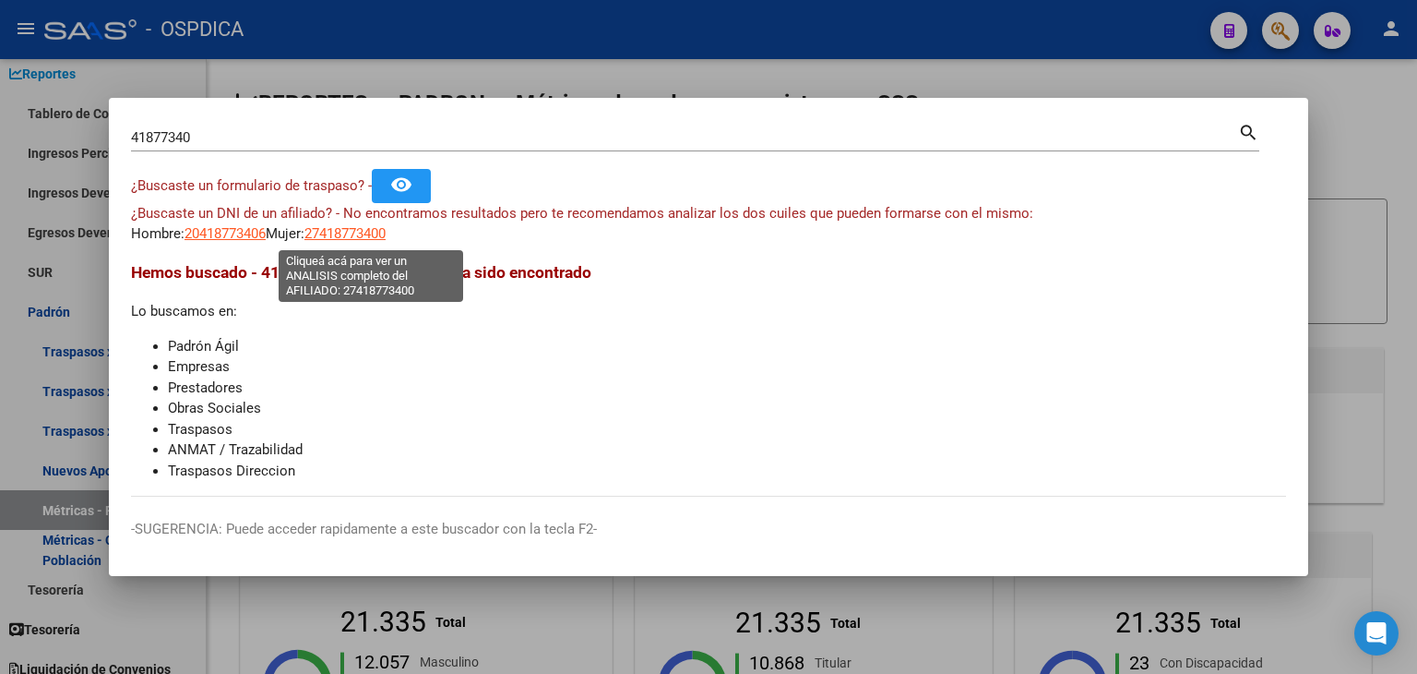
click at [369, 228] on span "27418773400" at bounding box center [344, 233] width 81 height 17
type textarea "27418773400"
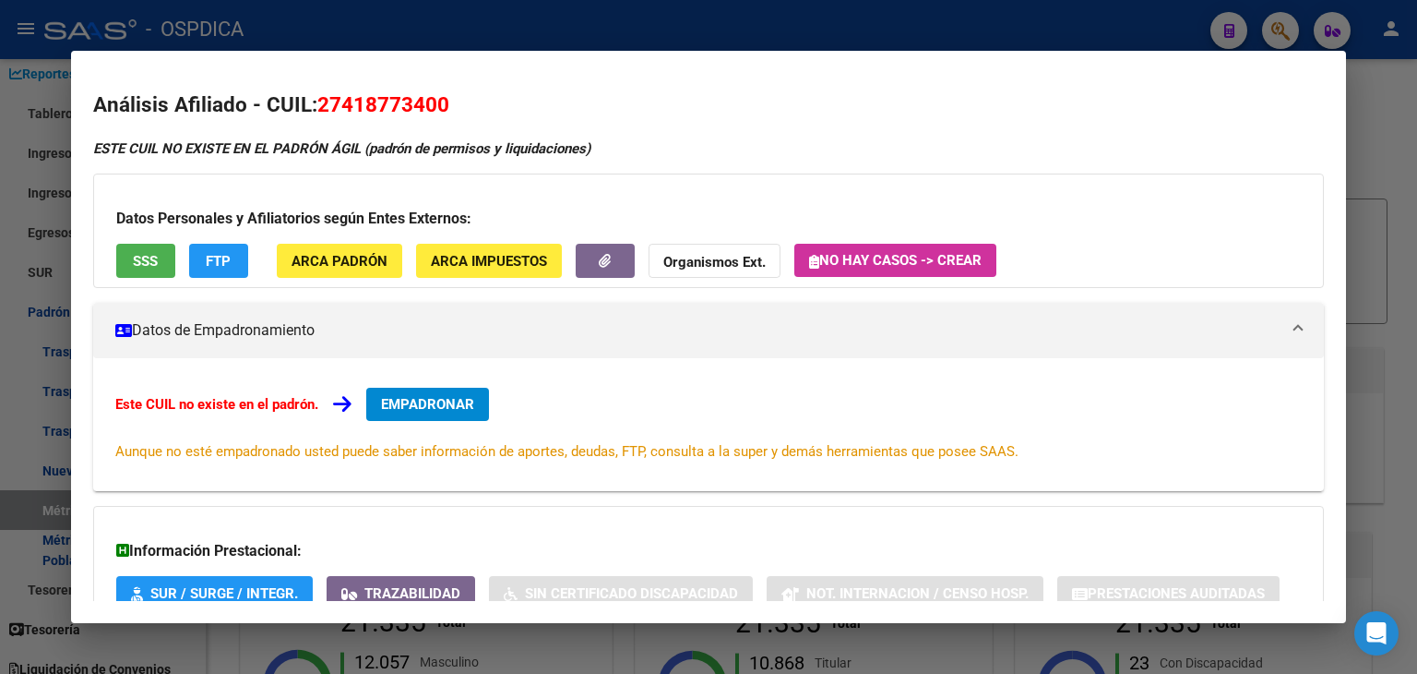
click at [502, 19] on div at bounding box center [708, 337] width 1417 height 674
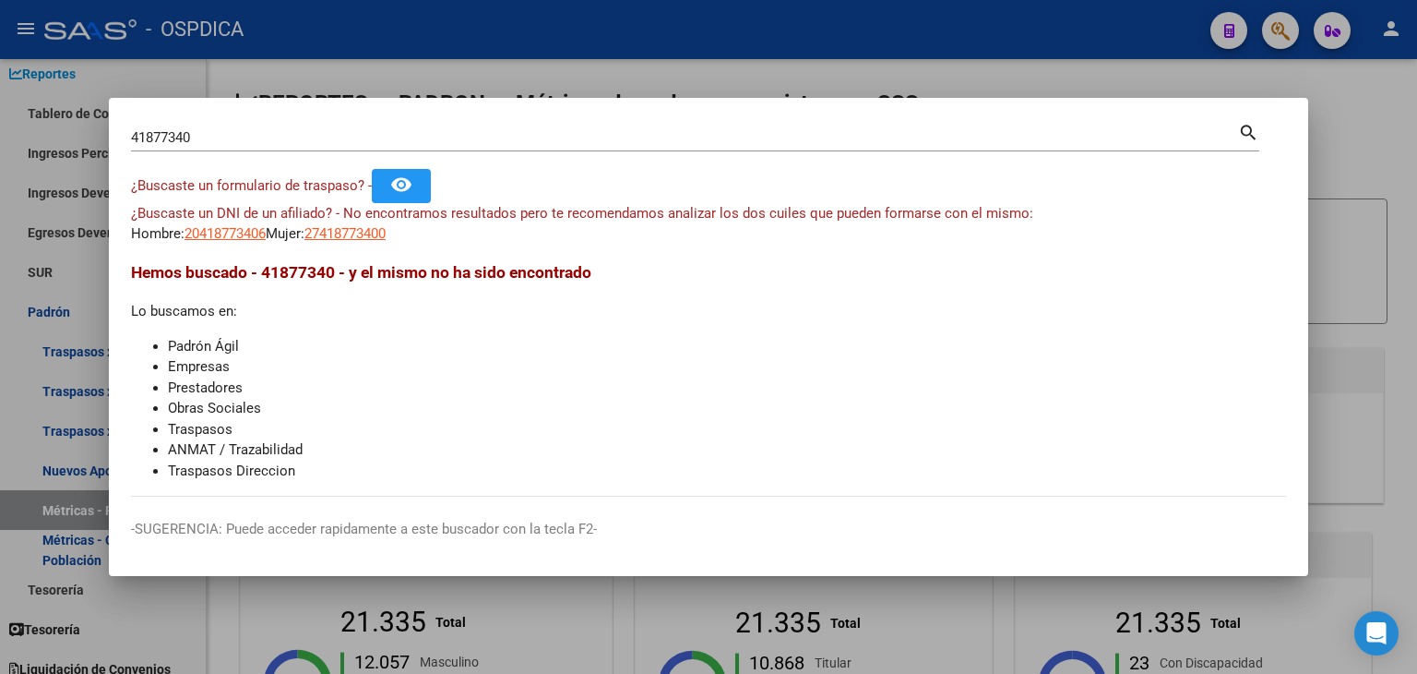
click at [19, 148] on div at bounding box center [708, 337] width 1417 height 674
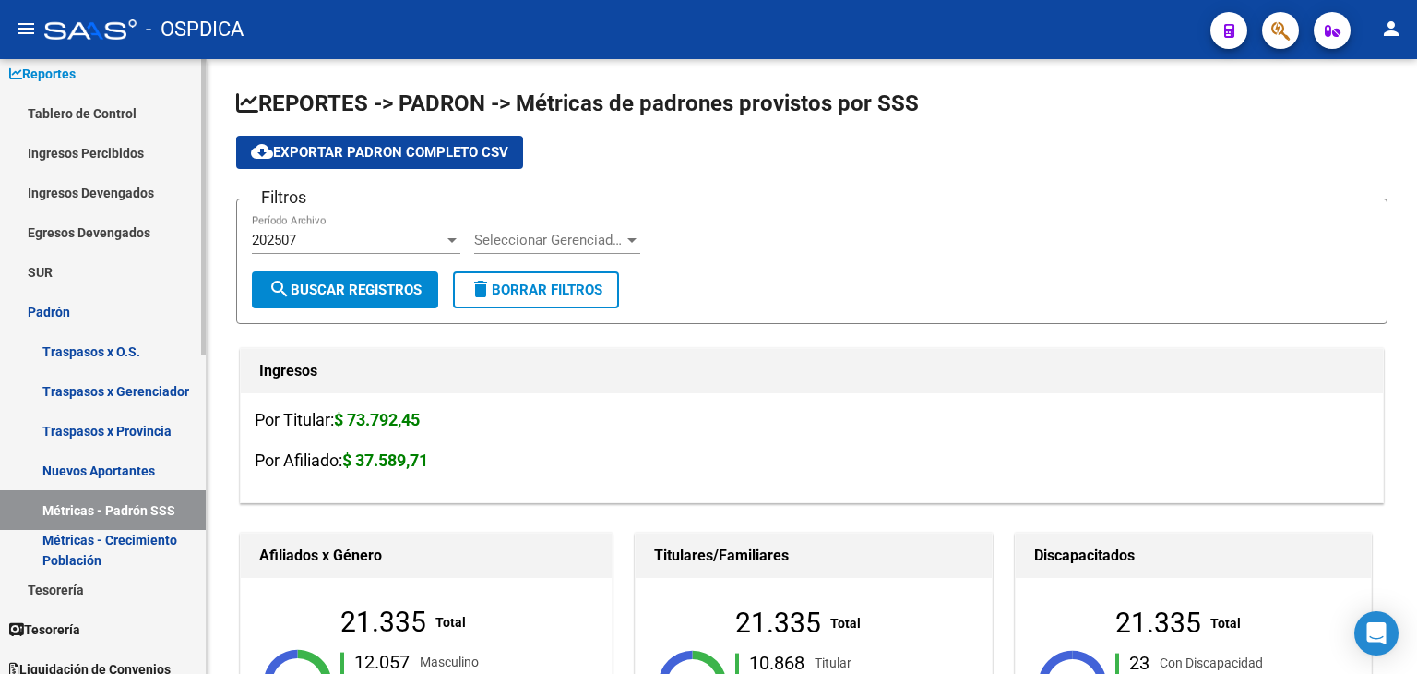
click at [62, 152] on link "Ingresos Percibidos" at bounding box center [103, 153] width 206 height 40
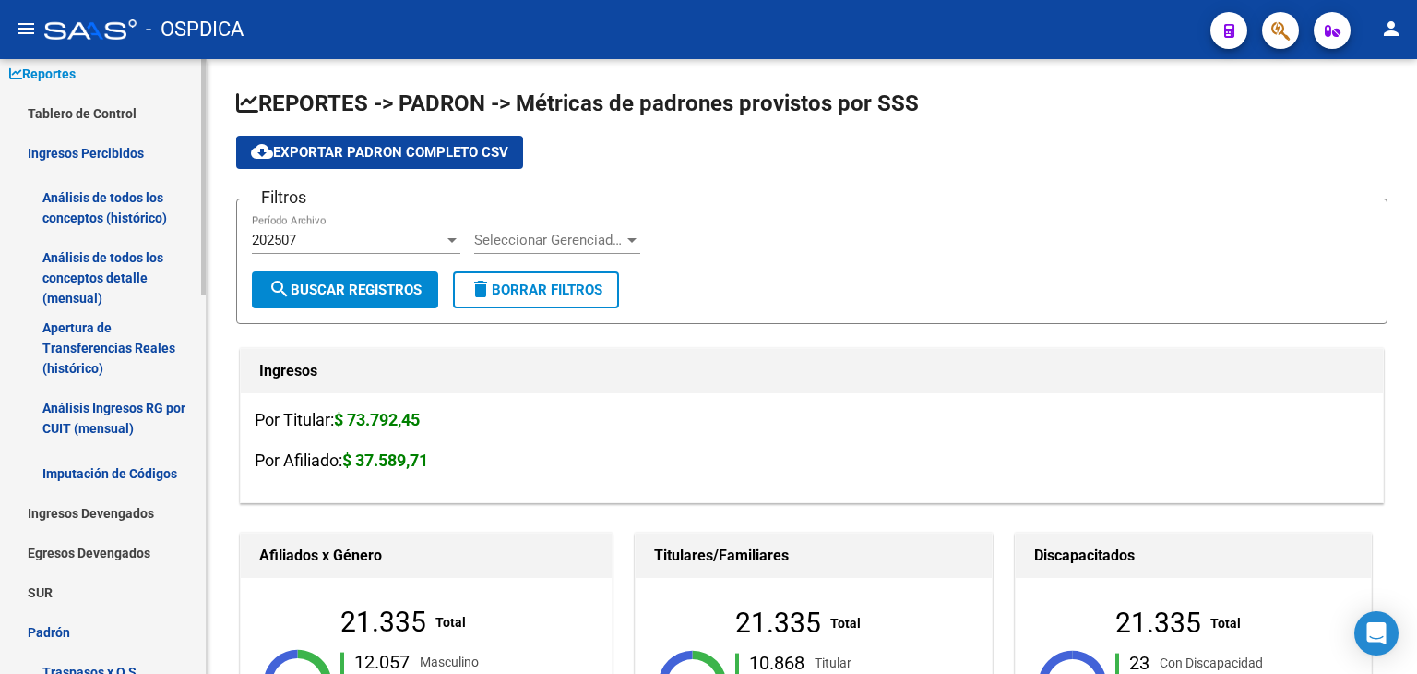
click at [138, 215] on link "Análisis de todos los conceptos (histórico)" at bounding box center [103, 208] width 206 height 70
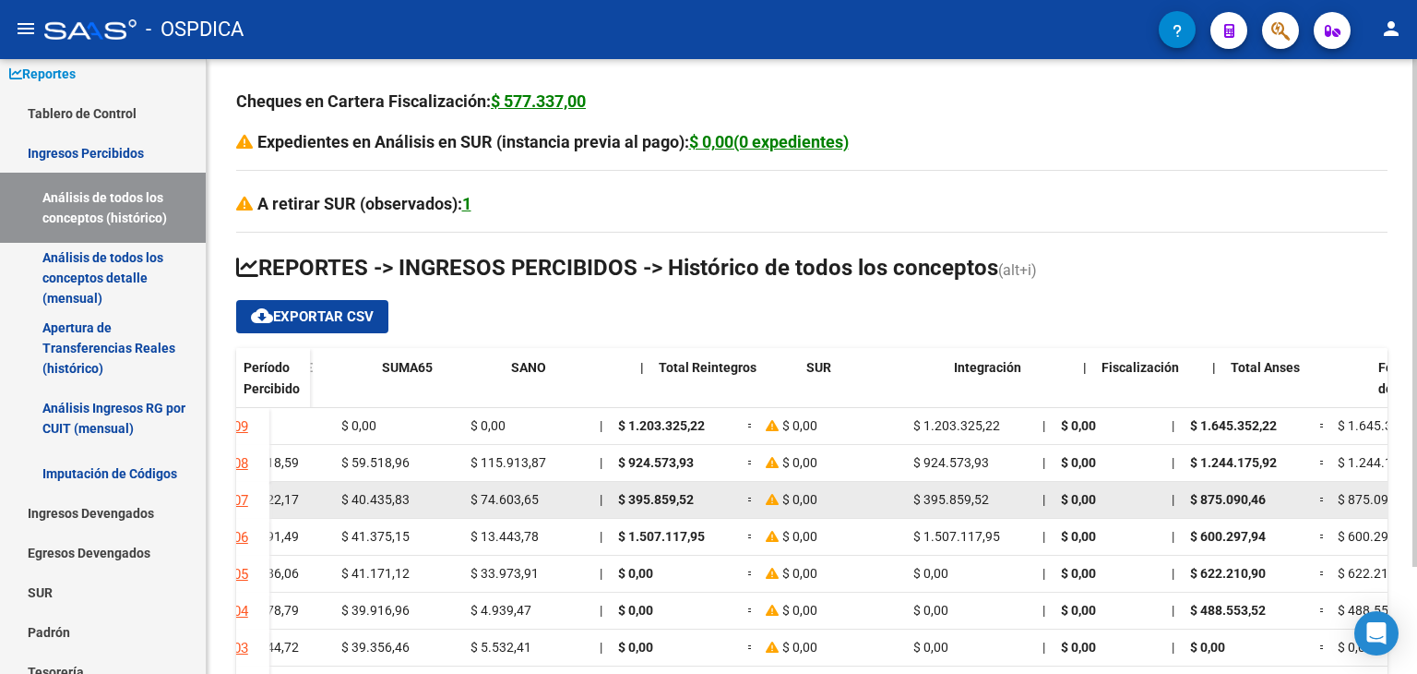
scroll to position [0, 1391]
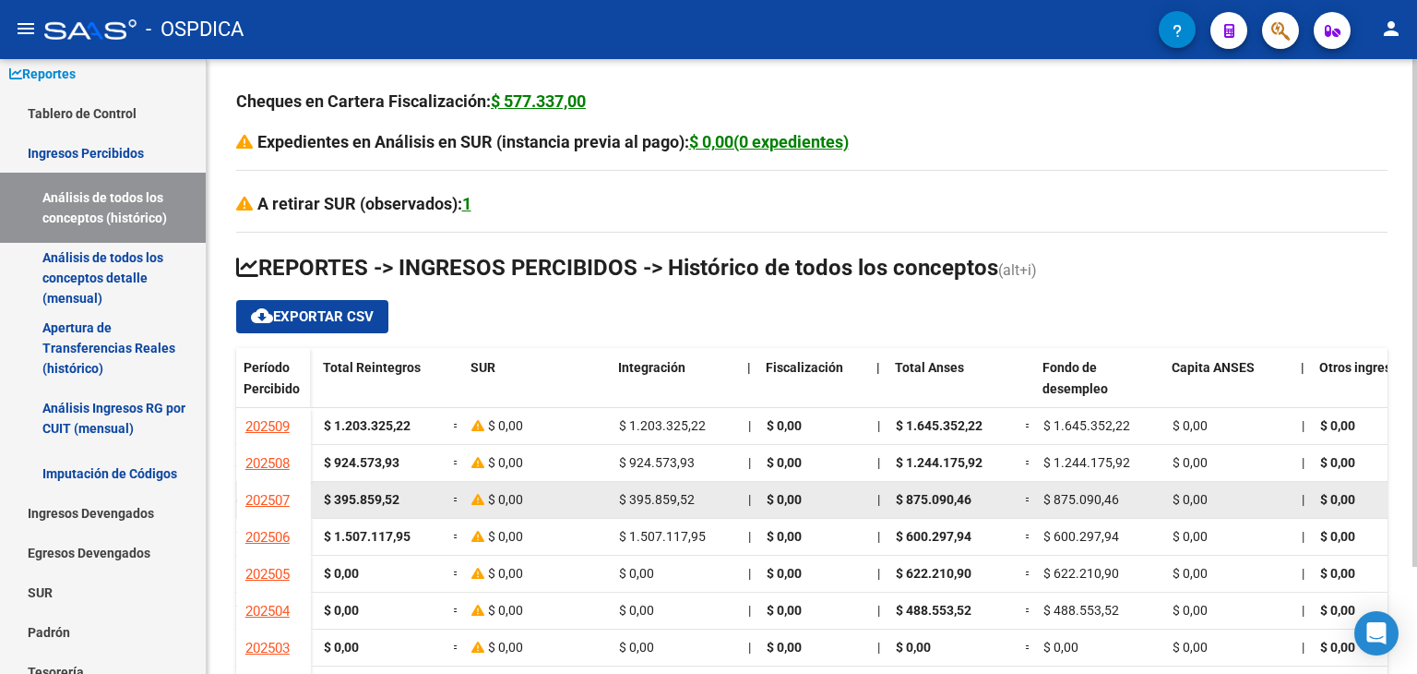
drag, startPoint x: 237, startPoint y: 416, endPoint x: 1161, endPoint y: 505, distance: 927.8
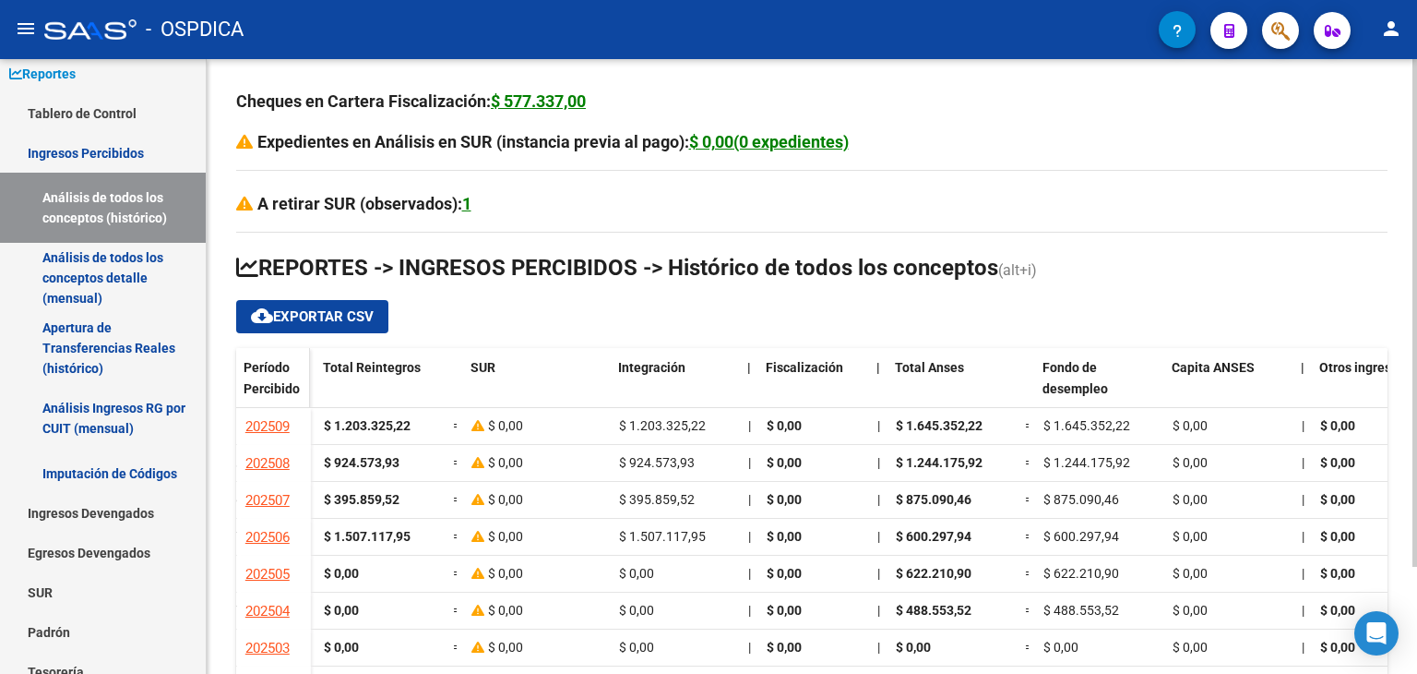
click at [281, 368] on span "Período Percibido" at bounding box center [272, 378] width 56 height 36
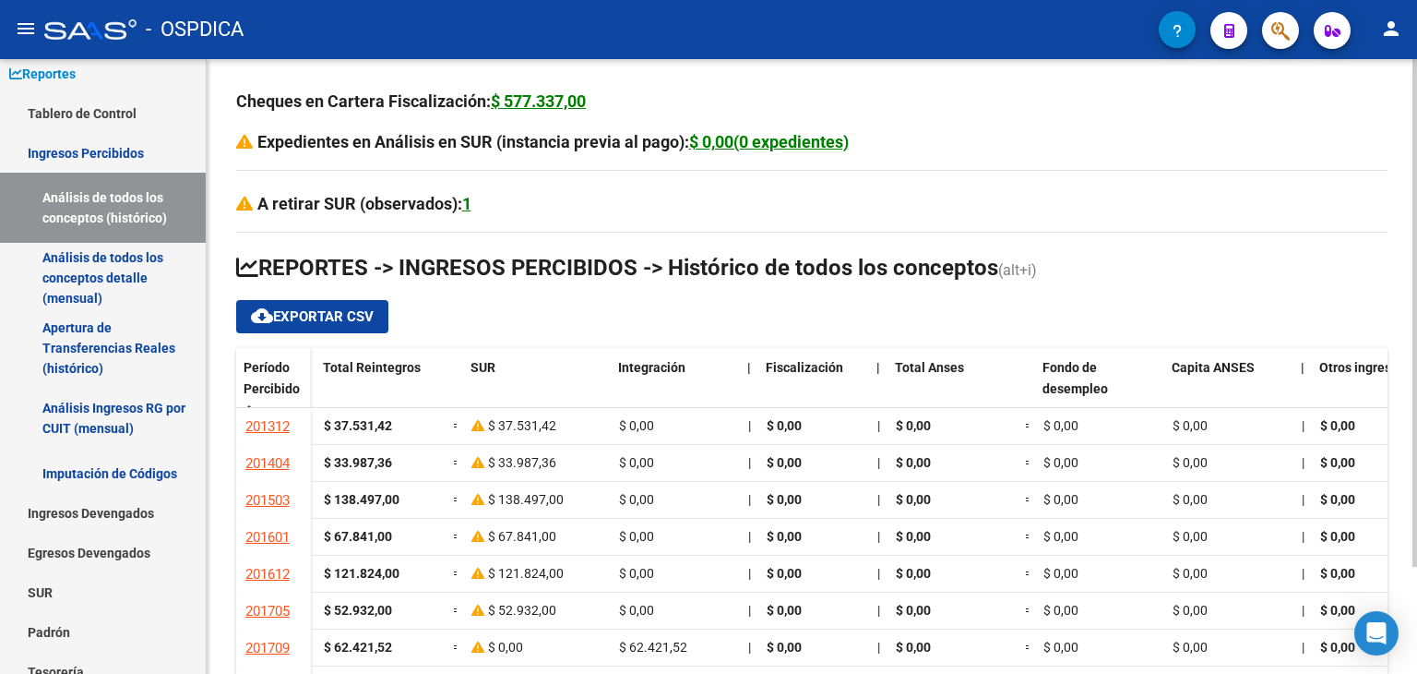
click at [493, 304] on div "cloud_download Exportar CSV" at bounding box center [811, 316] width 1151 height 33
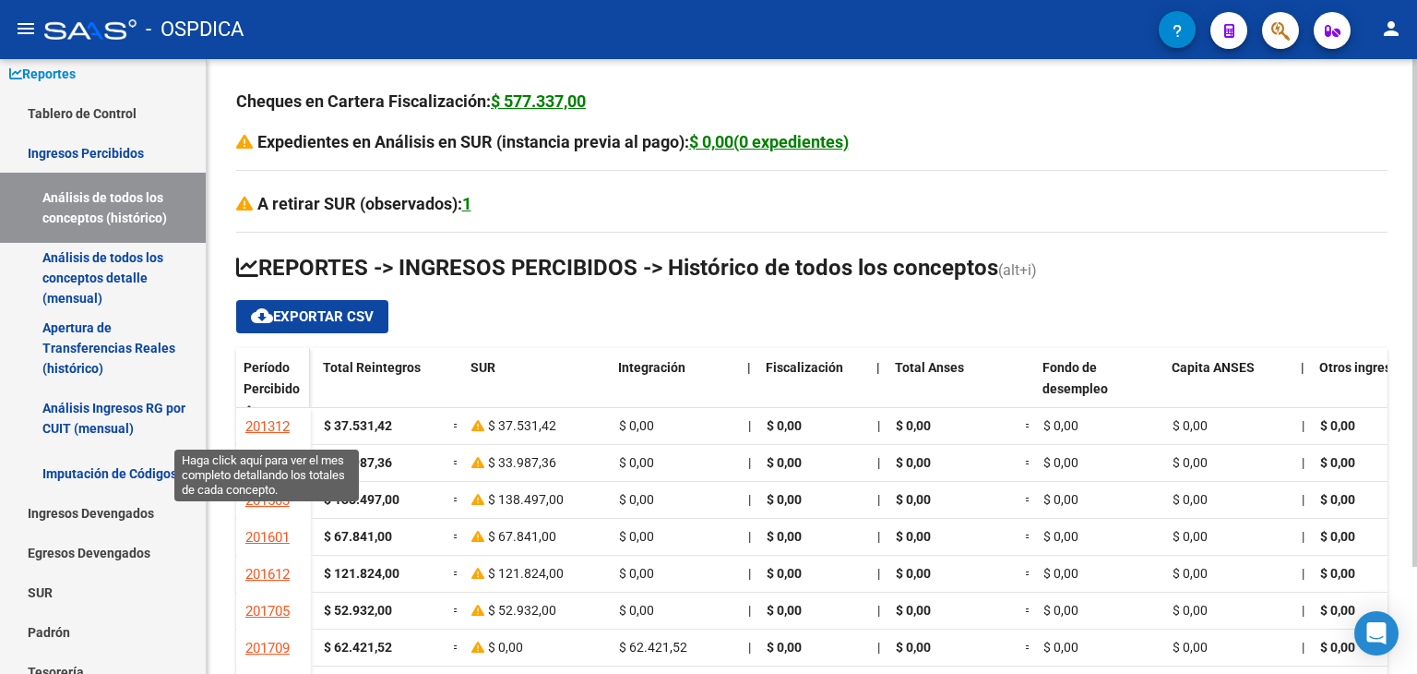
click at [260, 380] on span "Período Percibido" at bounding box center [272, 378] width 56 height 36
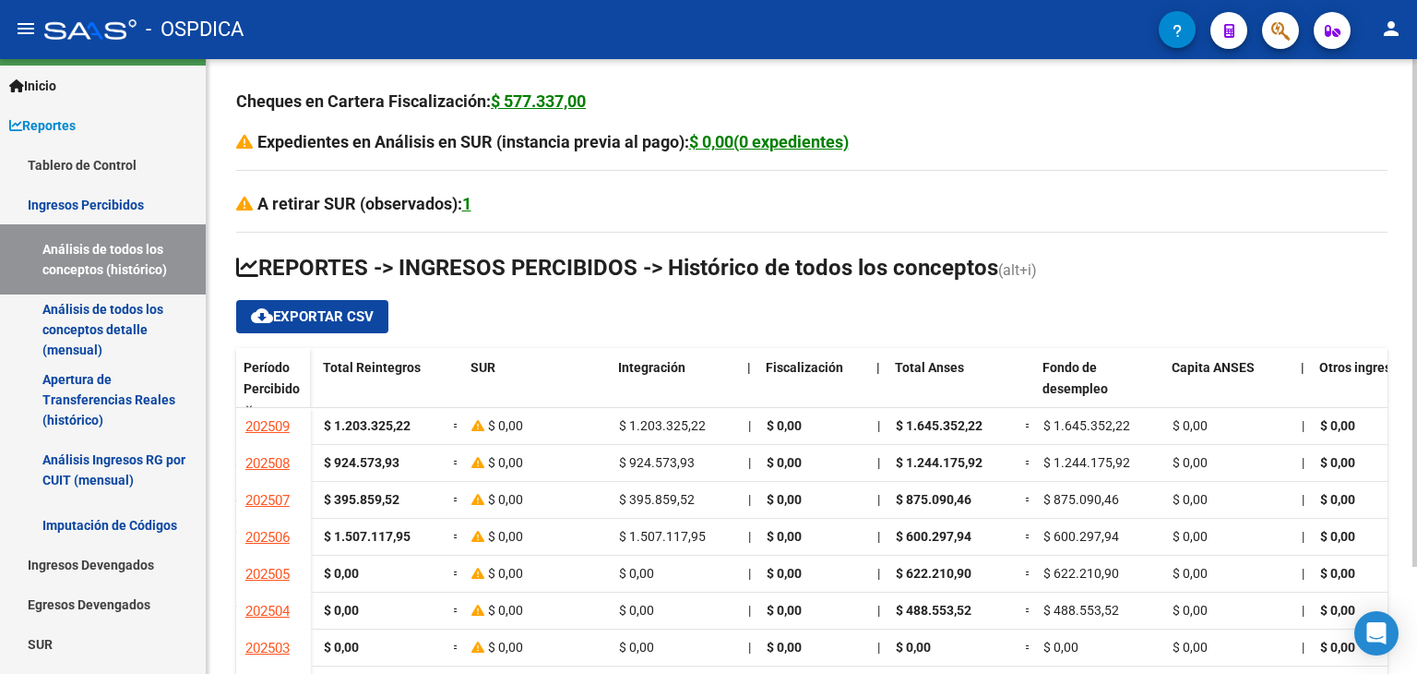
scroll to position [0, 0]
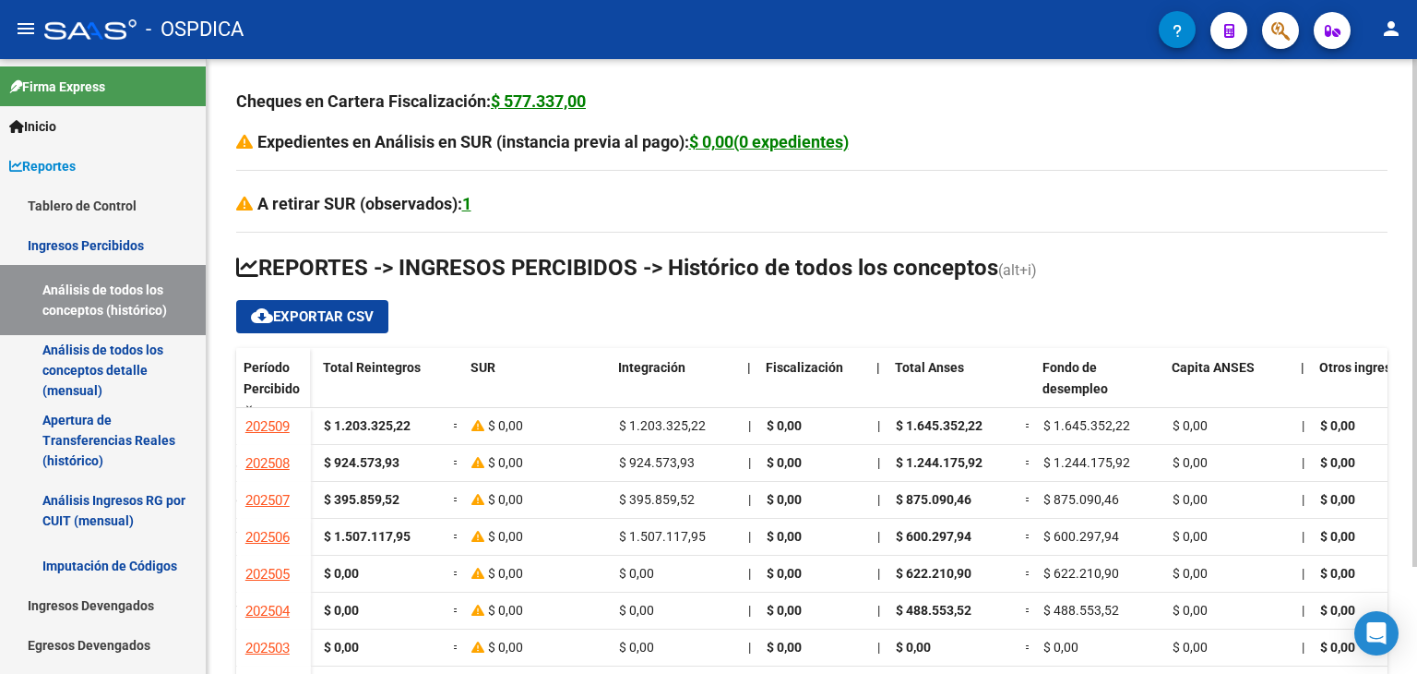
click at [657, 300] on div "cloud_download Exportar CSV" at bounding box center [811, 316] width 1151 height 33
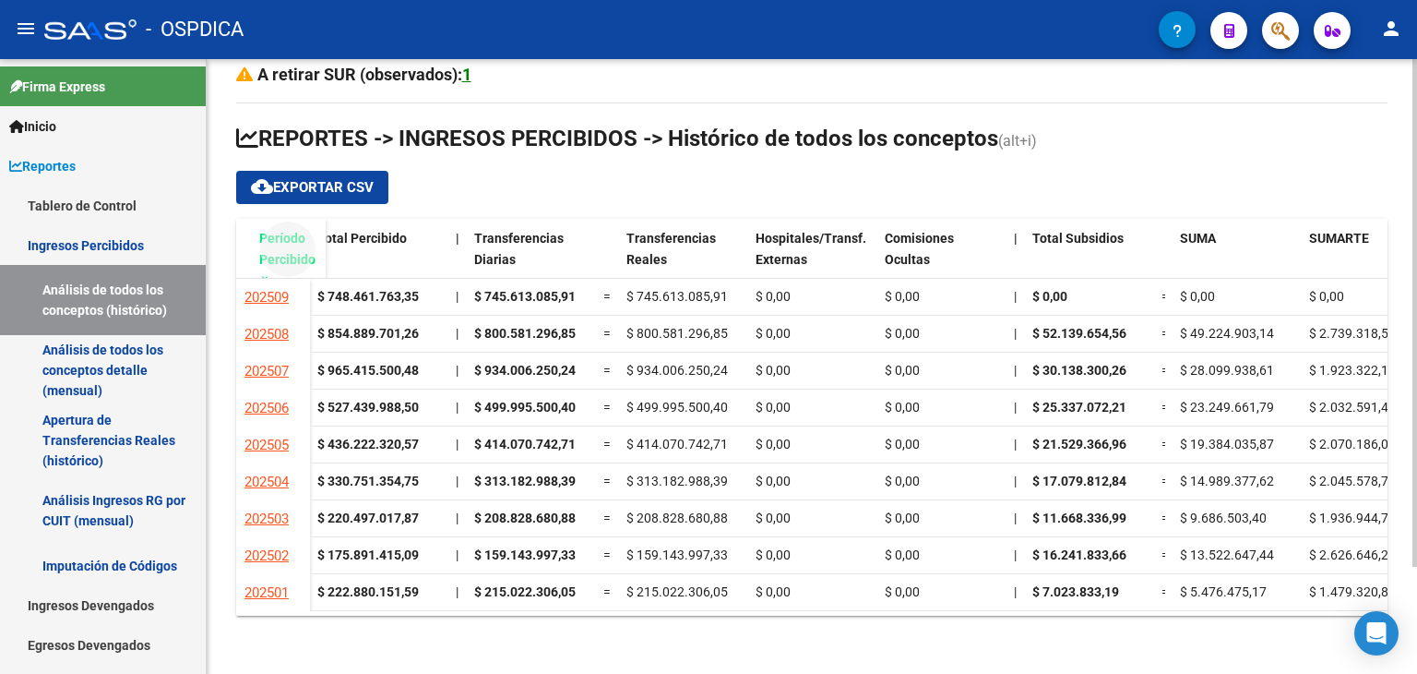
drag, startPoint x: 246, startPoint y: 230, endPoint x: 262, endPoint y: 262, distance: 35.9
click at [262, 262] on span "Período Percibido" at bounding box center [287, 249] width 56 height 36
click at [226, 226] on div "Cheques en Cartera Fiscalización: $ 577.337,00 Expedientes en Análisis en SUR (…" at bounding box center [812, 302] width 1211 height 745
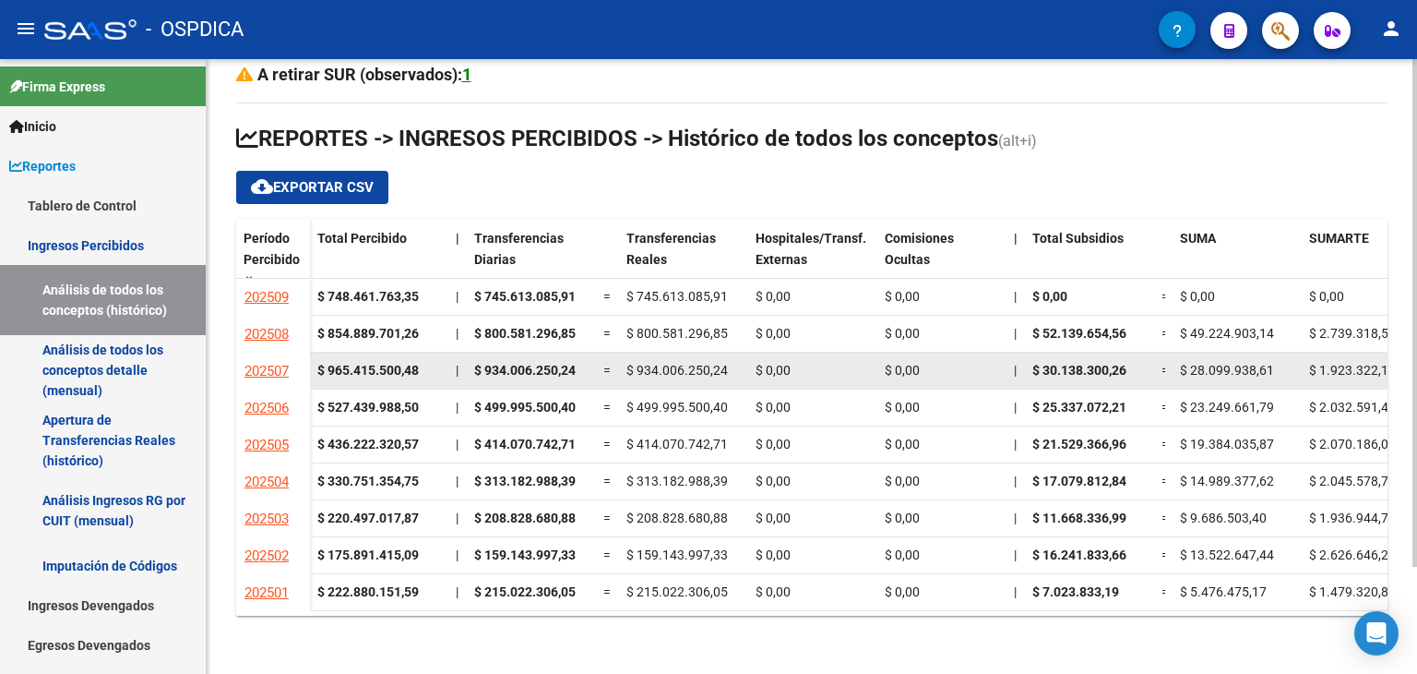
drag, startPoint x: 230, startPoint y: 214, endPoint x: 1367, endPoint y: 363, distance: 1147.3
click at [1367, 363] on div "Cheques en Cartera Fiscalización: $ 577.337,00 Expedientes en Análisis en SUR (…" at bounding box center [812, 302] width 1211 height 745
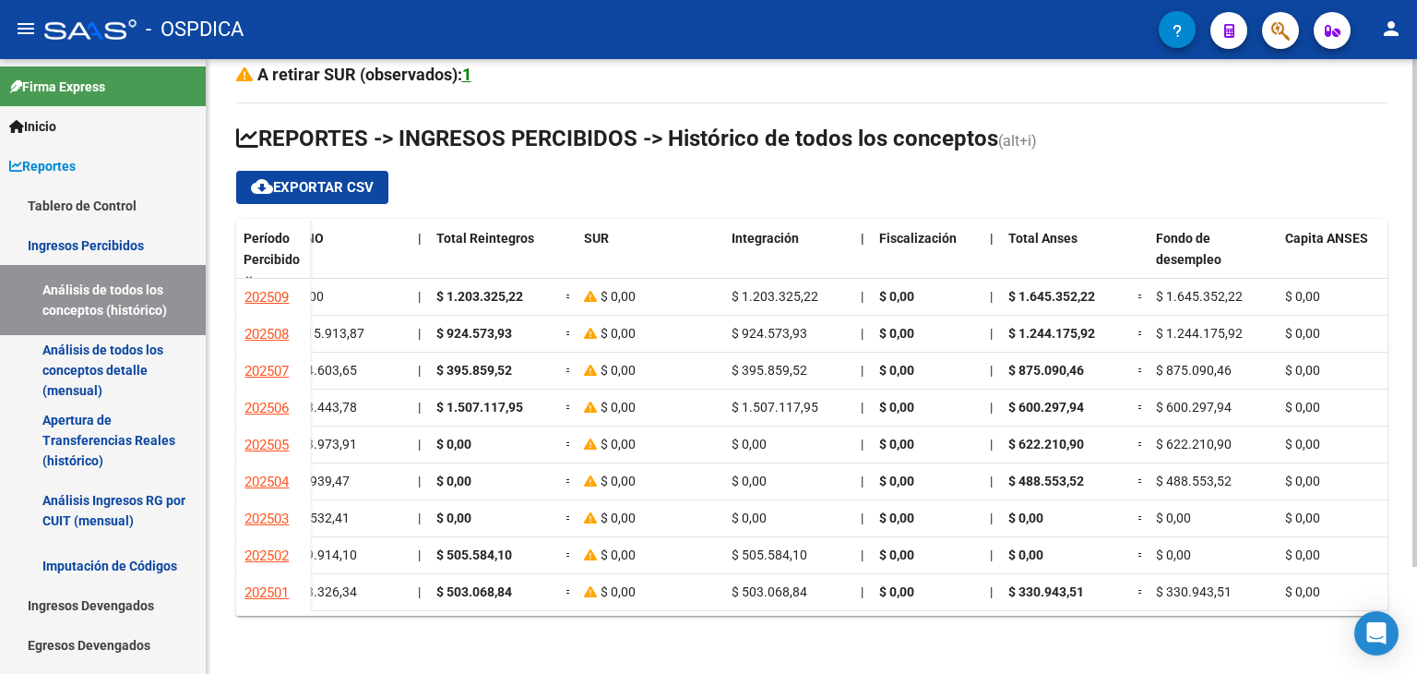
scroll to position [0, 1460]
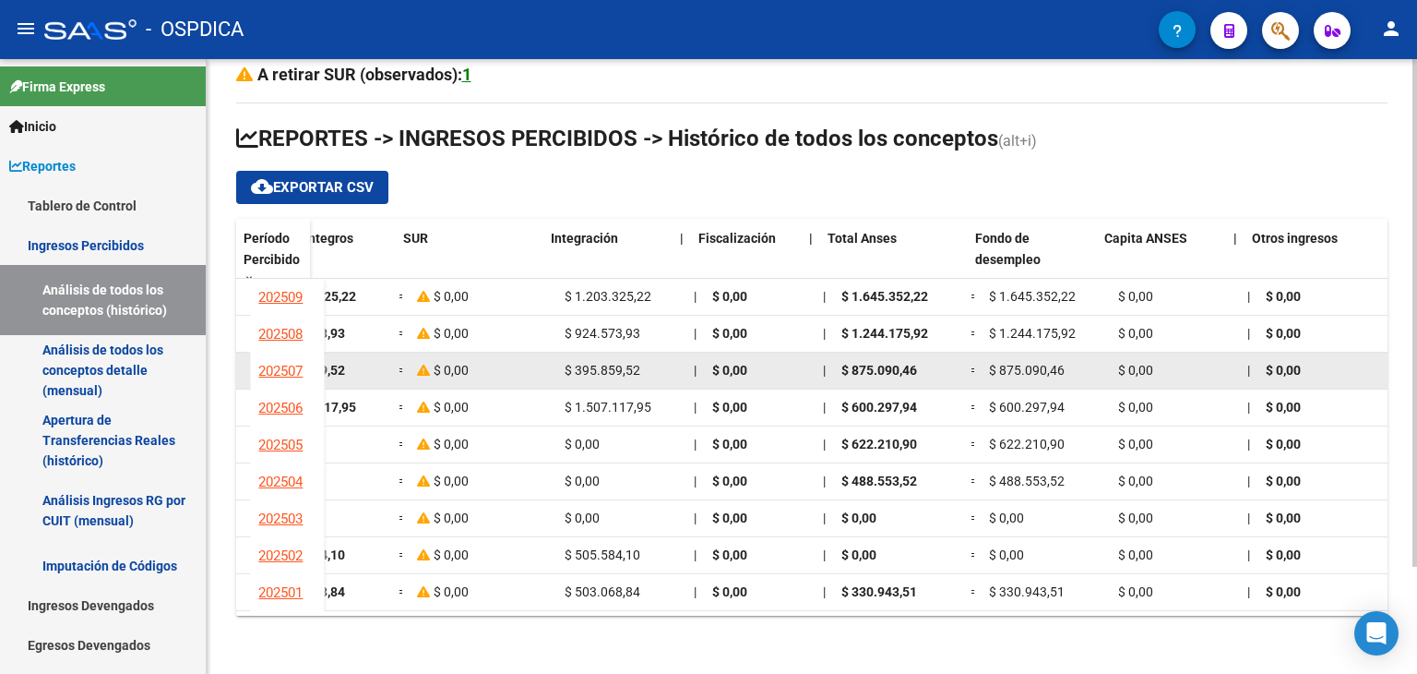
click at [1292, 374] on div "$ 0,00" at bounding box center [1323, 370] width 114 height 21
copy div "Loremip Dolorsita Conse Adipiscin | Elitseddoeiusm Tempori Utlaboreetdolo Magna…"
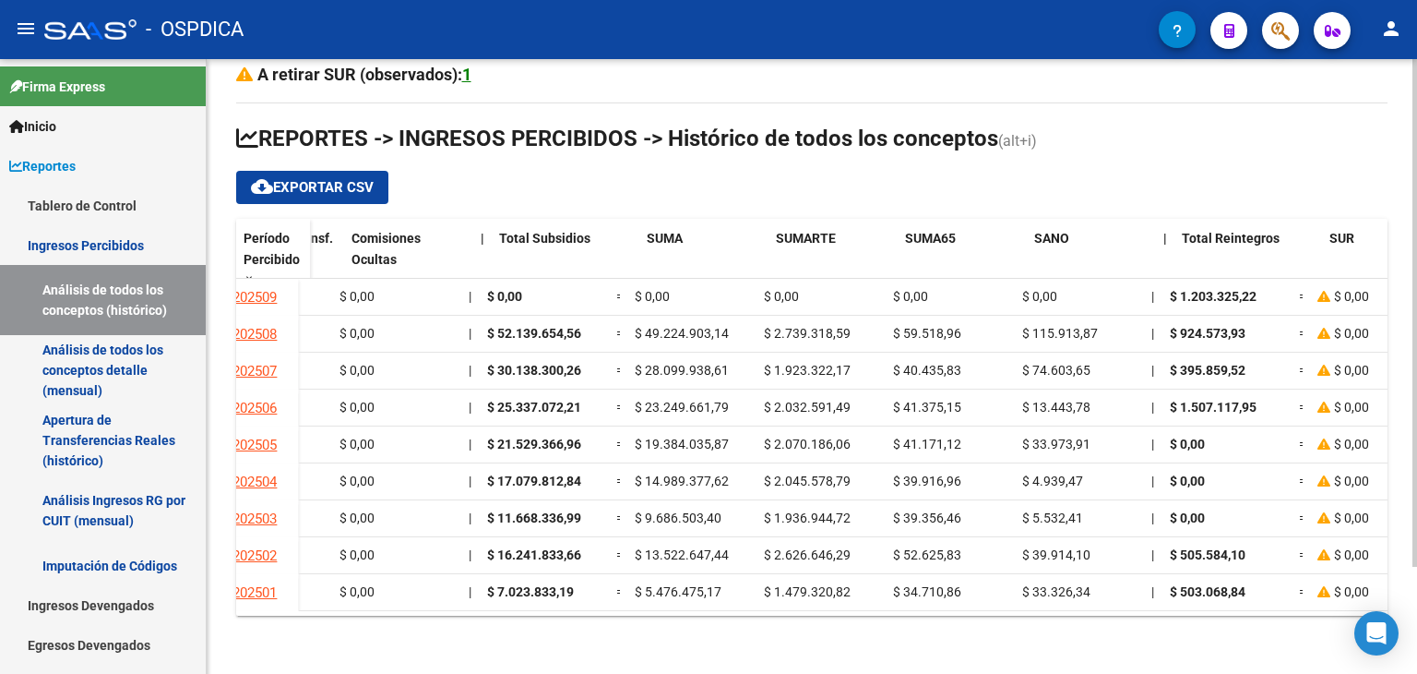
scroll to position [0, 476]
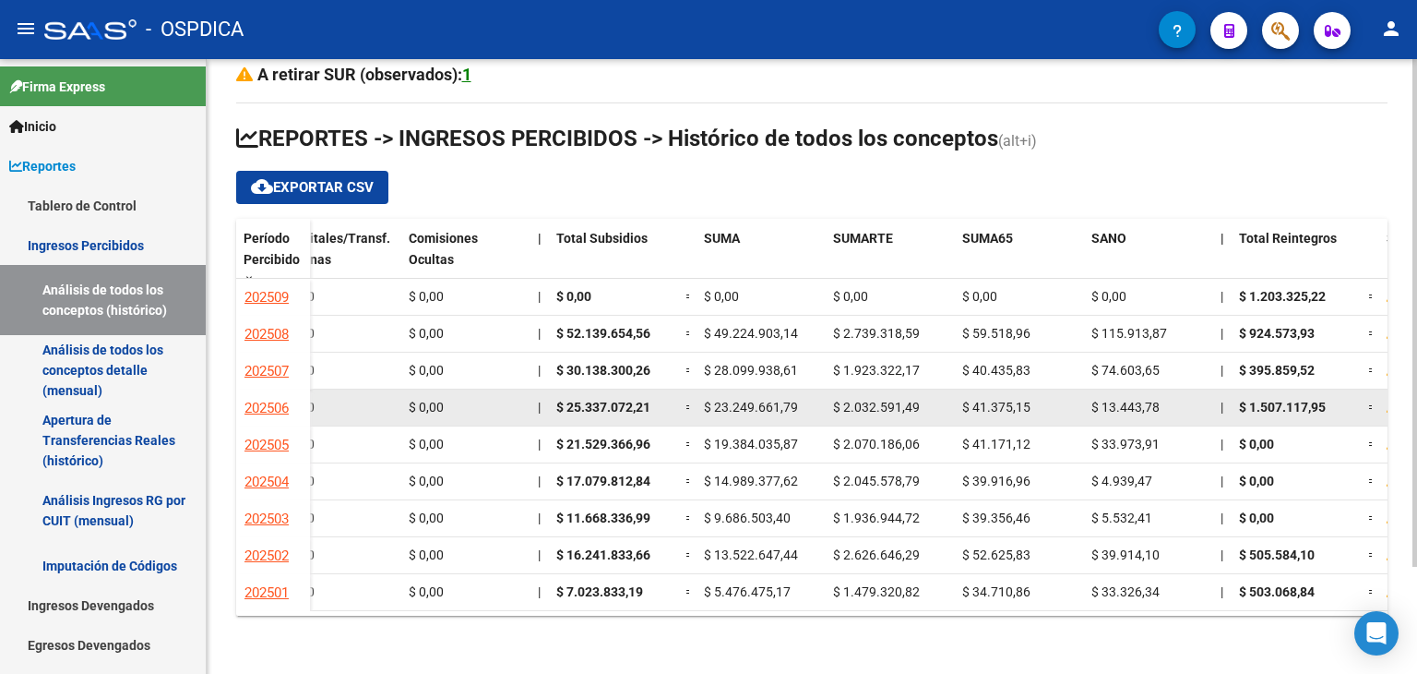
click at [536, 403] on datatable-body-cell "|" at bounding box center [540, 407] width 18 height 36
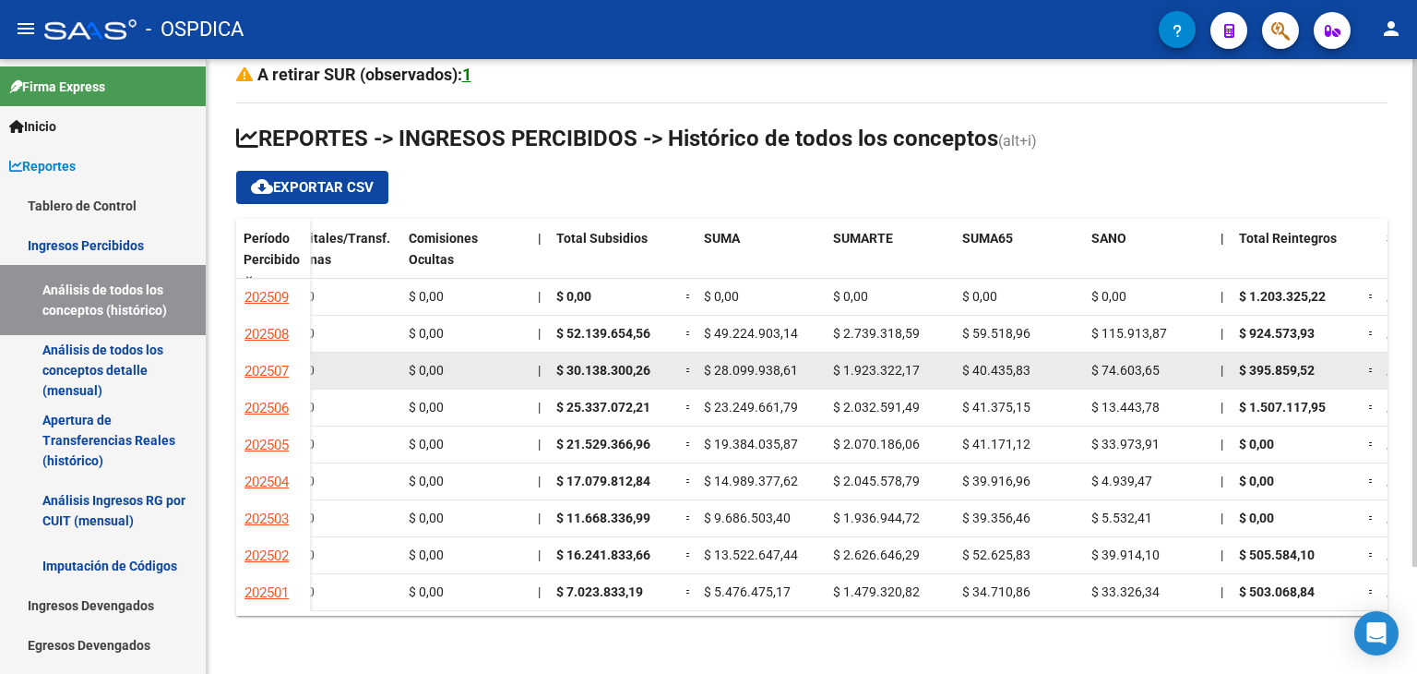
drag, startPoint x: 556, startPoint y: 366, endPoint x: 657, endPoint y: 366, distance: 100.6
click at [657, 366] on div "$ 30.138.300,26" at bounding box center [613, 370] width 114 height 21
copy span "$ 30.138.300,26"
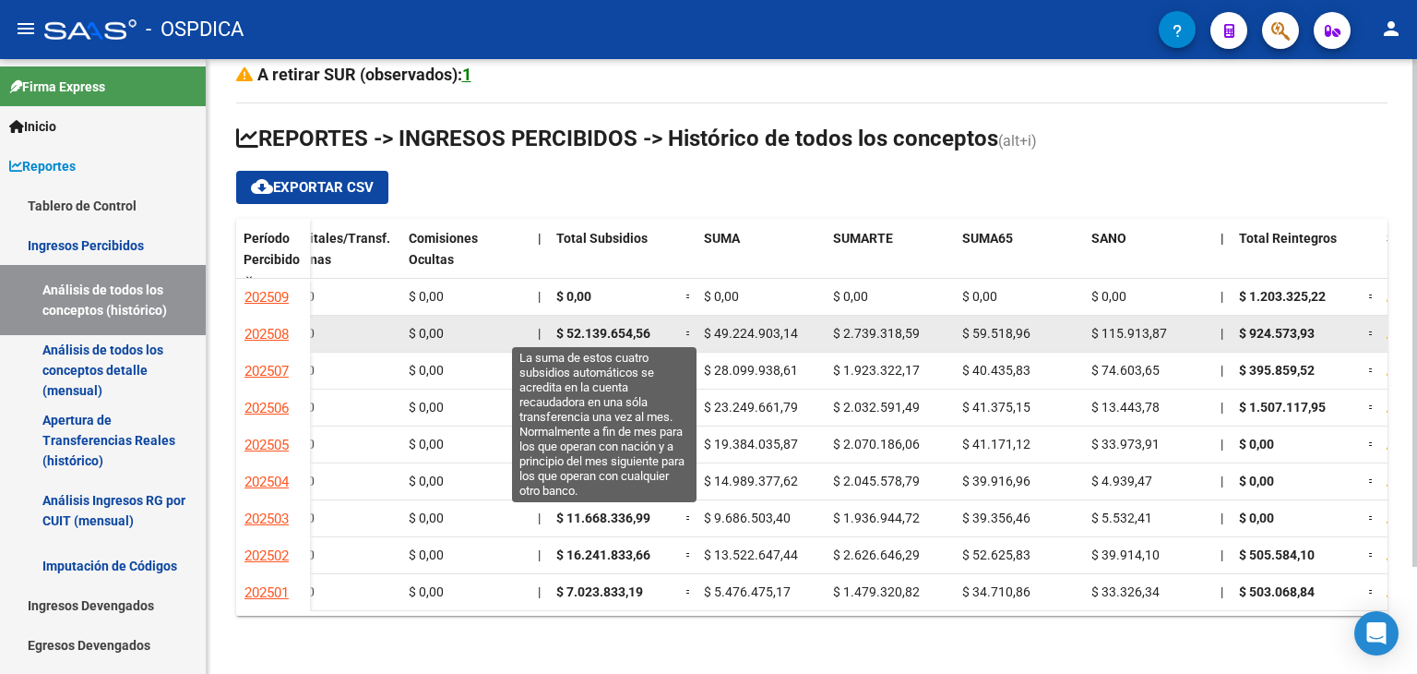
drag, startPoint x: 555, startPoint y: 329, endPoint x: 650, endPoint y: 324, distance: 96.1
click at [650, 324] on datatable-body-cell "$ 52.139.654,56" at bounding box center [613, 334] width 129 height 36
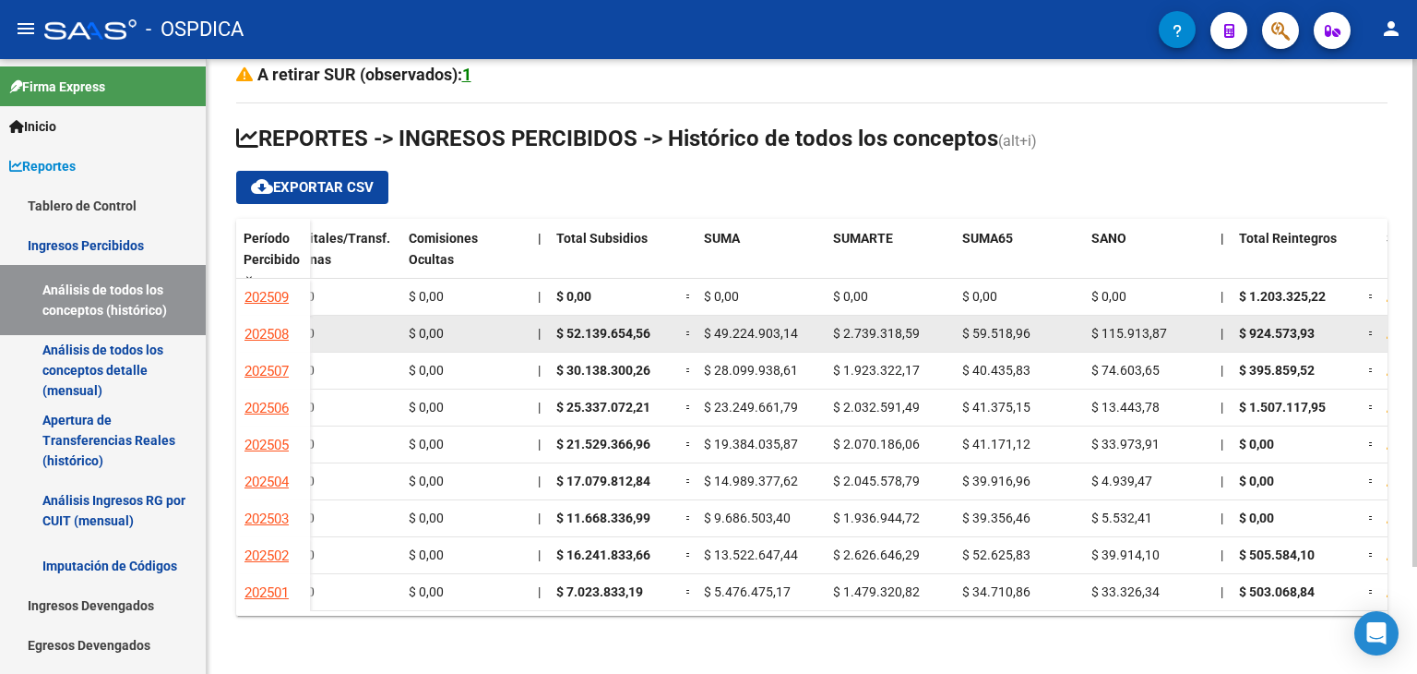
copy span "$ 52.139.654,56"
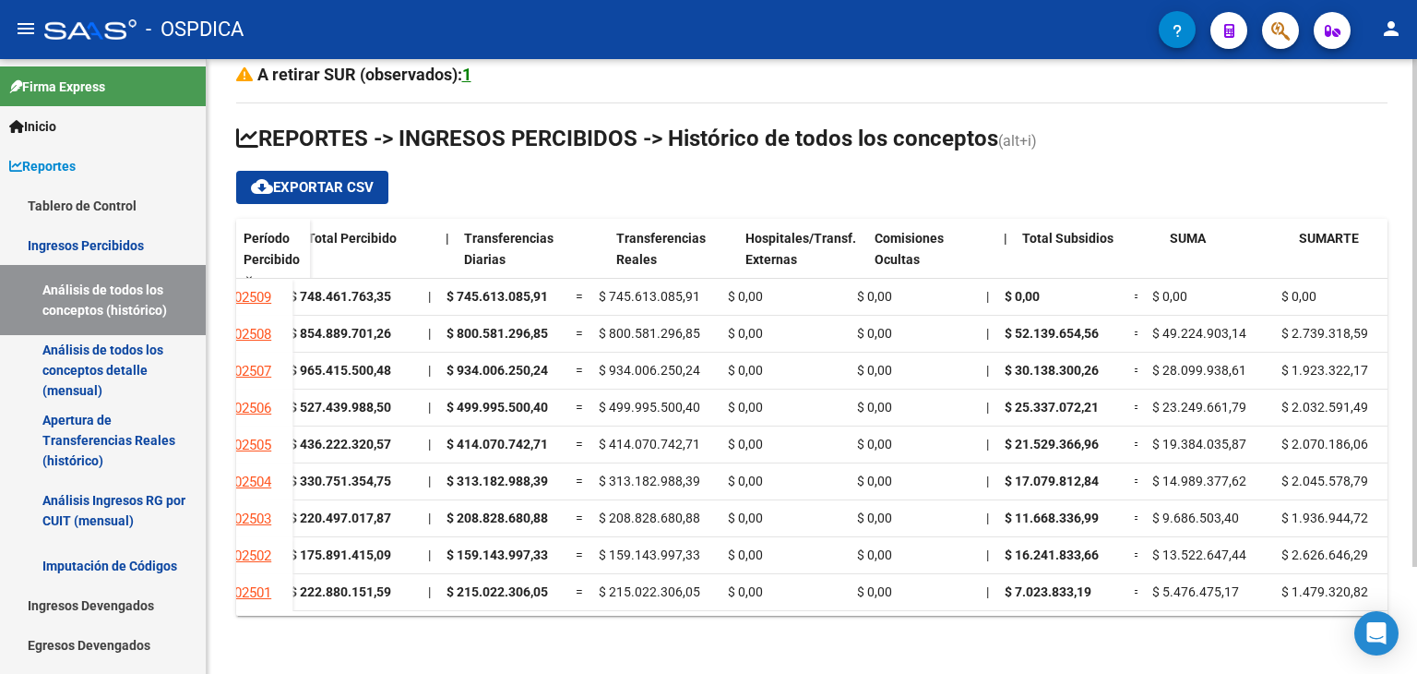
scroll to position [0, 0]
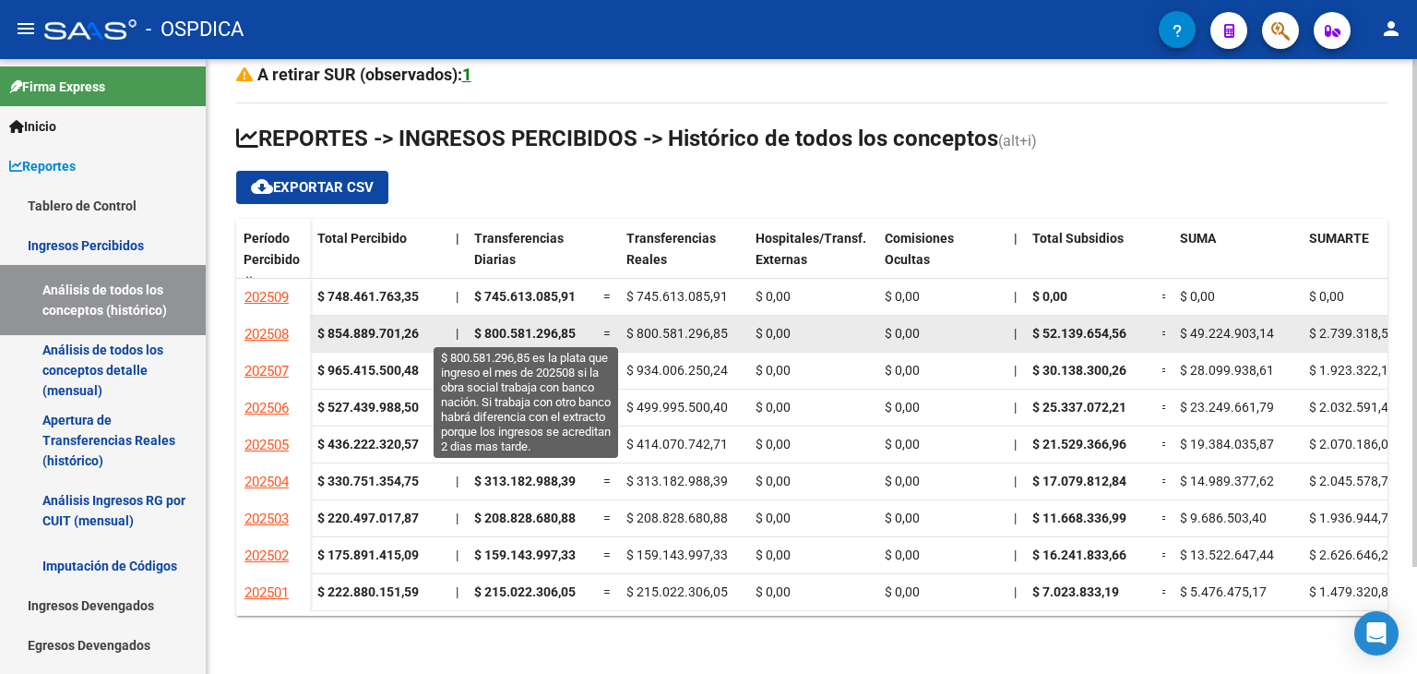
drag, startPoint x: 471, startPoint y: 328, endPoint x: 573, endPoint y: 328, distance: 101.5
click at [573, 328] on datatable-body-cell "$ 800.581.296,85" at bounding box center [531, 334] width 129 height 36
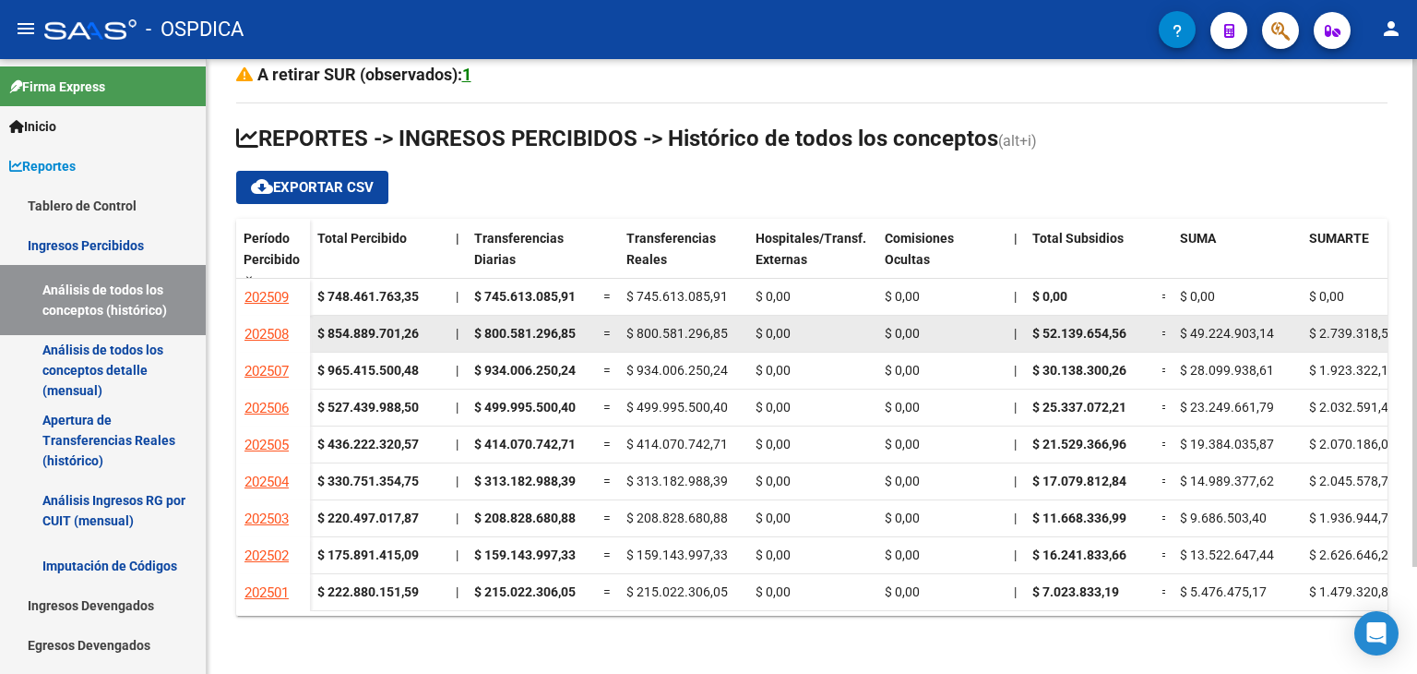
copy span "$ 800.581.296,85"
drag, startPoint x: 317, startPoint y: 328, endPoint x: 395, endPoint y: 328, distance: 77.5
click at [399, 328] on strong "$ 854.889.701,26" at bounding box center [367, 333] width 101 height 15
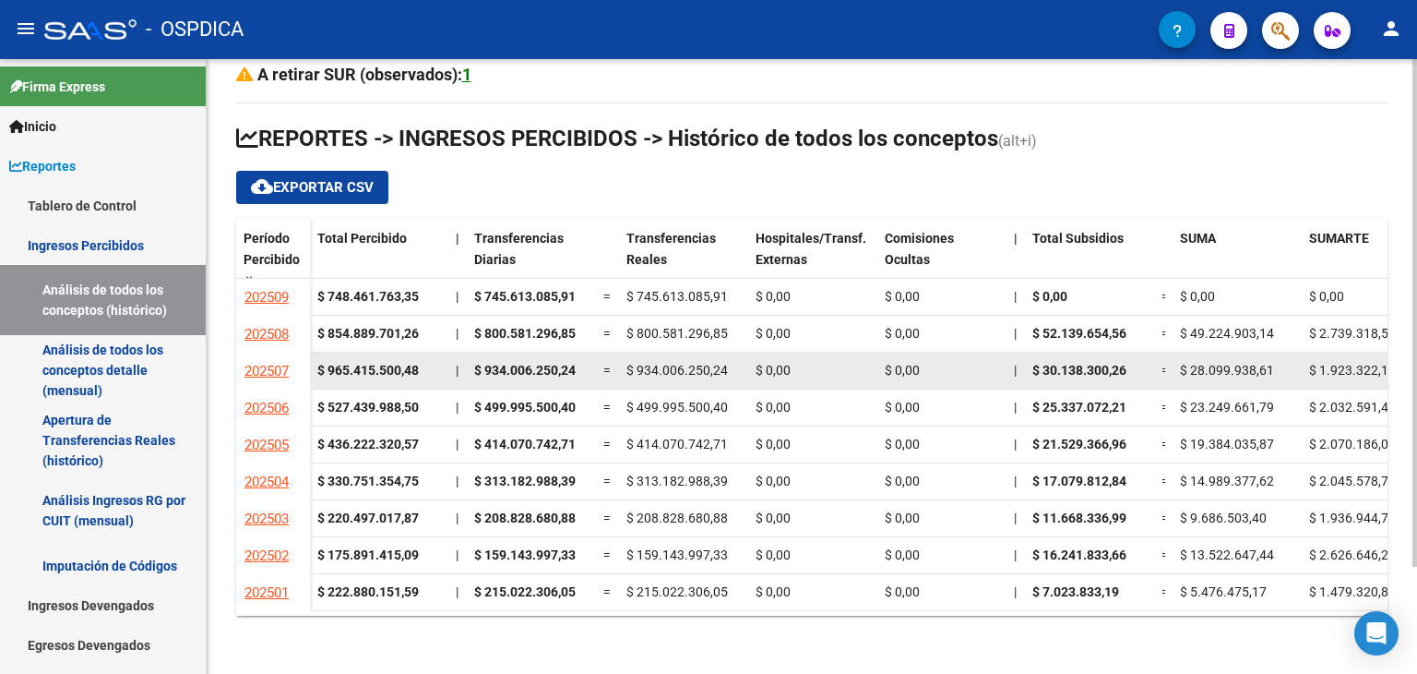
drag, startPoint x: 317, startPoint y: 366, endPoint x: 444, endPoint y: 369, distance: 126.4
click at [444, 369] on datatable-body-cell "$ 965.415.500,48" at bounding box center [379, 370] width 138 height 36
copy strong "$ 965.415.500,48"
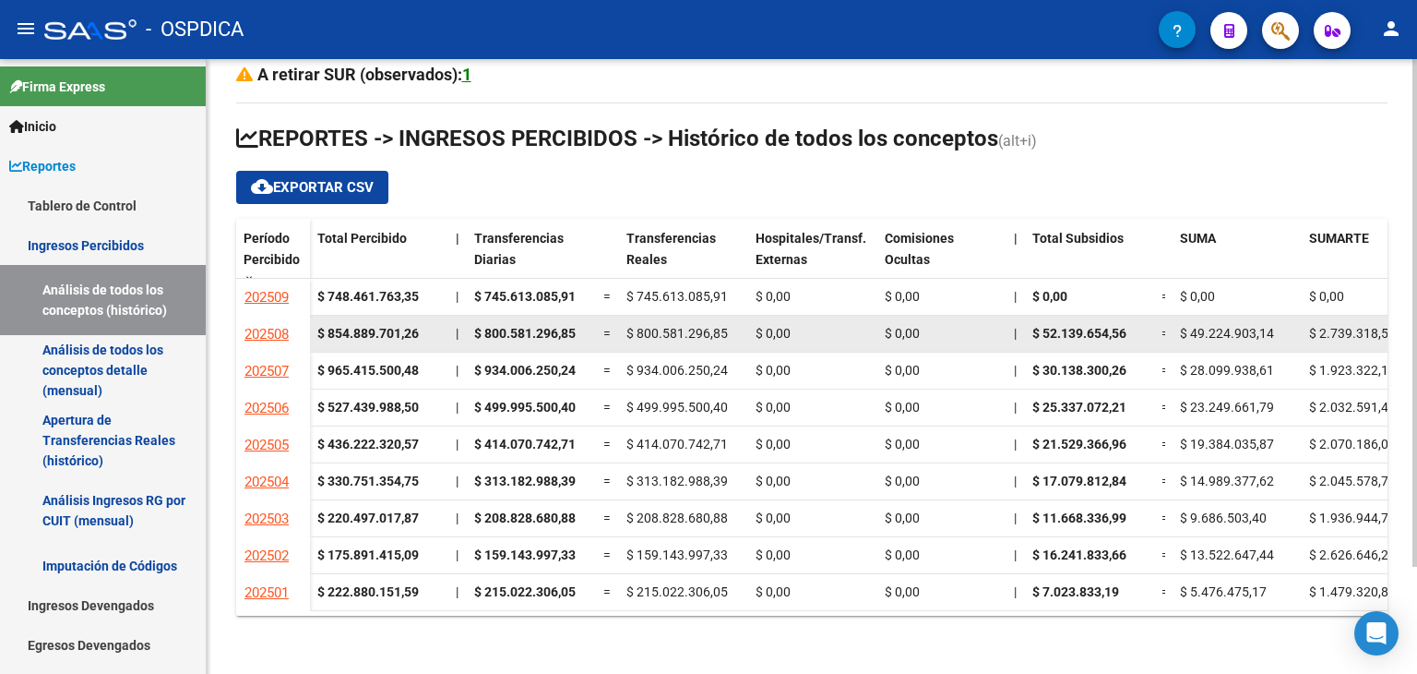
drag, startPoint x: 317, startPoint y: 327, endPoint x: 417, endPoint y: 334, distance: 99.9
click at [417, 334] on strong "$ 854.889.701,26" at bounding box center [367, 333] width 101 height 15
copy strong "$ 854.889.701,26"
drag, startPoint x: 472, startPoint y: 326, endPoint x: 579, endPoint y: 321, distance: 107.1
click at [579, 321] on datatable-body-cell "$ 800.581.296,85" at bounding box center [531, 334] width 129 height 36
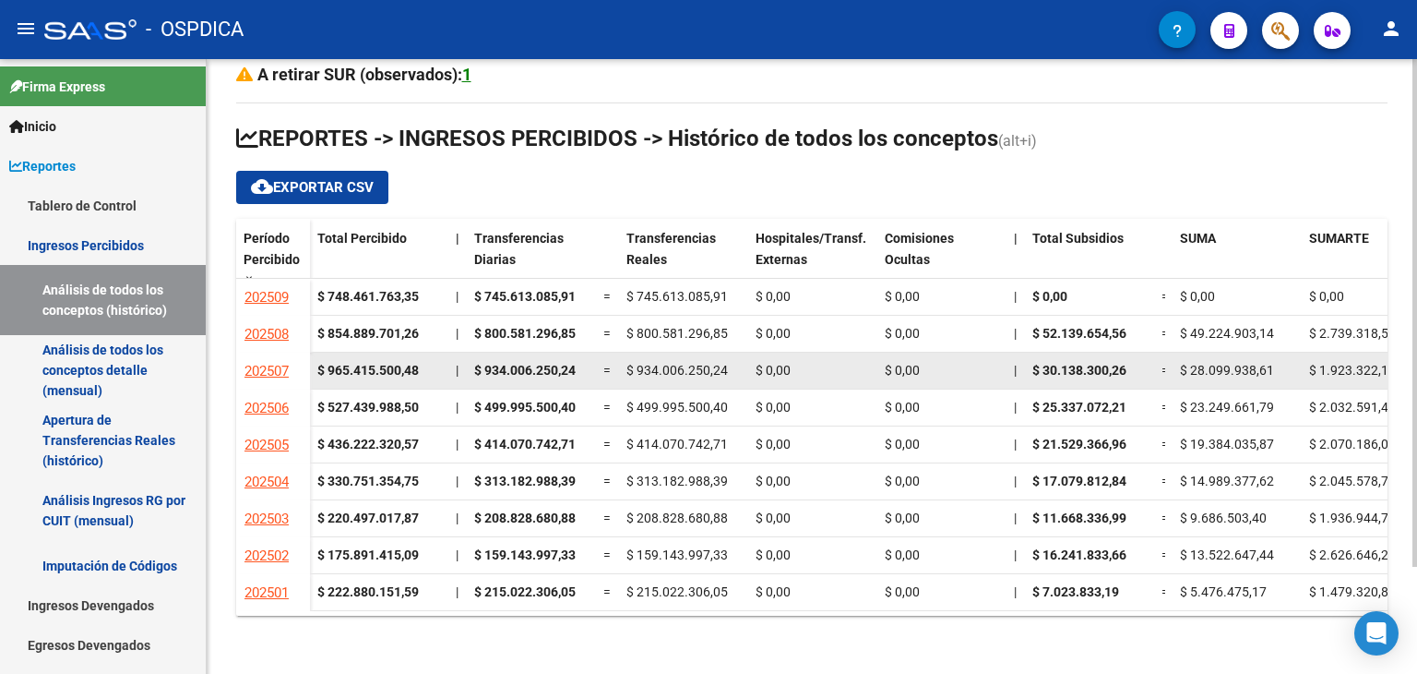
drag, startPoint x: 469, startPoint y: 366, endPoint x: 594, endPoint y: 366, distance: 125.5
click at [594, 366] on datatable-body-cell "$ 934.006.250,24" at bounding box center [531, 370] width 129 height 36
copy span "$ 934.006.250,24"
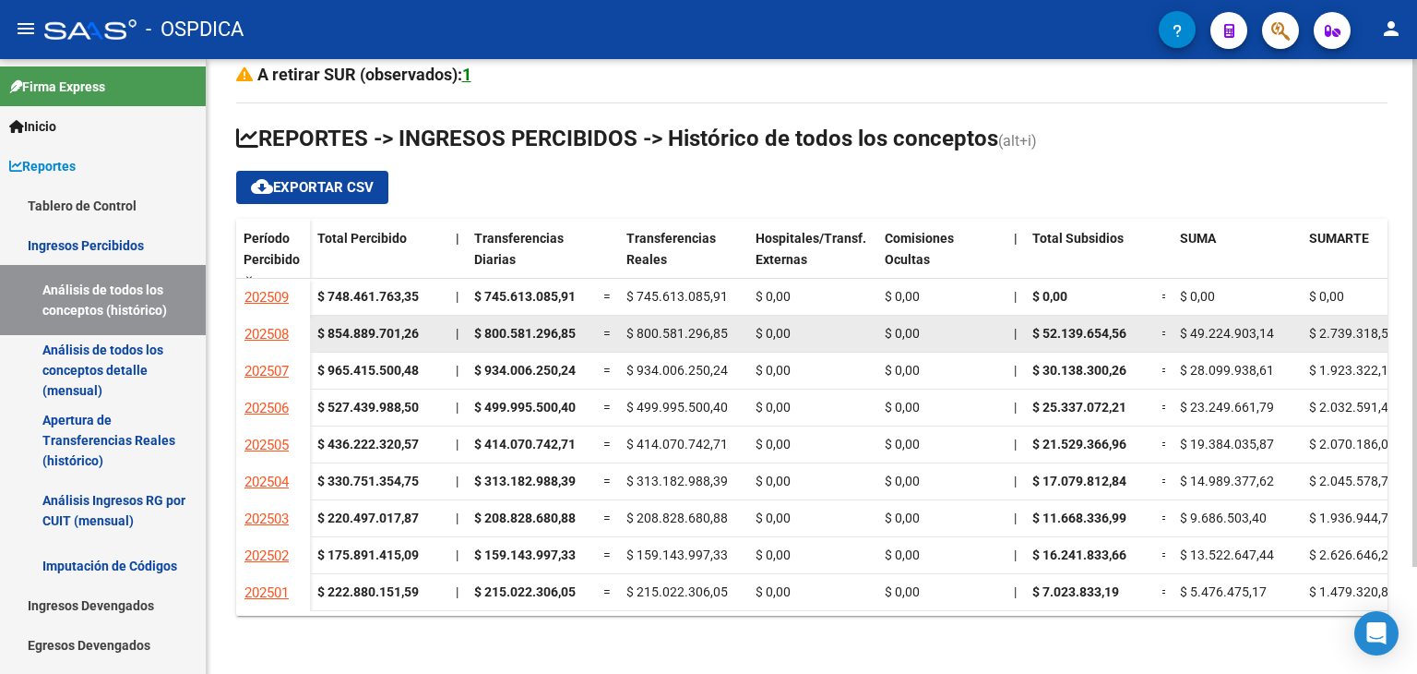
drag, startPoint x: 472, startPoint y: 333, endPoint x: 579, endPoint y: 337, distance: 107.1
click at [579, 337] on datatable-body-cell "$ 800.581.296,85" at bounding box center [531, 334] width 129 height 36
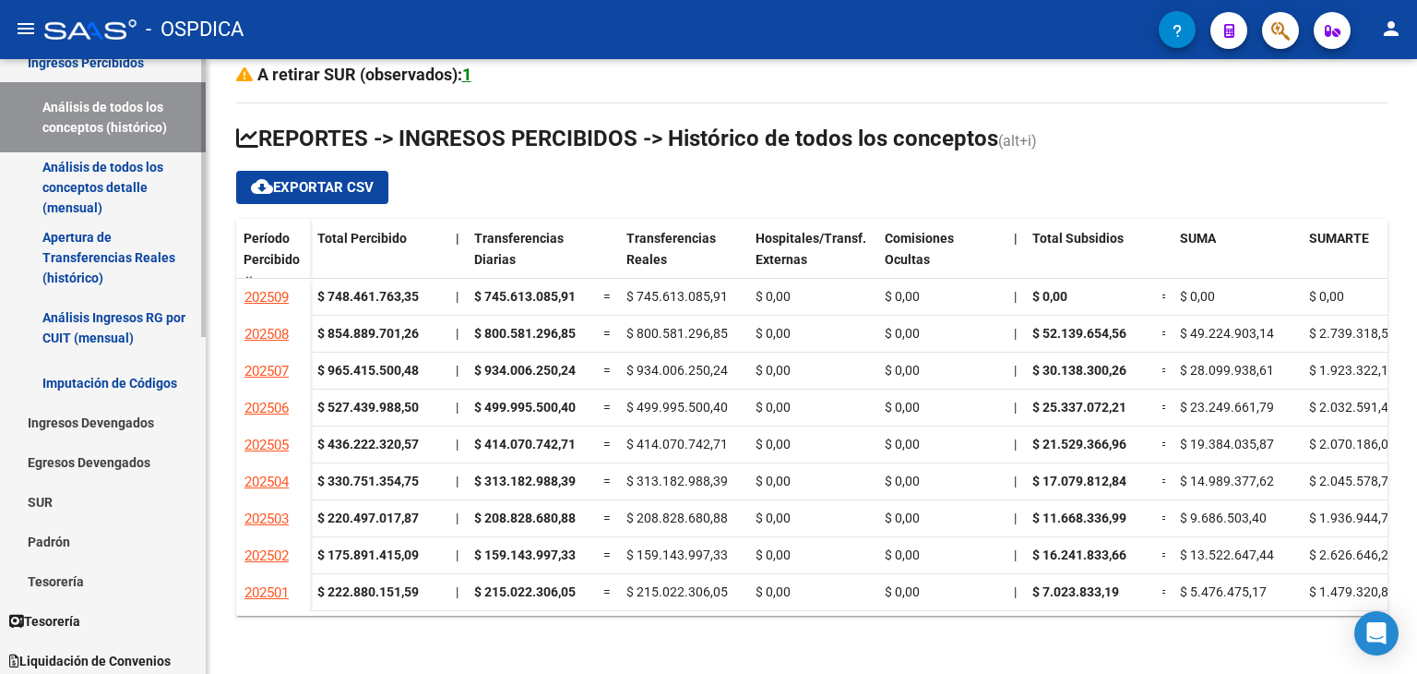
scroll to position [185, 0]
click at [89, 550] on link "Padrón" at bounding box center [103, 539] width 206 height 40
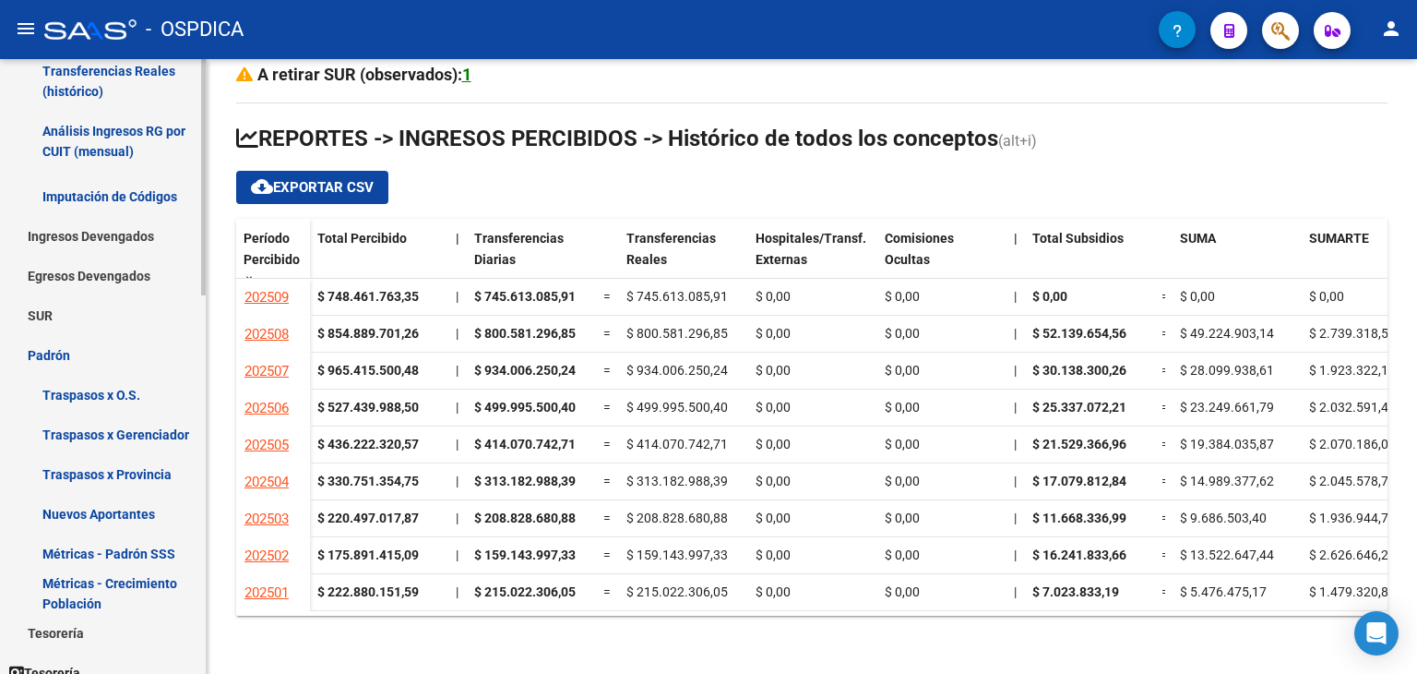
scroll to position [554, 0]
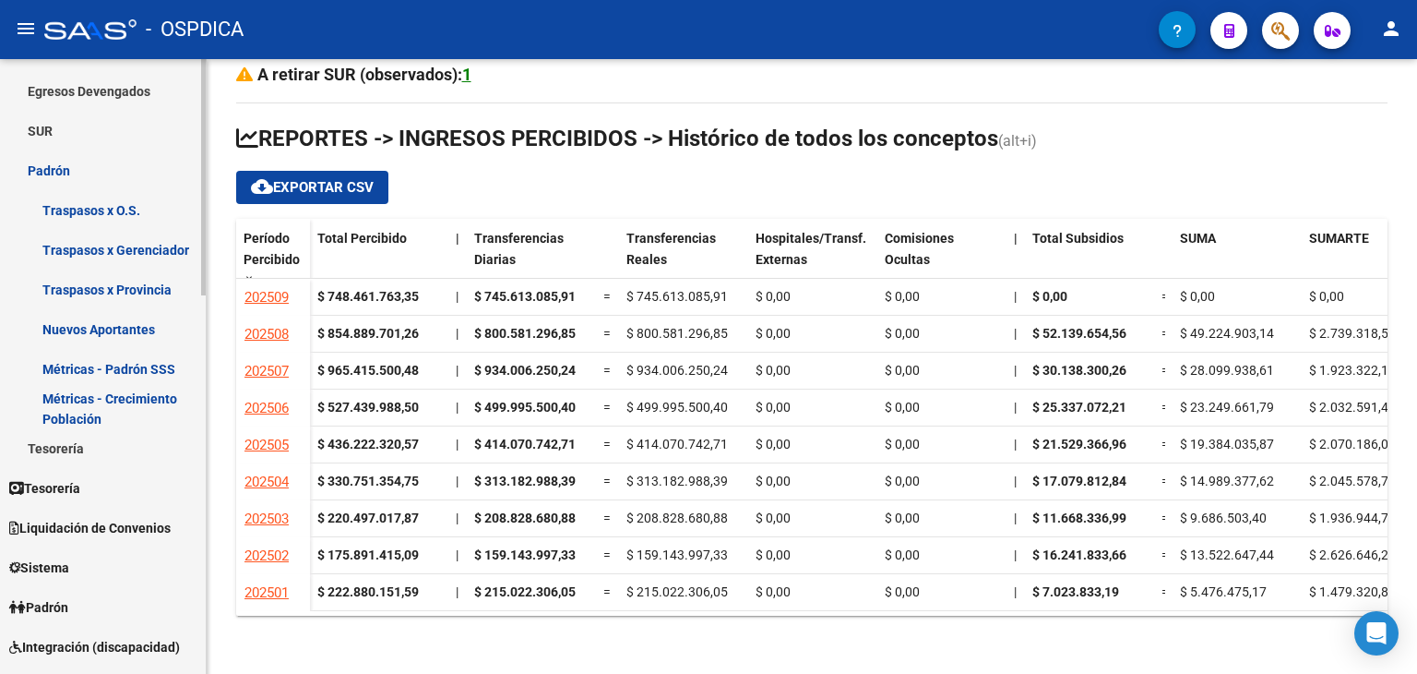
click at [92, 369] on link "Métricas - Padrón SSS" at bounding box center [103, 369] width 206 height 40
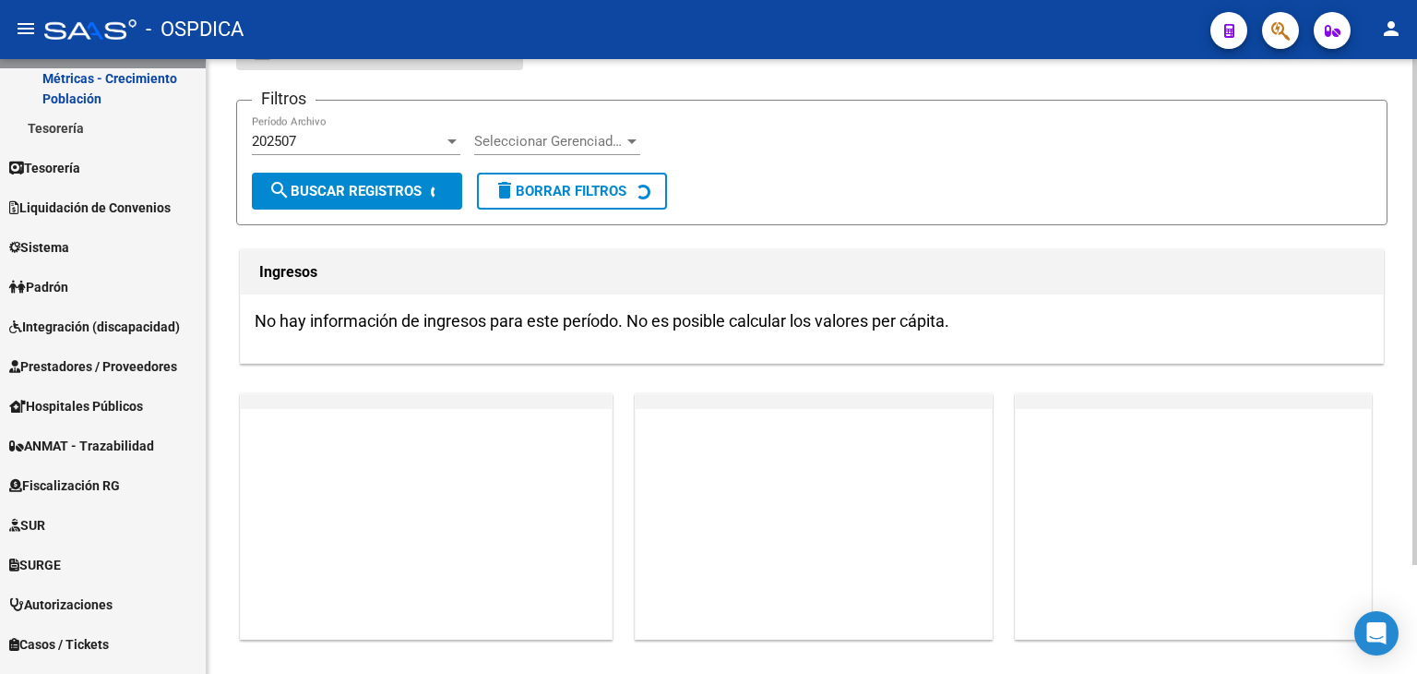
scroll to position [129, 0]
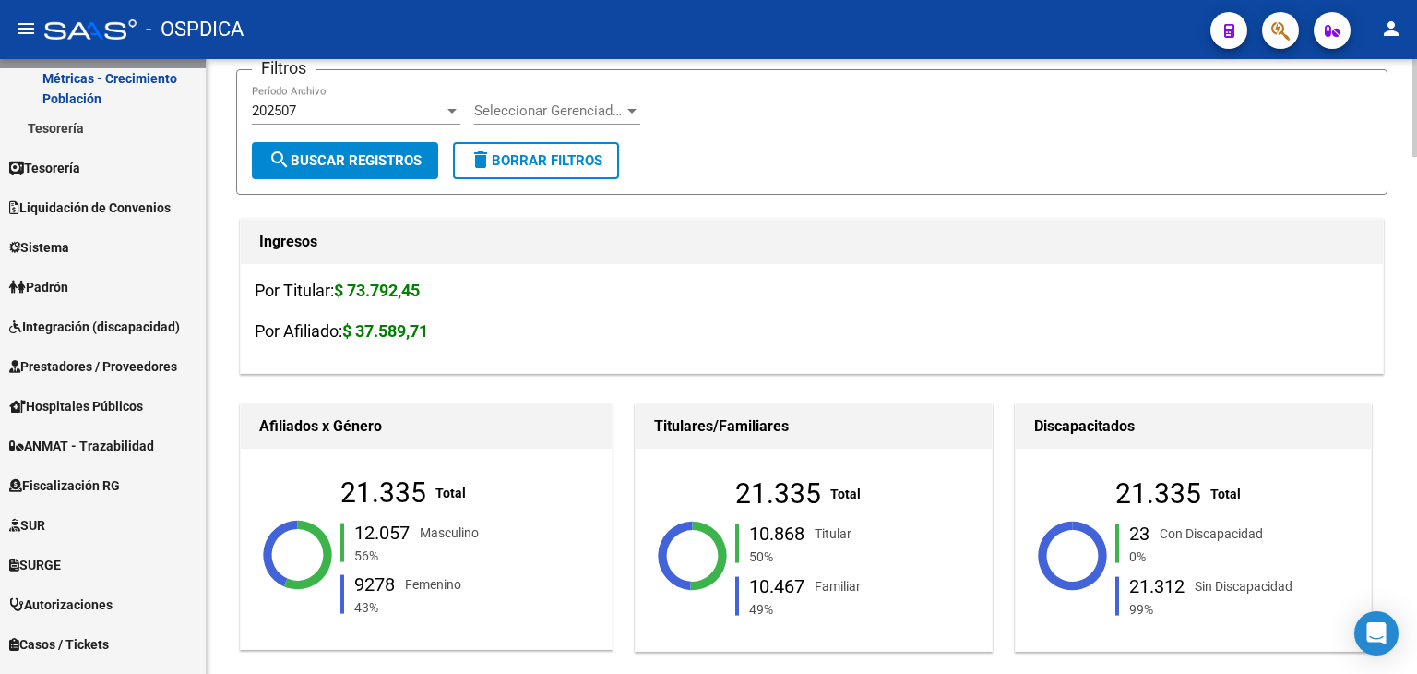
click at [329, 102] on div "202507" at bounding box center [348, 110] width 192 height 17
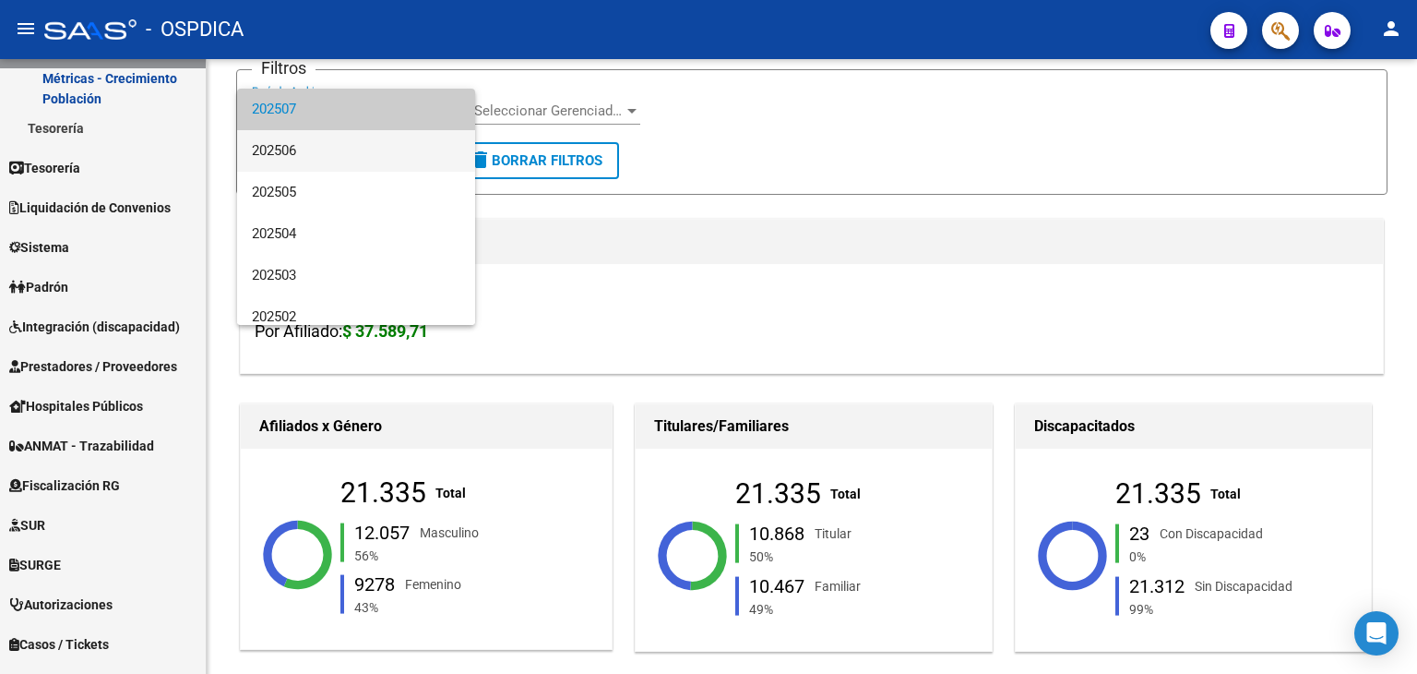
click at [312, 152] on span "202506" at bounding box center [356, 151] width 209 height 42
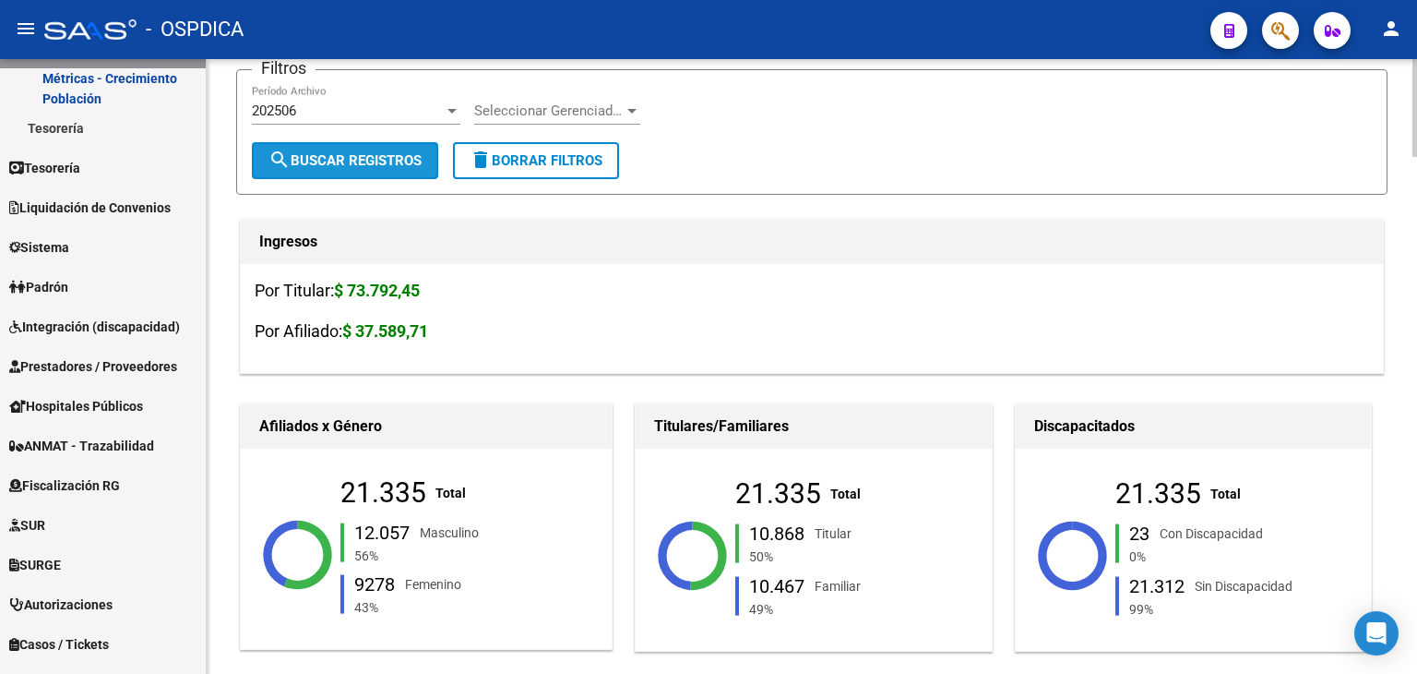
click at [309, 175] on button "search Buscar Registros" at bounding box center [345, 160] width 186 height 37
click at [347, 161] on span "search Buscar Registros" at bounding box center [344, 160] width 153 height 17
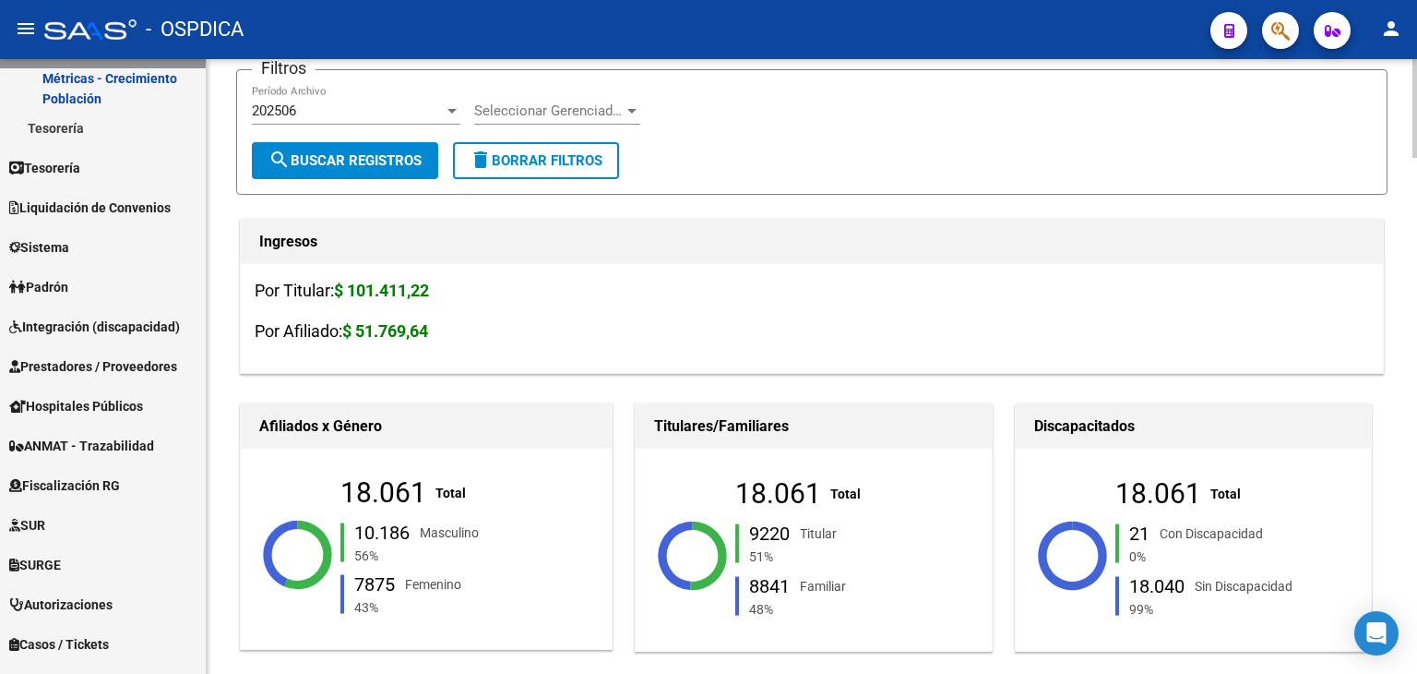
click at [332, 119] on div "202506 Período Archivo" at bounding box center [356, 105] width 209 height 40
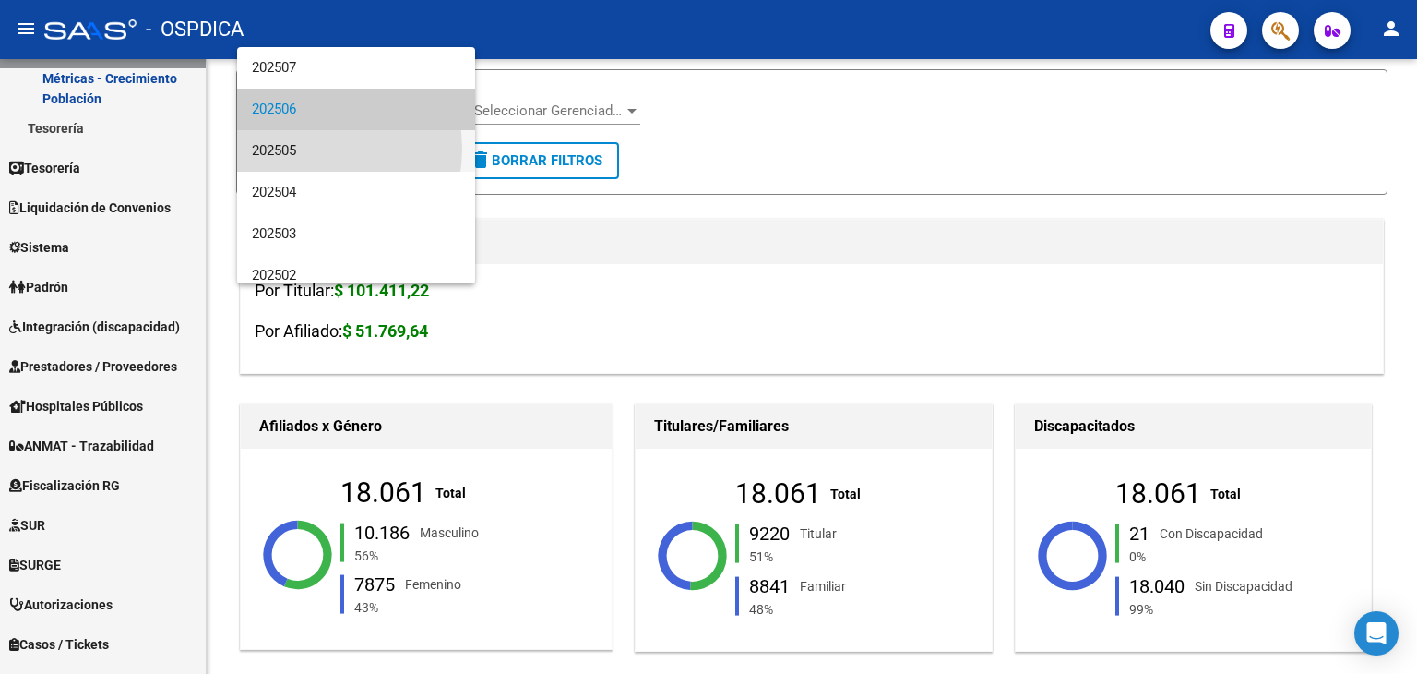
click at [304, 149] on span "202505" at bounding box center [356, 151] width 209 height 42
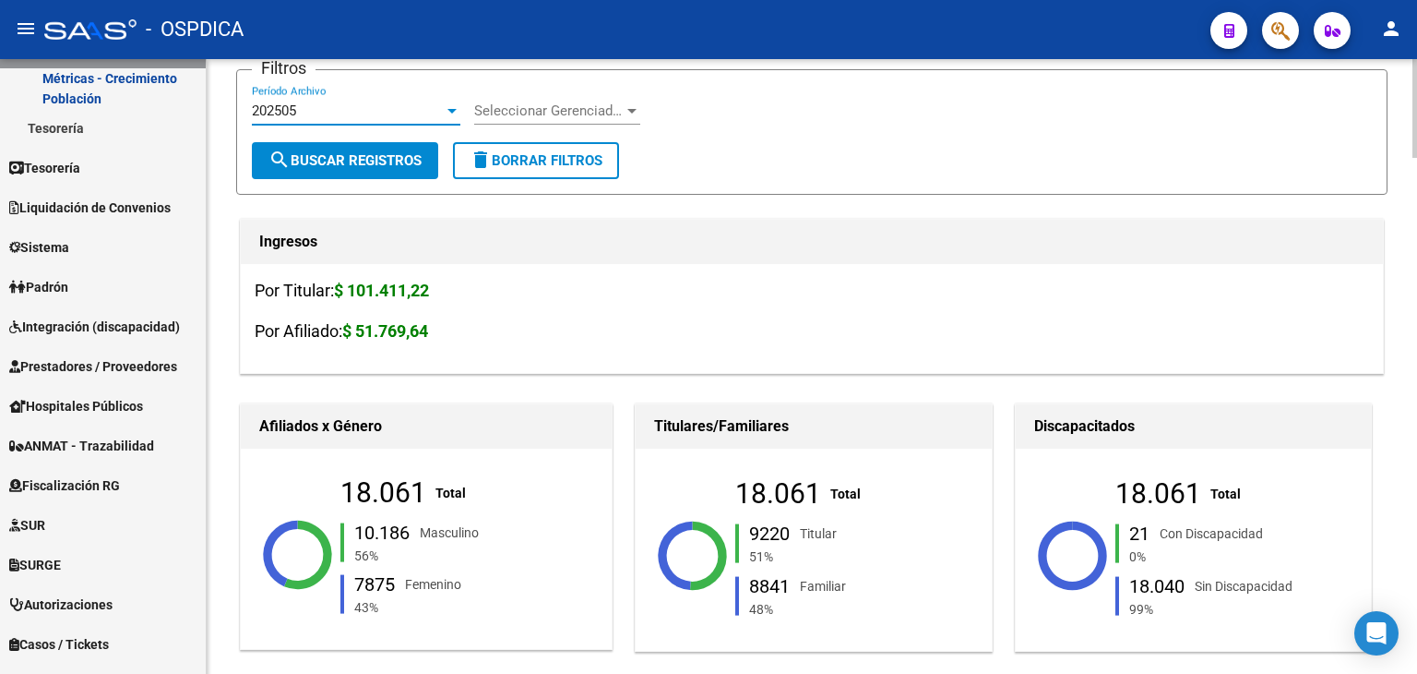
click at [305, 152] on span "search Buscar Registros" at bounding box center [344, 160] width 153 height 17
click at [405, 114] on div "202505" at bounding box center [348, 110] width 192 height 17
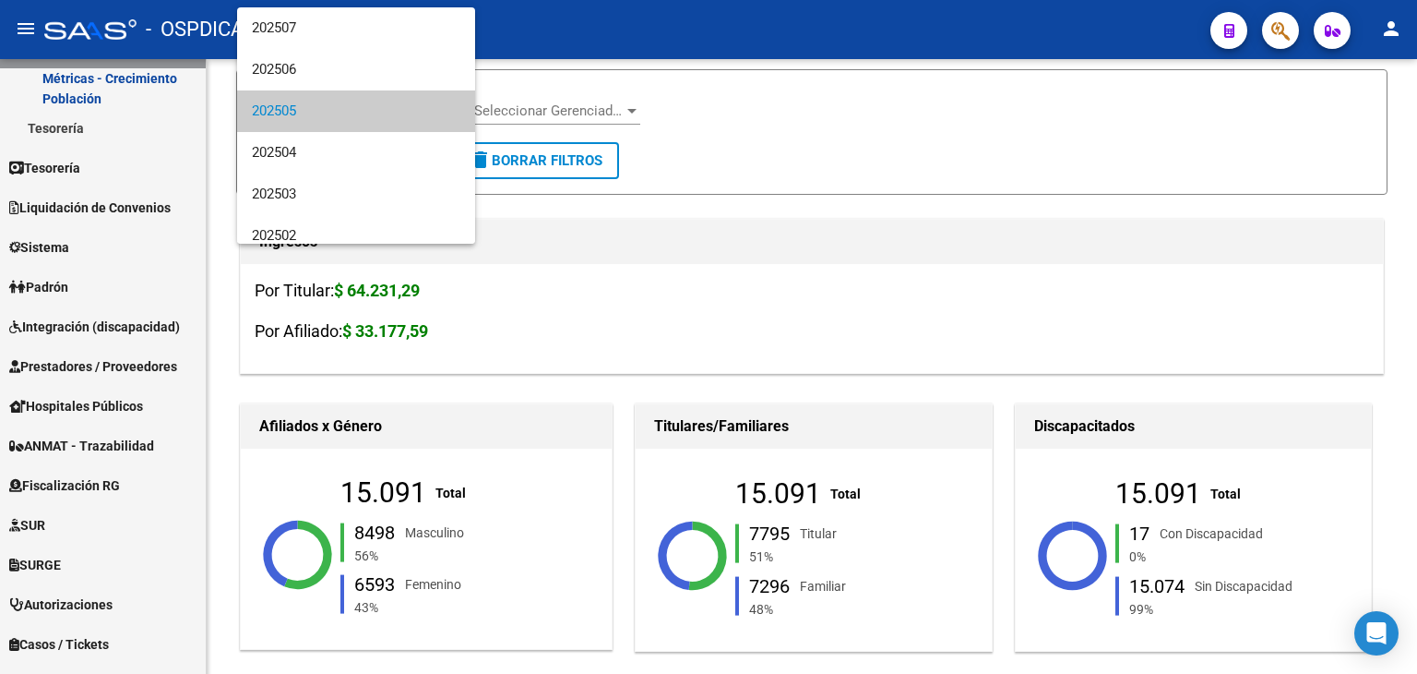
scroll to position [2, 0]
click at [266, 63] on span "202506" at bounding box center [356, 68] width 209 height 42
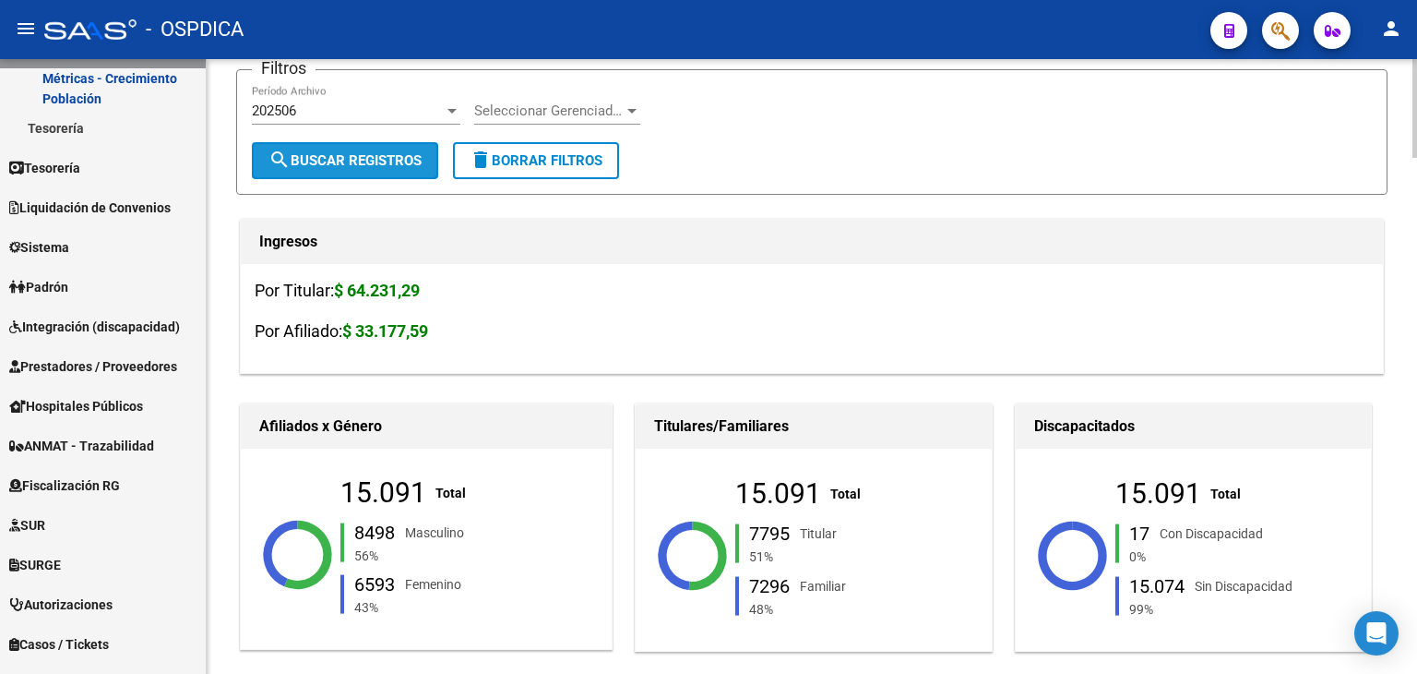
click at [352, 170] on button "search Buscar Registros" at bounding box center [345, 160] width 186 height 37
drag, startPoint x: 718, startPoint y: 485, endPoint x: 821, endPoint y: 503, distance: 104.8
click at [821, 503] on div "18.061 Total 9220 Titular 51% 8841 Familiar 48%" at bounding box center [834, 555] width 369 height 240
